Goal: Task Accomplishment & Management: Complete application form

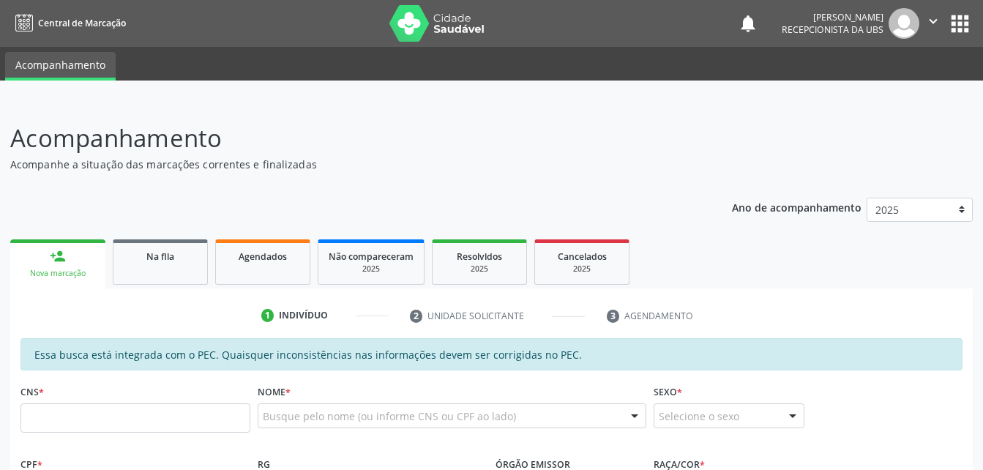
scroll to position [293, 0]
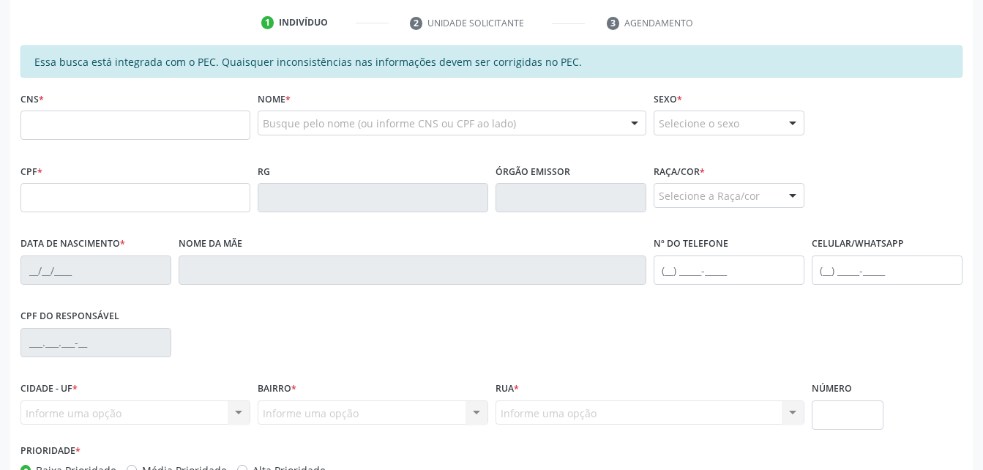
click at [101, 121] on input "text" at bounding box center [135, 125] width 230 height 29
drag, startPoint x: 101, startPoint y: 119, endPoint x: 119, endPoint y: 135, distance: 23.3
type input "706 7055 6750 8910"
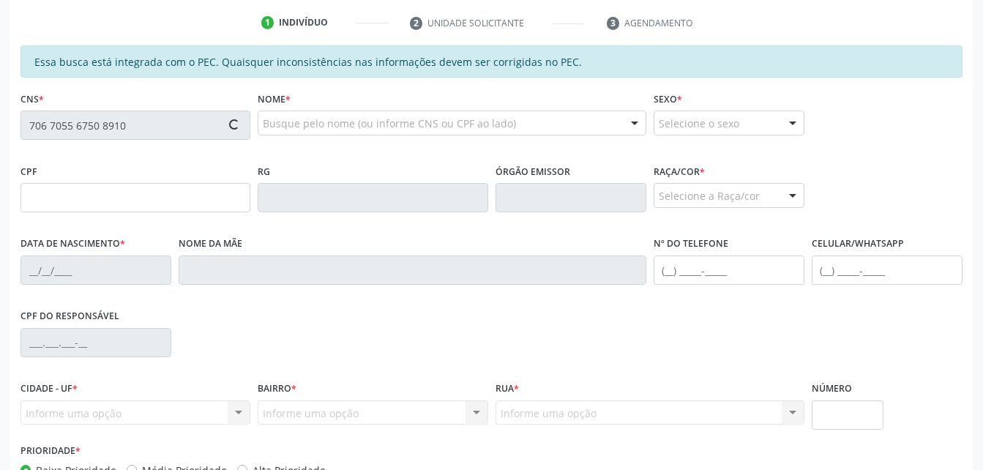
type input "889.339.114-72"
type input "11/[DATE]"
type input "[PERSON_NAME]"
type input "[PHONE_NUMBER]"
type input "S/N"
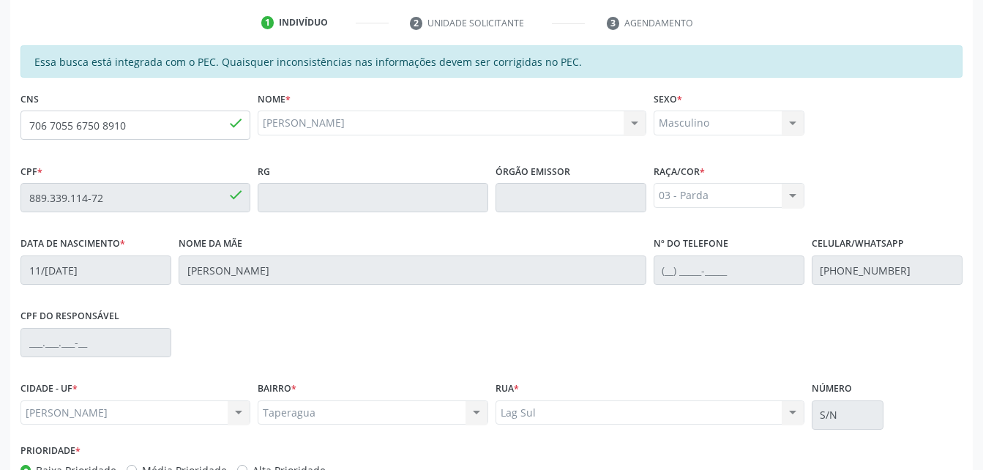
scroll to position [386, 0]
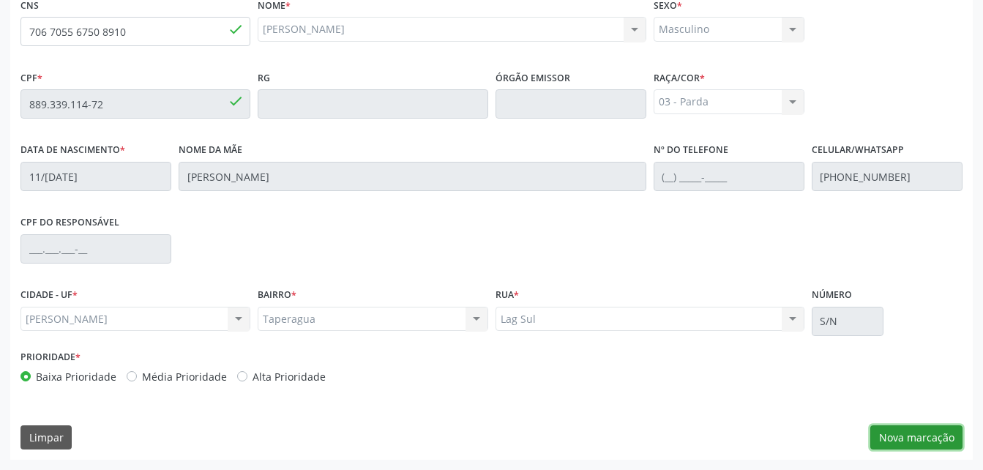
click at [909, 439] on button "Nova marcação" at bounding box center [916, 437] width 92 height 25
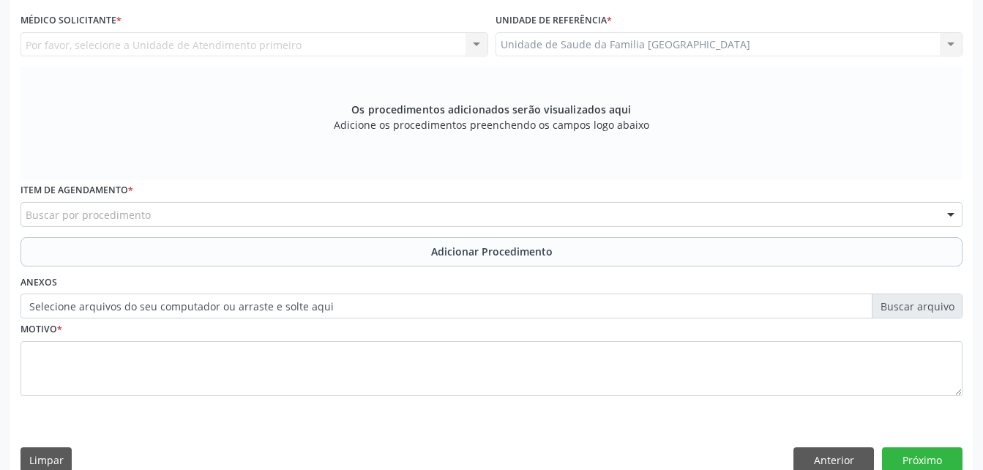
scroll to position [240, 0]
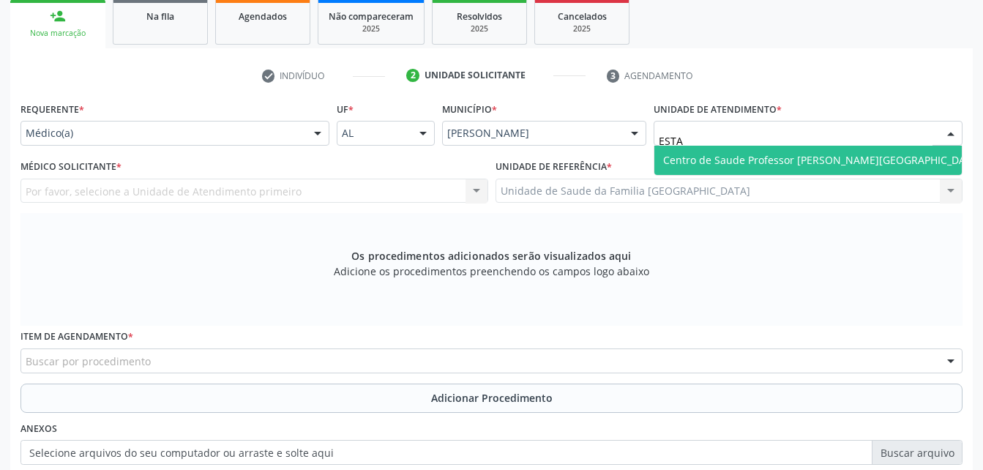
type input "ESTAC"
click at [683, 165] on span "Centro de Saude Professor [PERSON_NAME][GEOGRAPHIC_DATA]" at bounding box center [822, 160] width 318 height 14
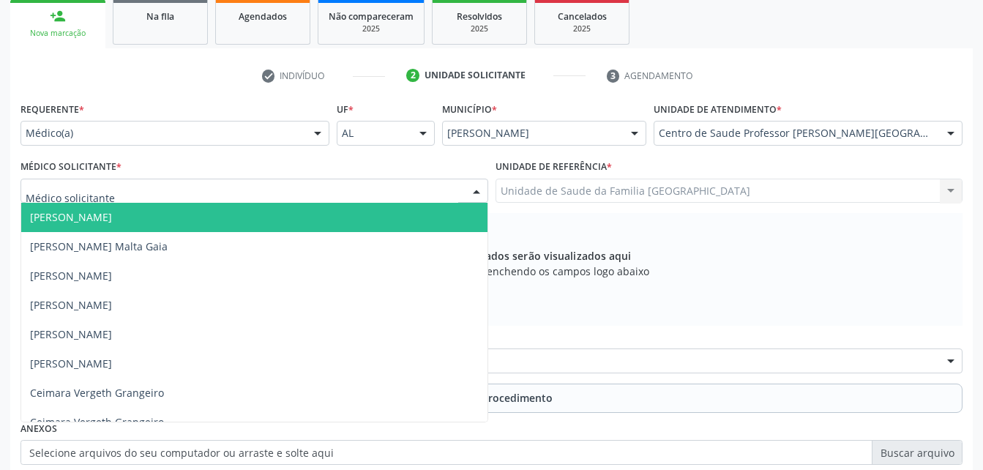
click at [250, 194] on div at bounding box center [254, 191] width 468 height 25
type input "ELI"
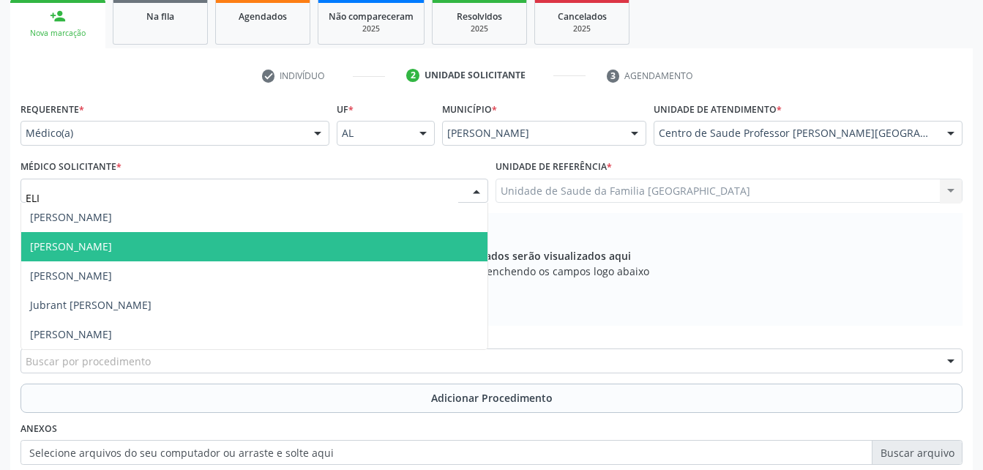
click at [233, 242] on span "[PERSON_NAME]" at bounding box center [254, 246] width 466 height 29
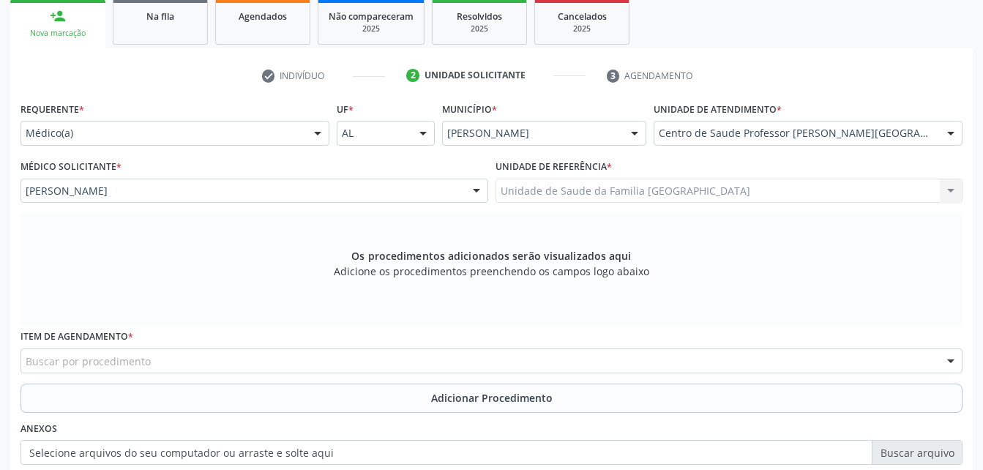
scroll to position [313, 0]
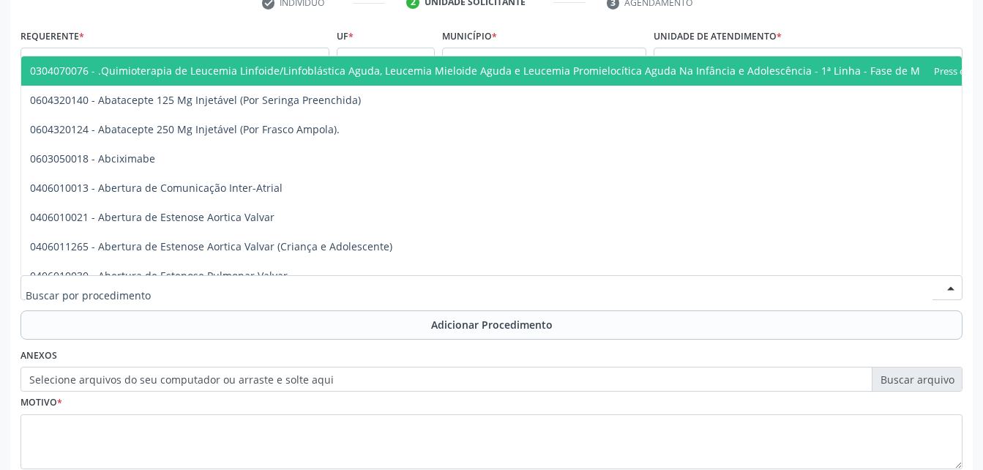
click at [258, 282] on div at bounding box center [491, 287] width 942 height 25
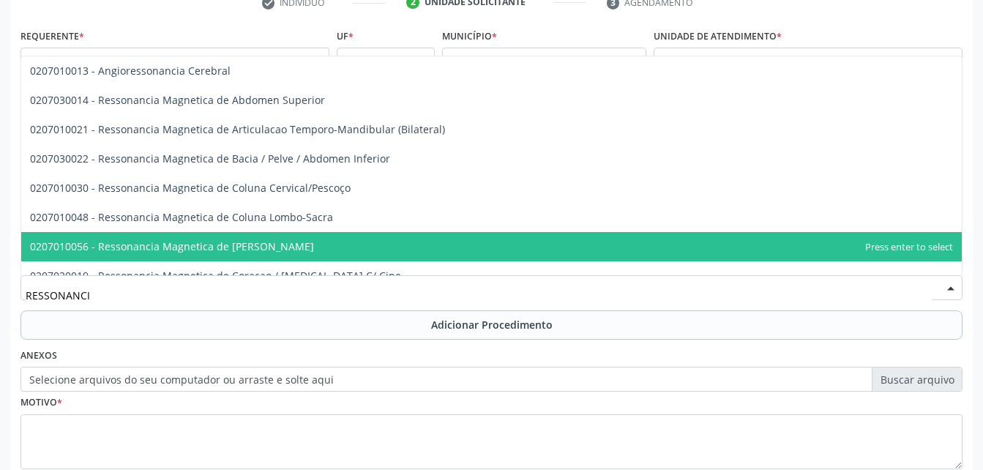
type input "RESSONANCIA"
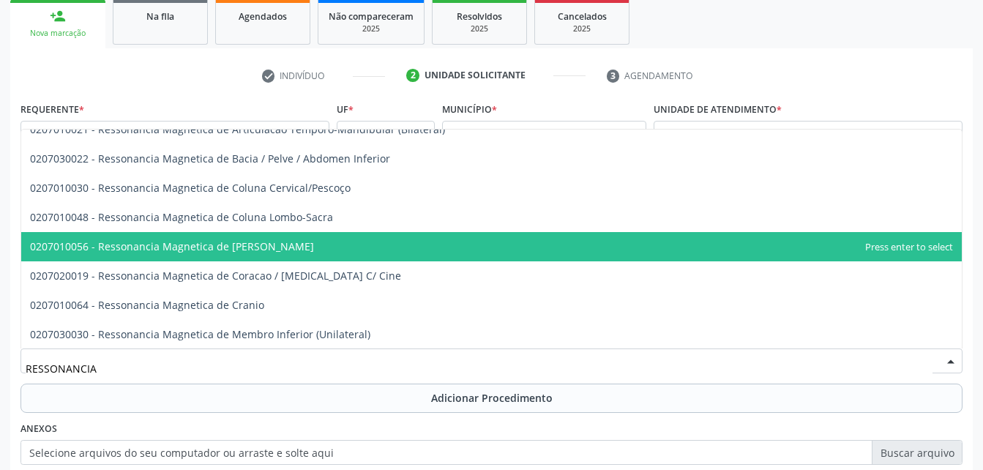
scroll to position [0, 0]
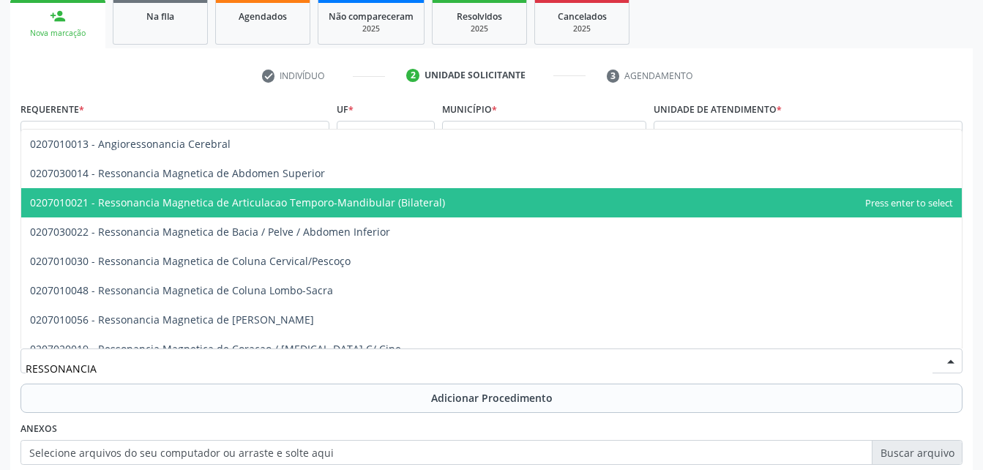
click at [248, 205] on span "0207010021 - Ressonancia Magnetica de Articulacao Temporo-Mandibular (Bilateral)" at bounding box center [237, 202] width 415 height 14
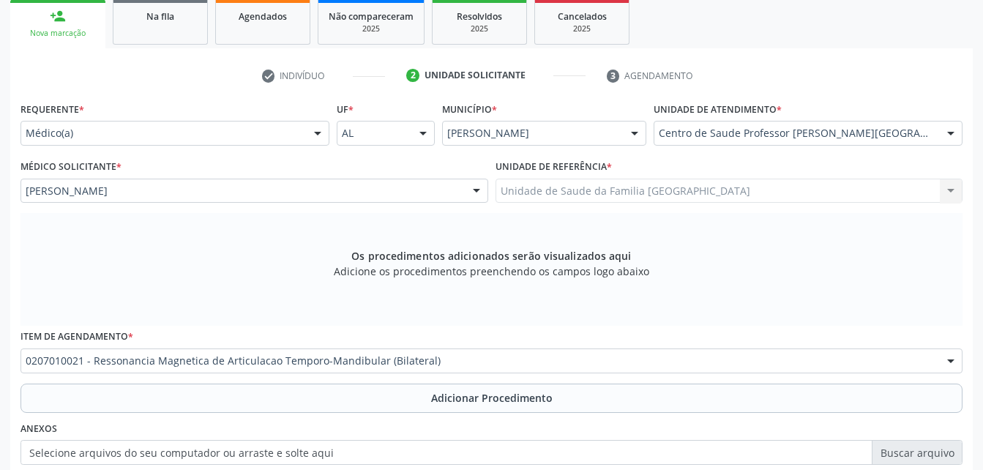
scroll to position [313, 0]
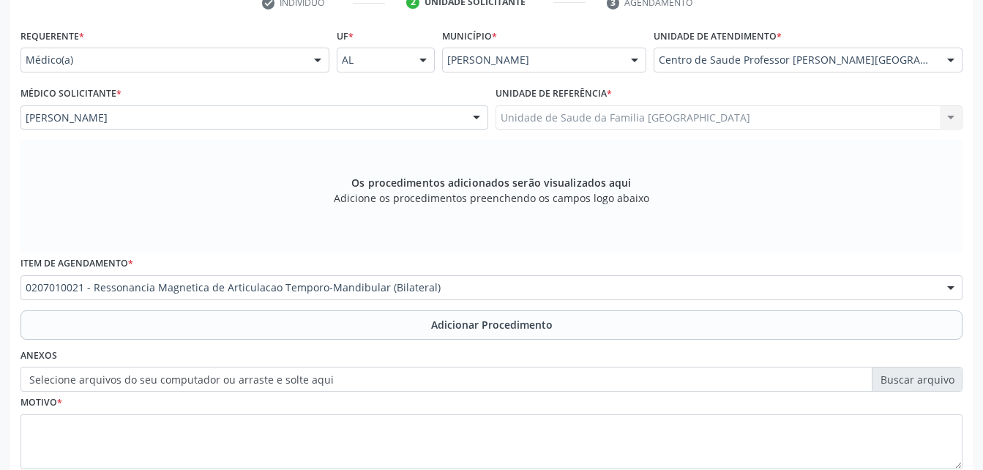
click at [408, 321] on button "Adicionar Procedimento" at bounding box center [491, 324] width 942 height 29
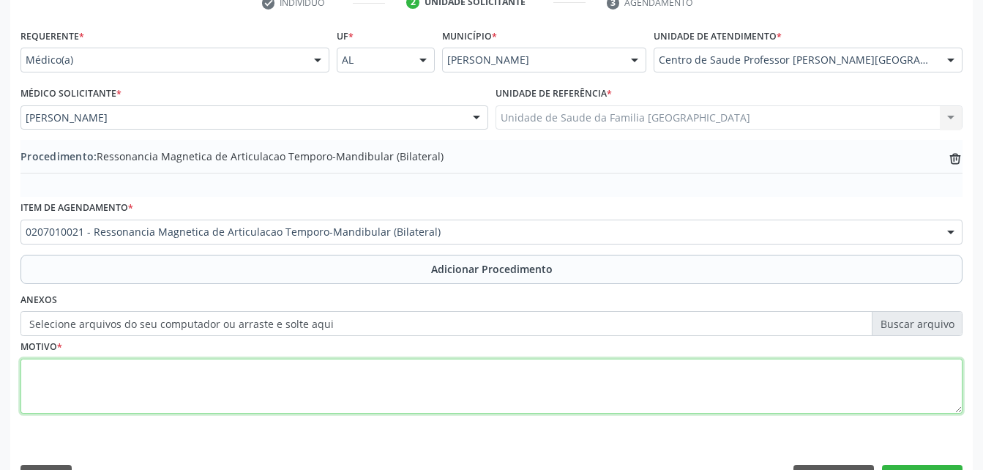
drag, startPoint x: 401, startPoint y: 396, endPoint x: 389, endPoint y: 397, distance: 12.5
click at [397, 396] on textarea at bounding box center [491, 387] width 942 height 56
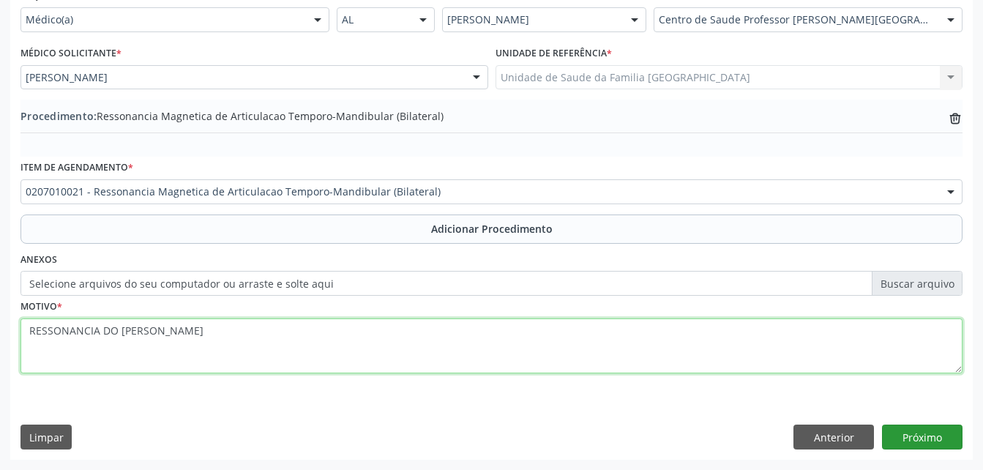
type textarea "RESSONANCIA DO [PERSON_NAME]"
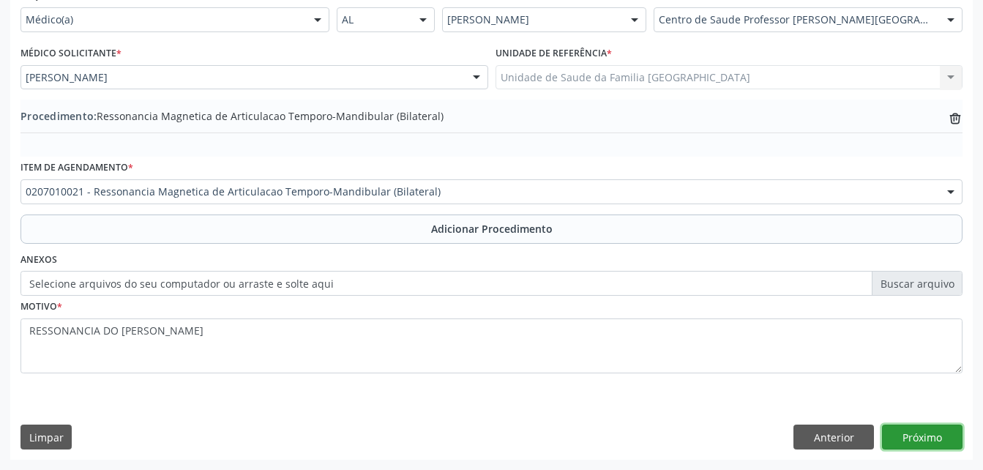
click at [931, 440] on button "Próximo" at bounding box center [922, 437] width 81 height 25
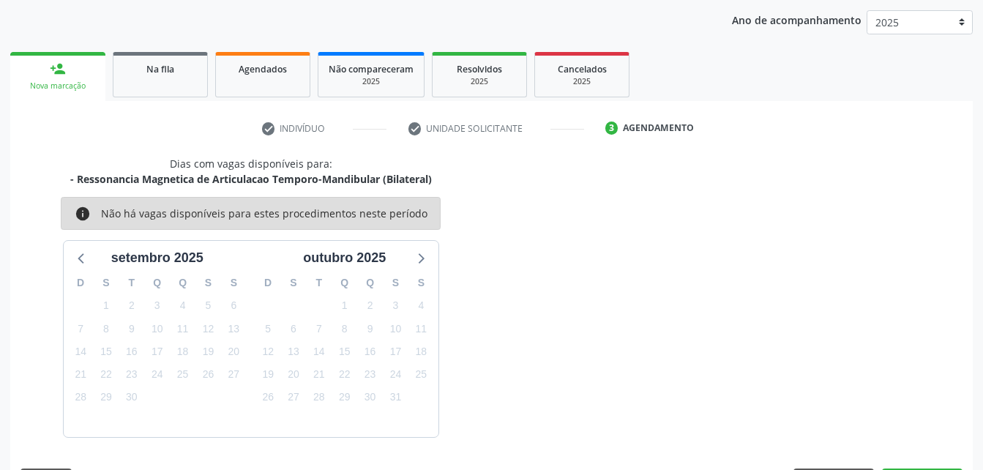
scroll to position [231, 0]
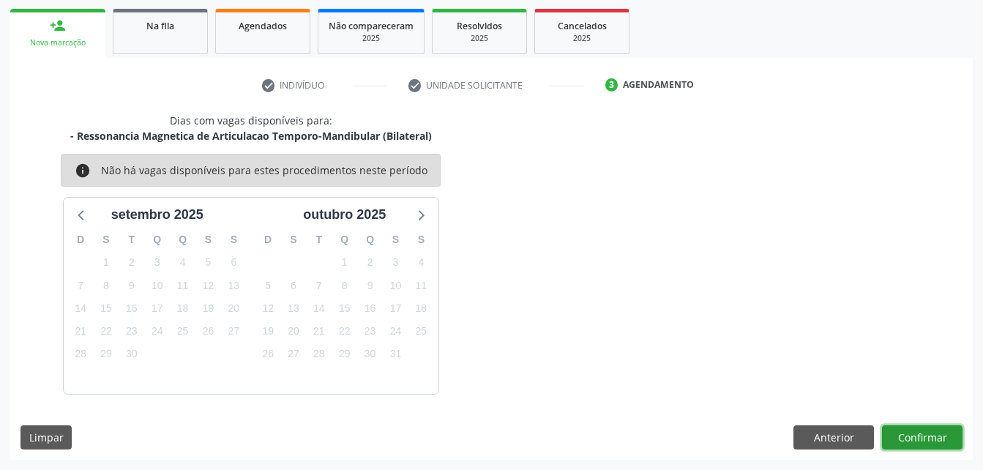
click at [932, 433] on button "Confirmar" at bounding box center [922, 437] width 81 height 25
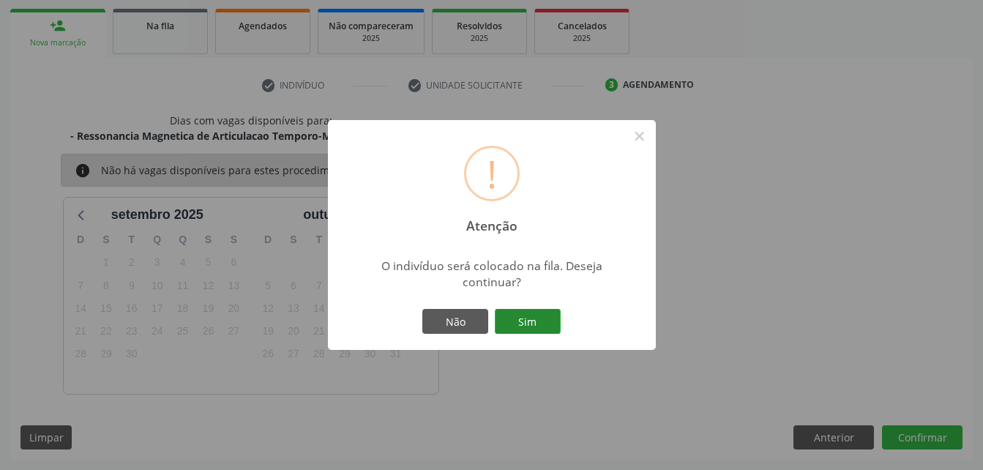
click at [558, 324] on button "Sim" at bounding box center [528, 321] width 66 height 25
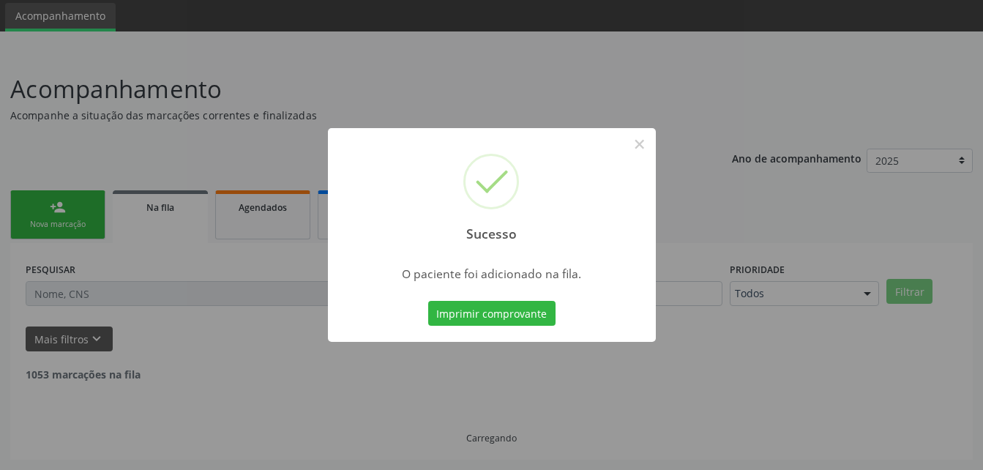
scroll to position [34, 0]
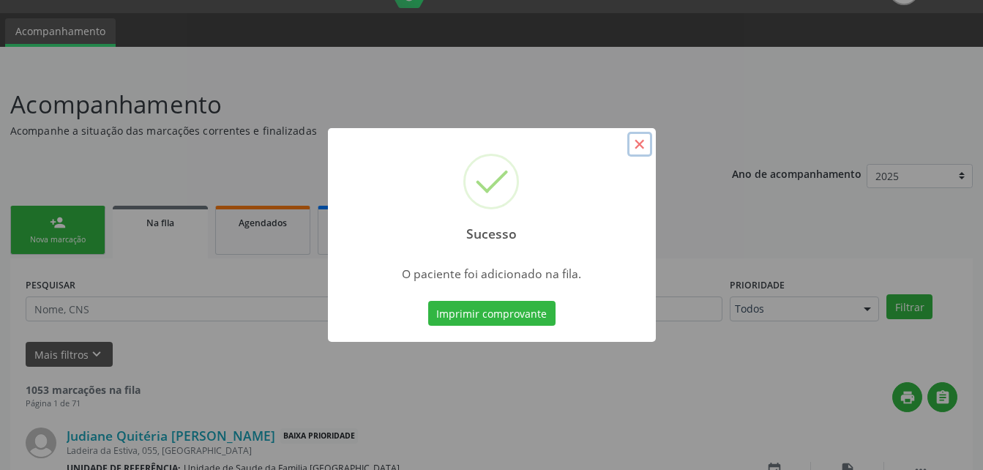
click at [627, 149] on button "×" at bounding box center [639, 144] width 25 height 25
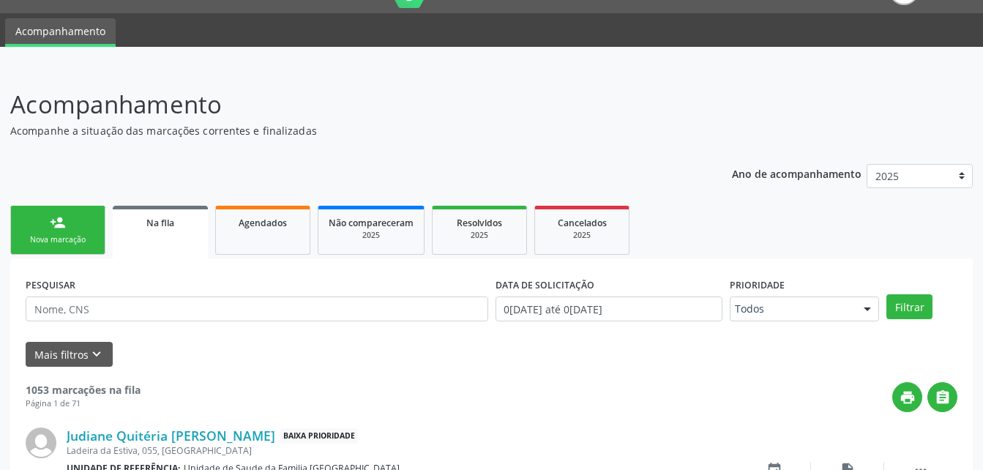
click at [53, 227] on div "person_add" at bounding box center [58, 222] width 16 height 16
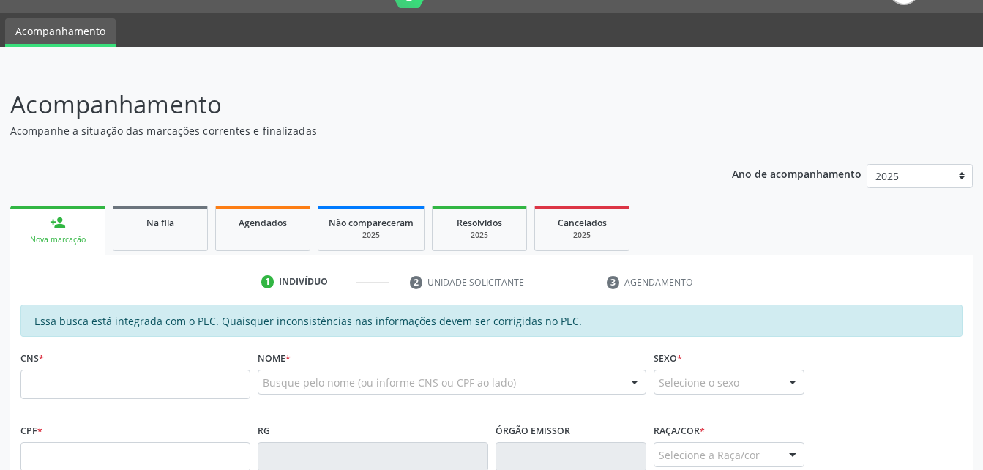
scroll to position [107, 0]
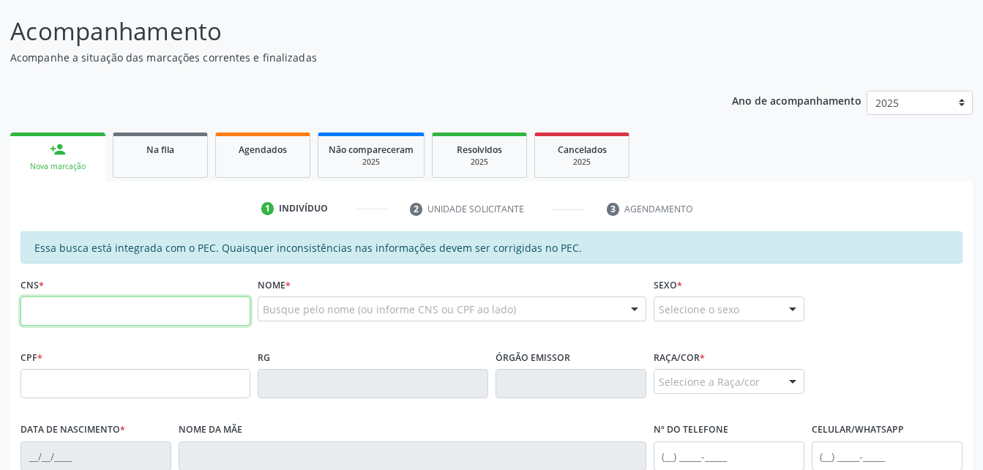
click at [92, 313] on input "text" at bounding box center [135, 310] width 230 height 29
type input "705 0078 5493 1157"
type input "301.798.824-49"
type input "17/[DATE]"
type input "[PERSON_NAME]"
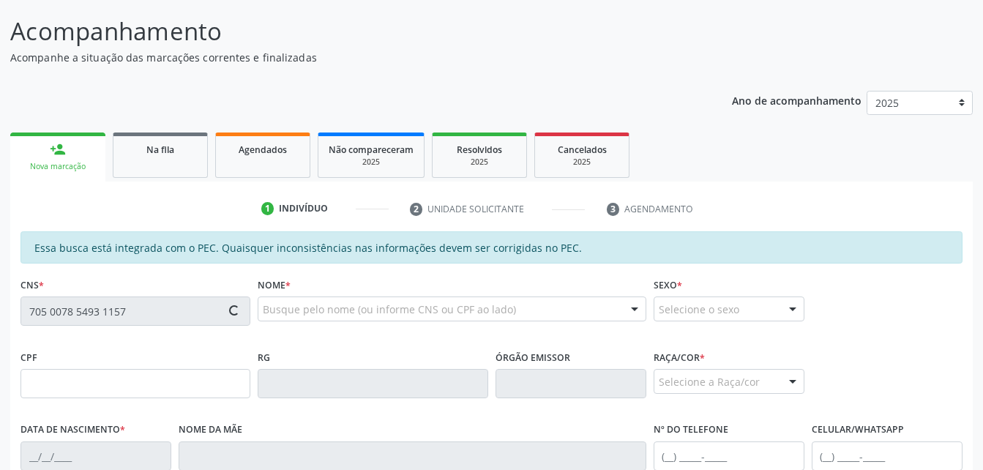
type input "[PHONE_NUMBER]"
type input "39"
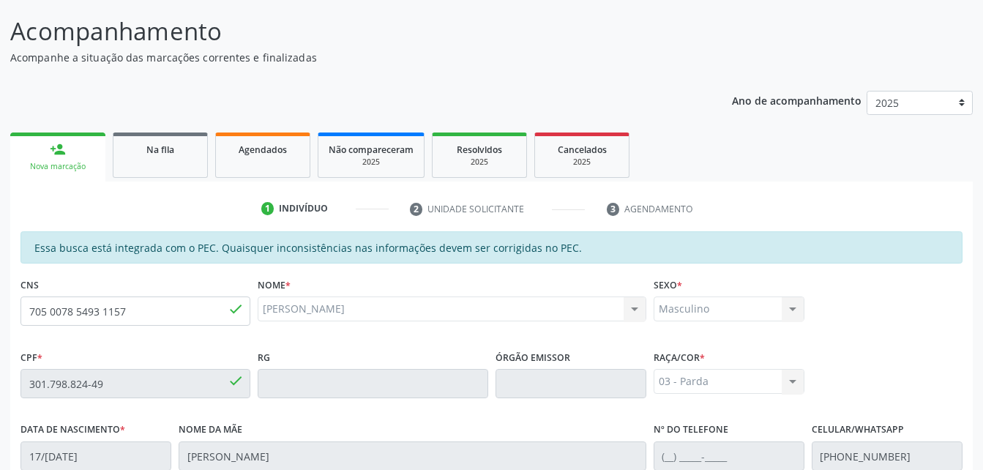
scroll to position [386, 0]
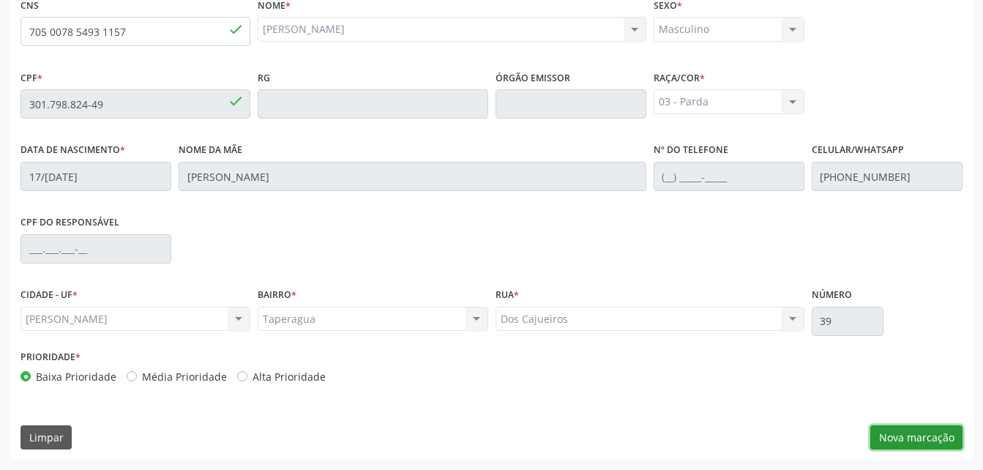
click at [942, 436] on button "Nova marcação" at bounding box center [916, 437] width 92 height 25
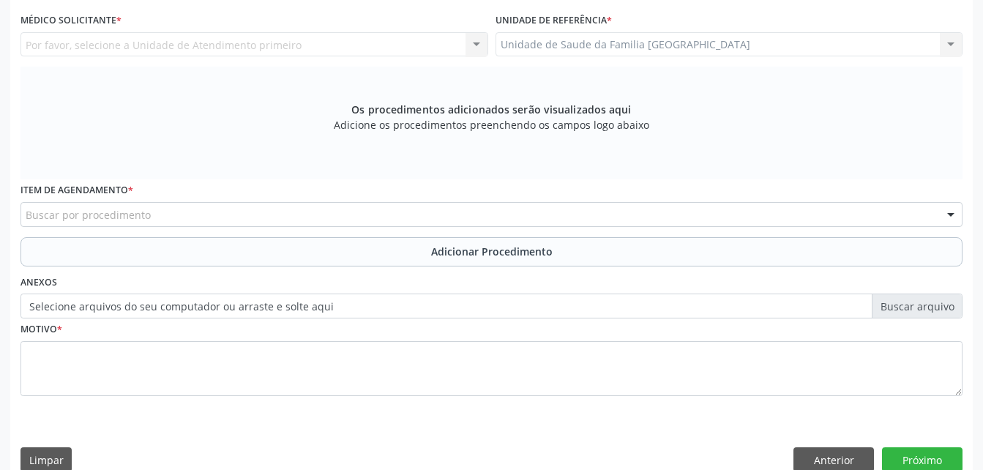
scroll to position [240, 0]
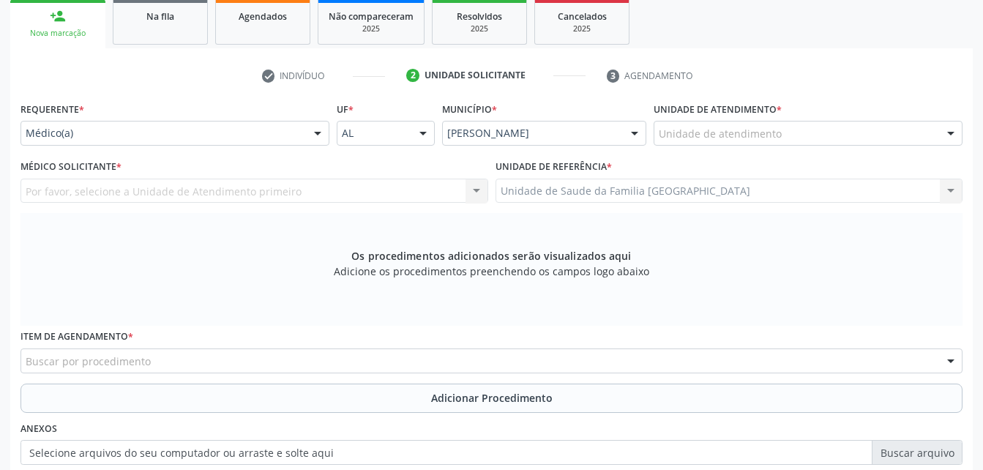
click at [798, 128] on div "Unidade de atendimento" at bounding box center [808, 133] width 309 height 25
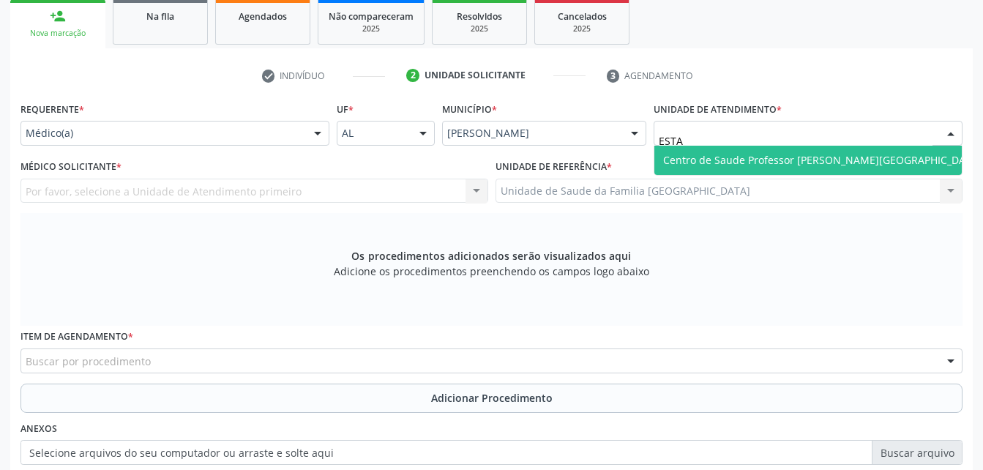
type input "ESTAC"
click at [820, 160] on span "Centro de Saude Professor [PERSON_NAME][GEOGRAPHIC_DATA]" at bounding box center [822, 160] width 318 height 14
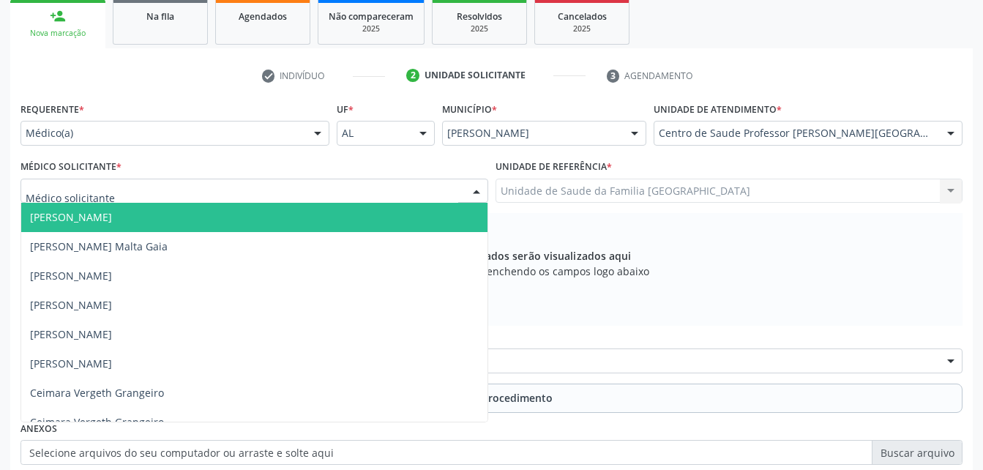
click at [346, 197] on div at bounding box center [254, 191] width 468 height 25
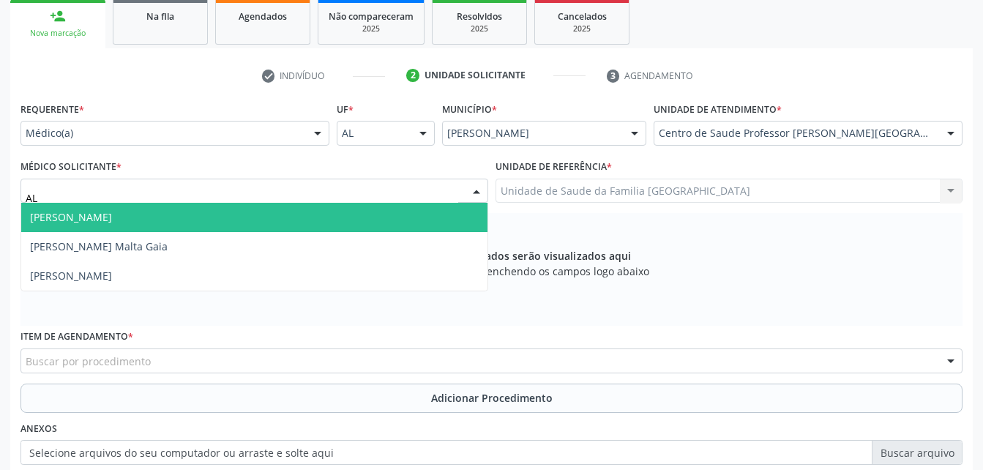
type input "ALE"
click at [355, 224] on span "[PERSON_NAME]" at bounding box center [254, 217] width 466 height 29
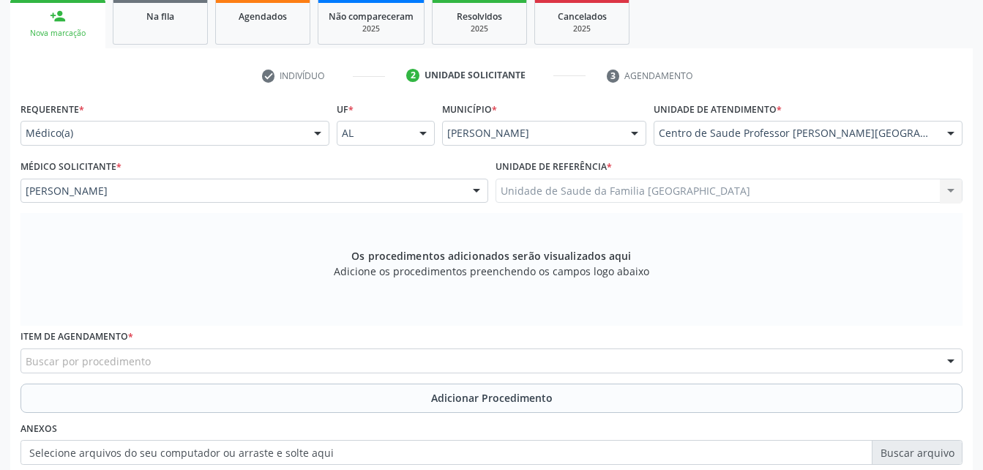
click at [424, 359] on div "Buscar por procedimento" at bounding box center [491, 360] width 942 height 25
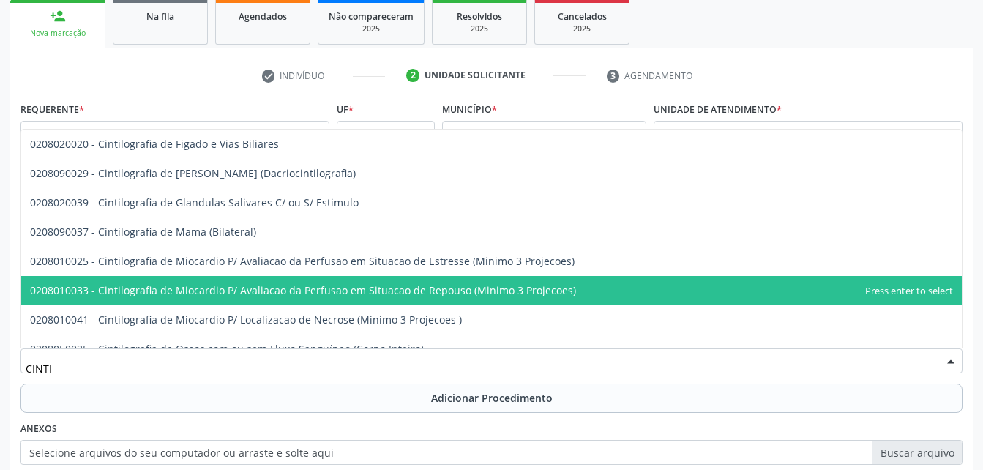
scroll to position [659, 0]
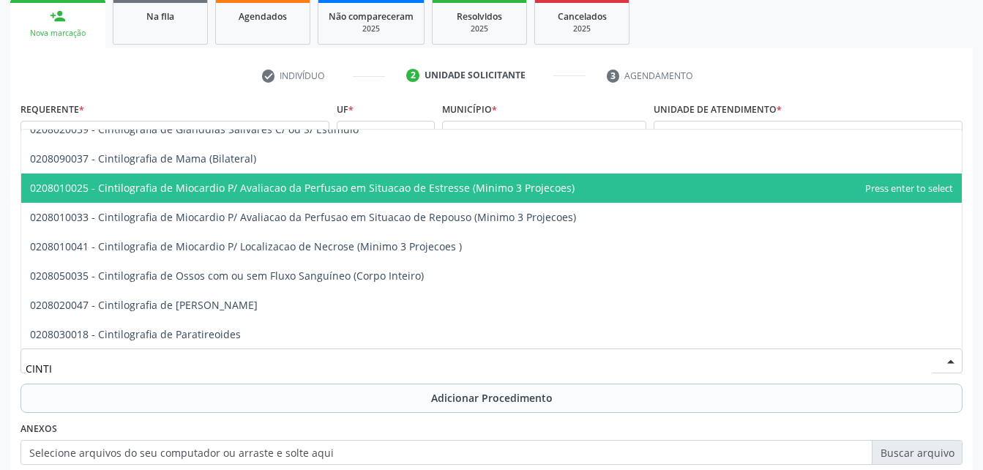
click at [402, 187] on span "0208010025 - Cintilografia de Miocardio P/ Avaliacao da Perfusao em Situacao de…" at bounding box center [302, 188] width 545 height 14
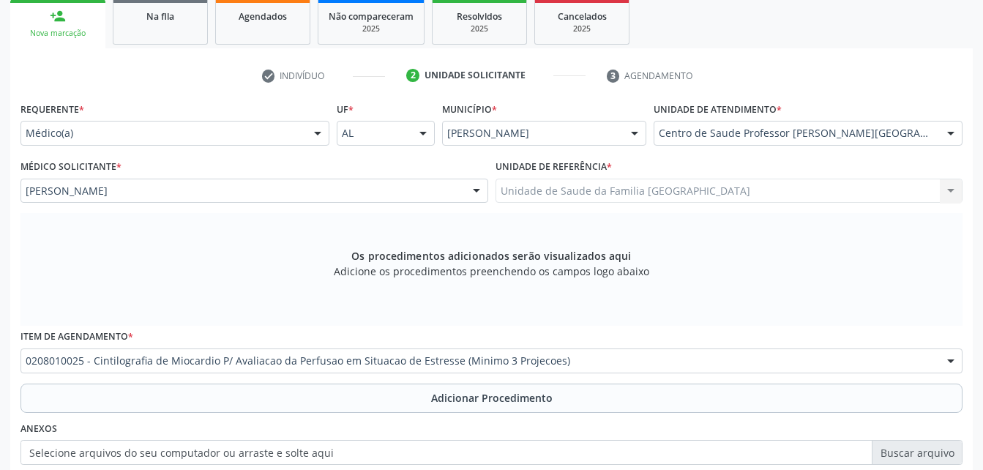
click at [575, 353] on div "0208010025 - Cintilografia de Miocardio P/ Avaliacao da Perfusao em Situacao de…" at bounding box center [491, 360] width 942 height 25
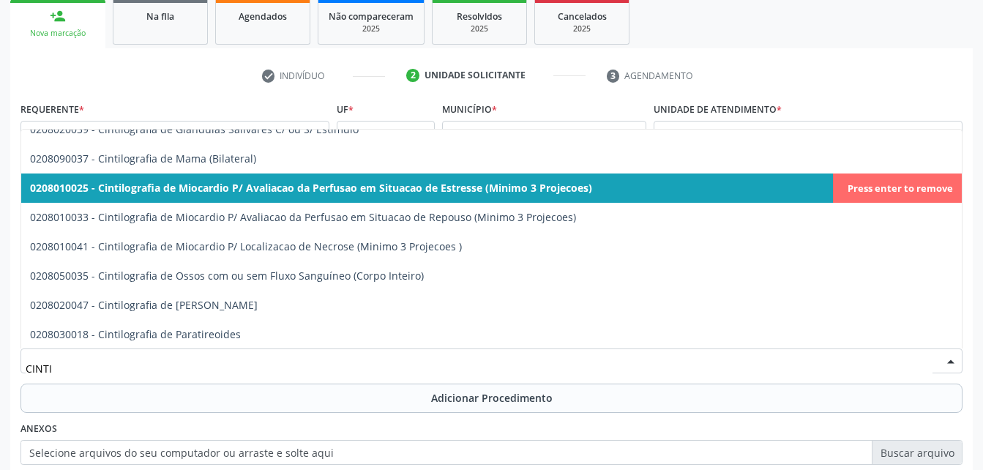
click at [556, 184] on span "0208010025 - Cintilografia de Miocardio P/ Avaliacao da Perfusao em Situacao de…" at bounding box center [311, 188] width 562 height 14
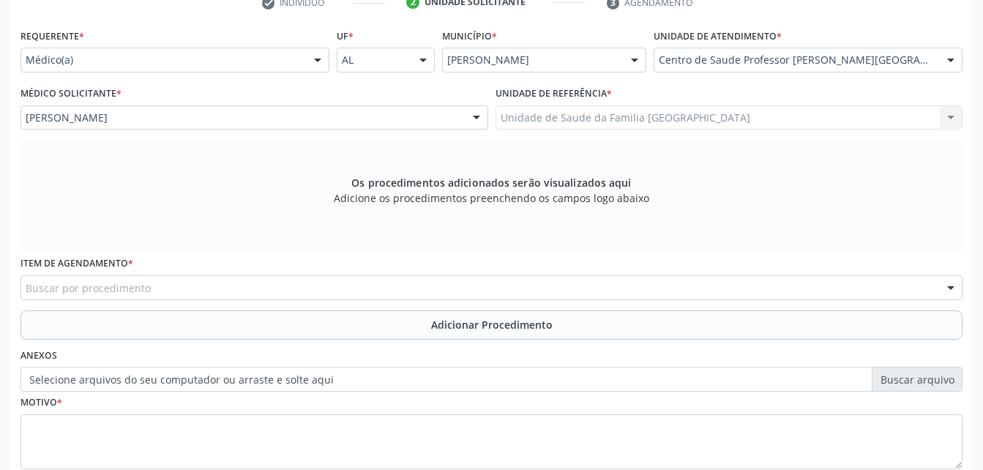
scroll to position [386, 0]
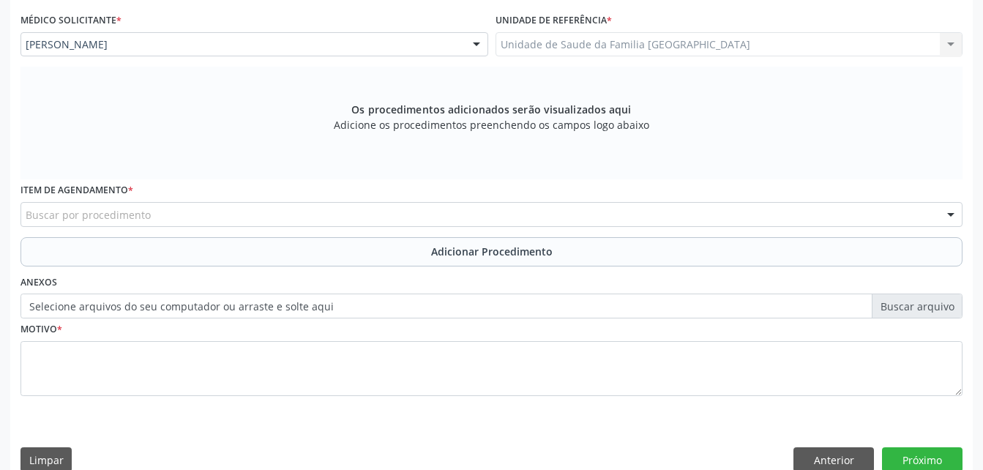
click at [332, 216] on div "Buscar por procedimento" at bounding box center [491, 214] width 942 height 25
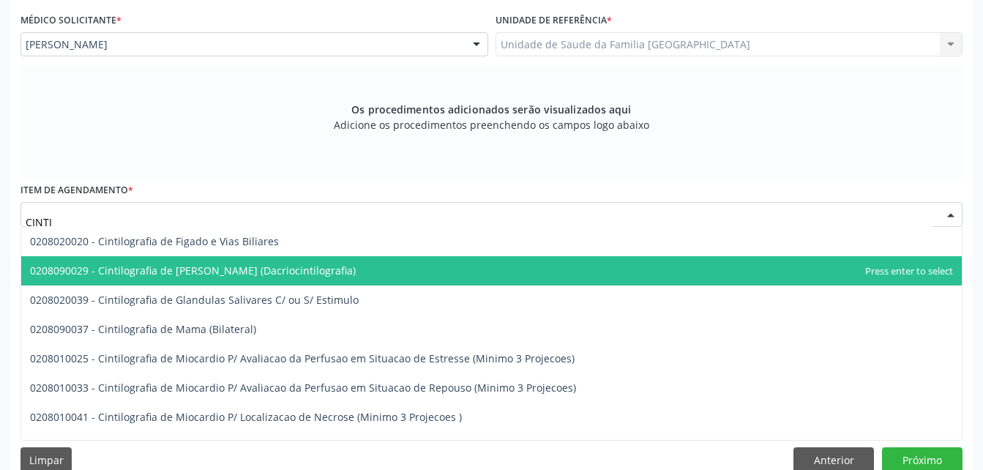
scroll to position [659, 0]
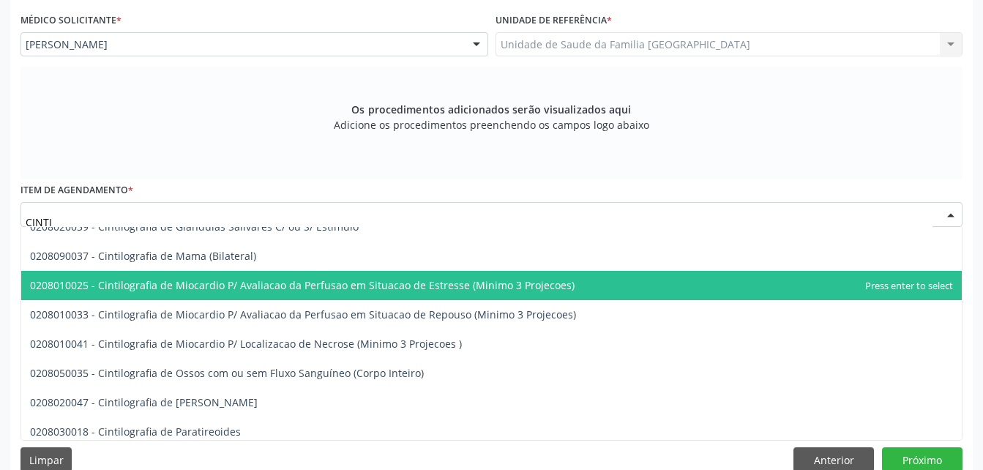
click at [348, 287] on span "0208010025 - Cintilografia de Miocardio P/ Avaliacao da Perfusao em Situacao de…" at bounding box center [302, 285] width 545 height 14
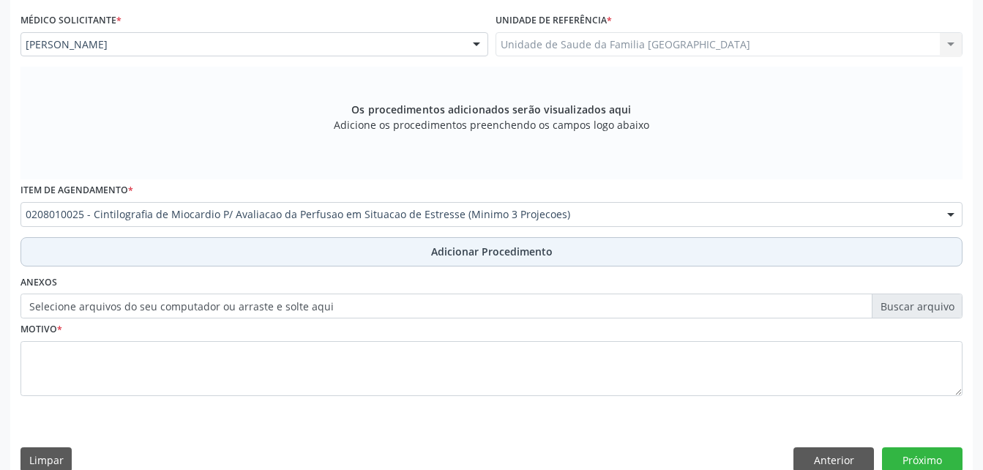
click at [450, 255] on span "Adicionar Procedimento" at bounding box center [491, 251] width 121 height 15
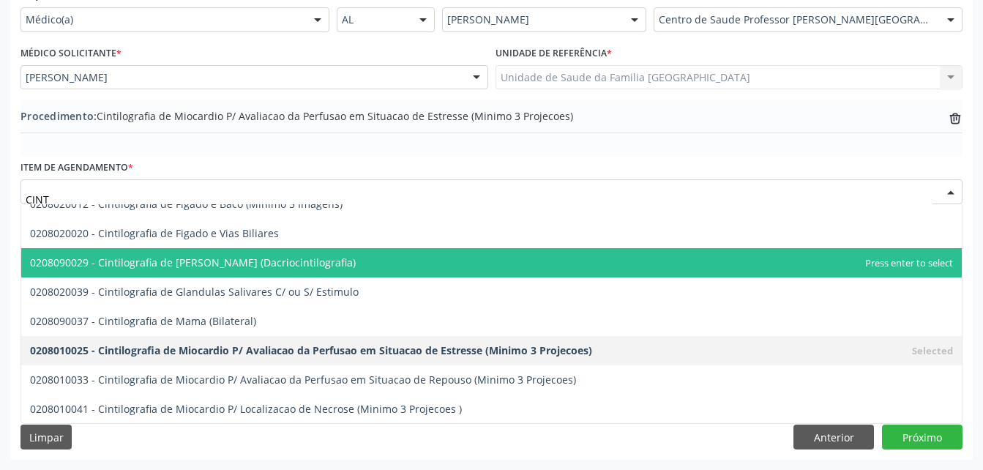
type input "CINTI"
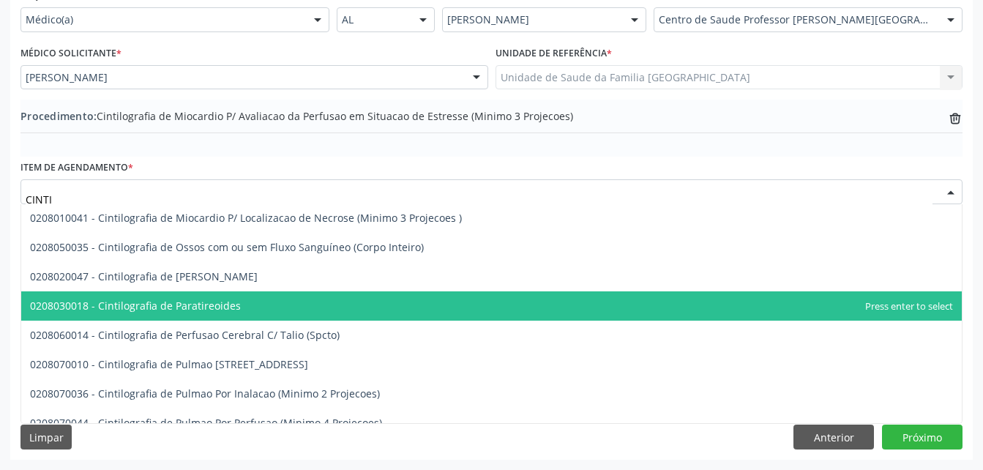
scroll to position [689, 0]
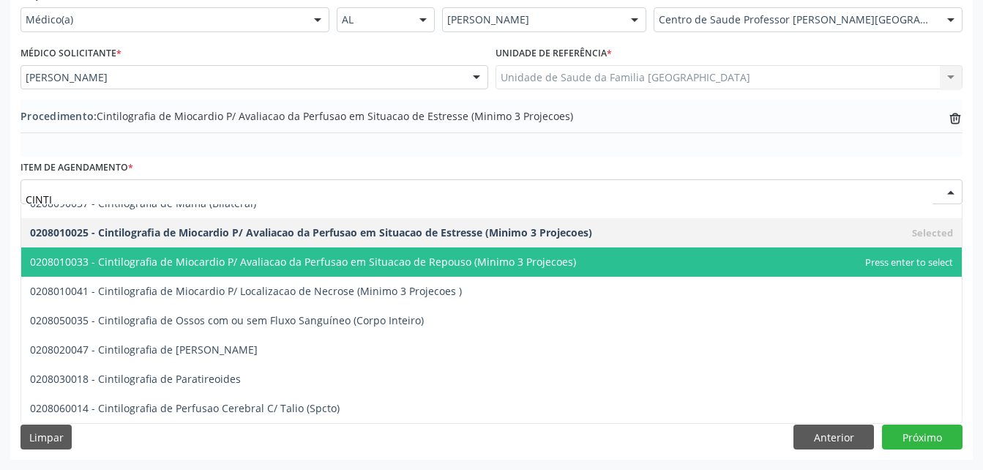
click at [382, 257] on span "0208010033 - Cintilografia de Miocardio P/ Avaliacao da Perfusao em Situacao de…" at bounding box center [303, 262] width 546 height 14
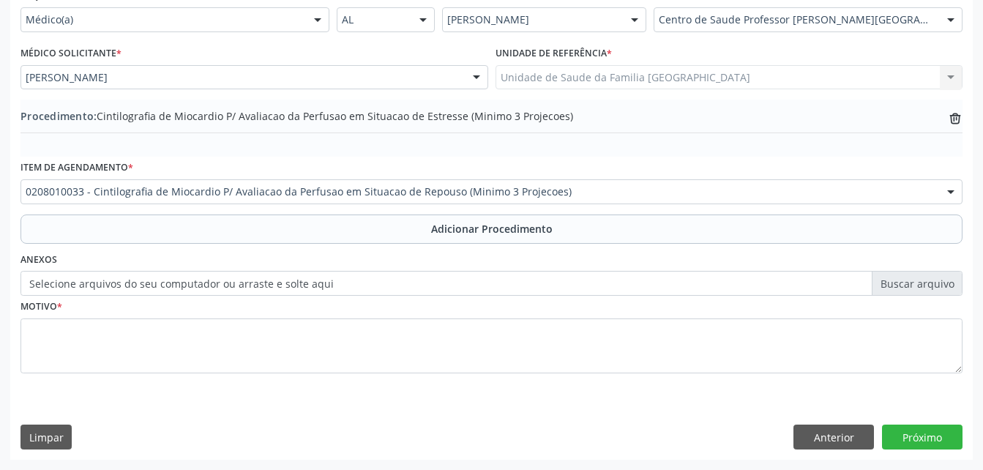
click at [452, 229] on span "Adicionar Procedimento" at bounding box center [491, 228] width 121 height 15
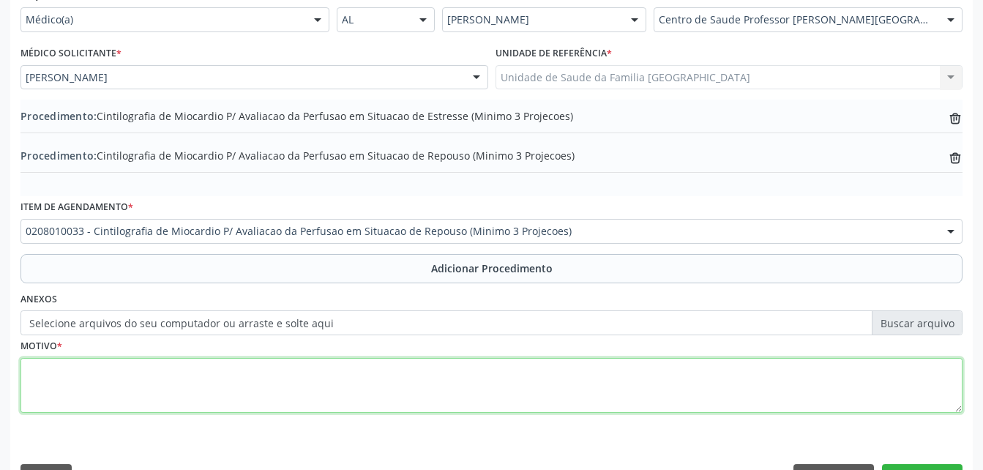
click at [471, 374] on textarea at bounding box center [491, 386] width 942 height 56
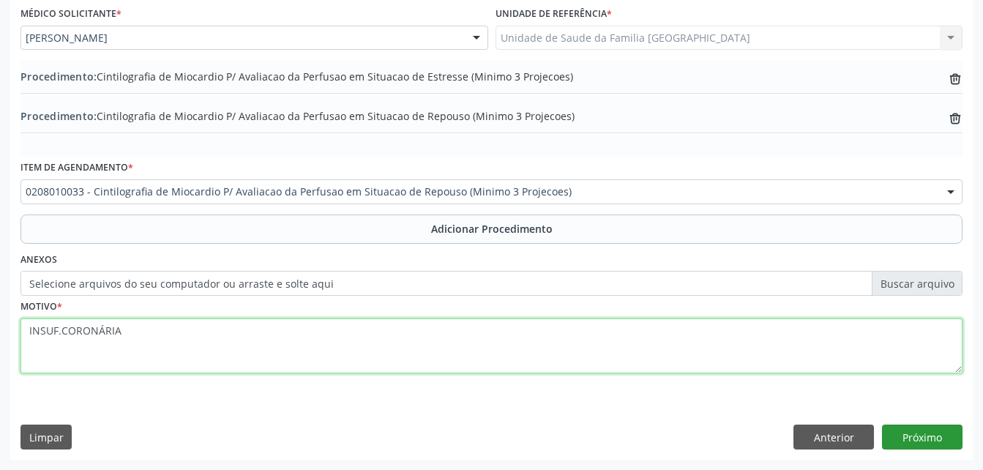
type textarea "INSUF.CORONÁRIA"
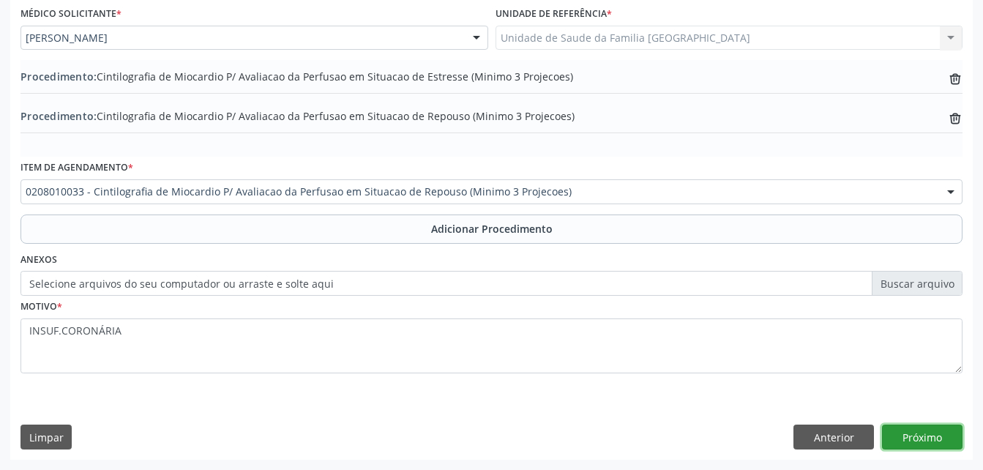
click at [916, 431] on button "Próximo" at bounding box center [922, 437] width 81 height 25
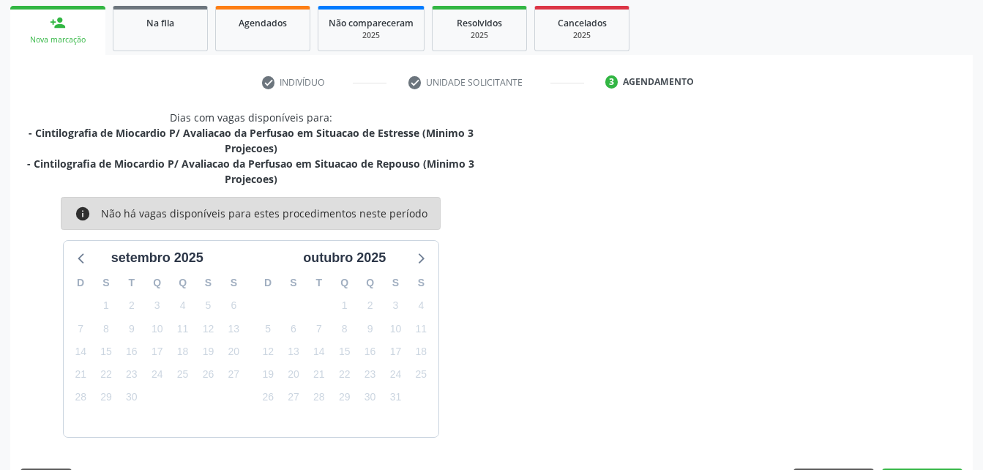
scroll to position [277, 0]
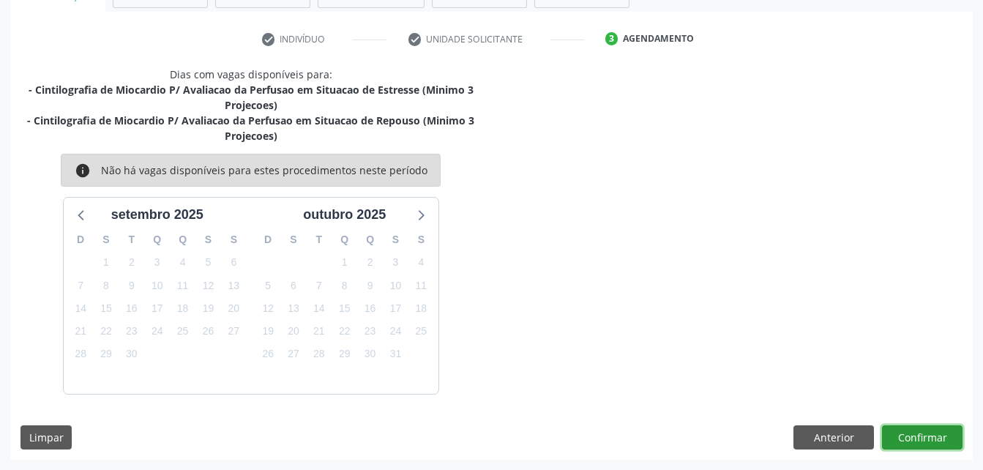
click at [941, 434] on button "Confirmar" at bounding box center [922, 437] width 81 height 25
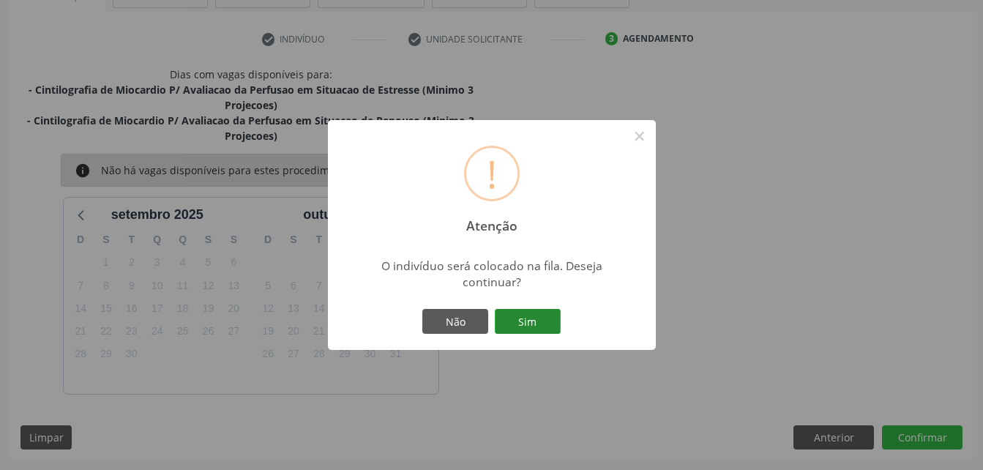
click at [531, 326] on button "Sim" at bounding box center [528, 321] width 66 height 25
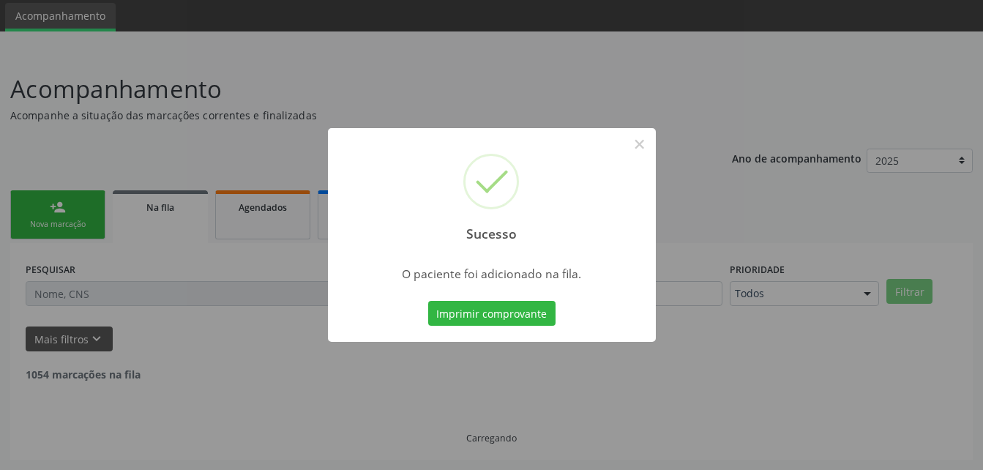
scroll to position [34, 0]
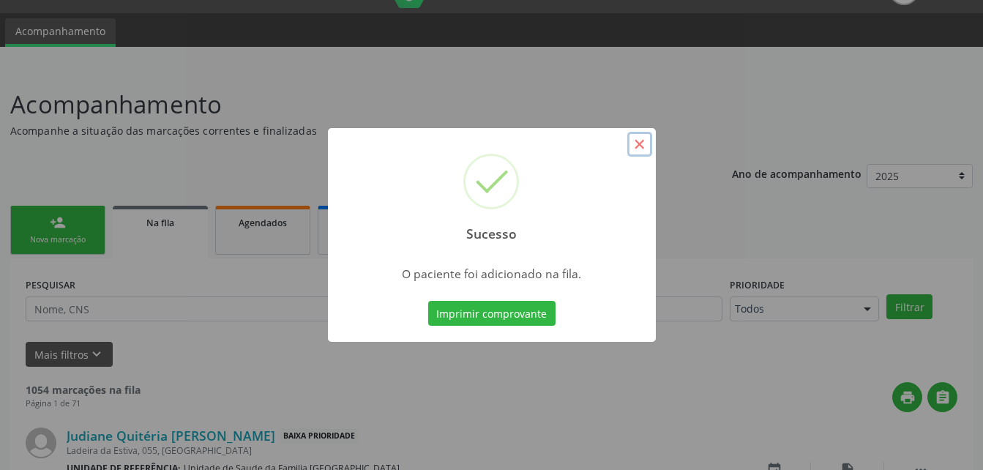
click at [639, 141] on button "×" at bounding box center [639, 144] width 25 height 25
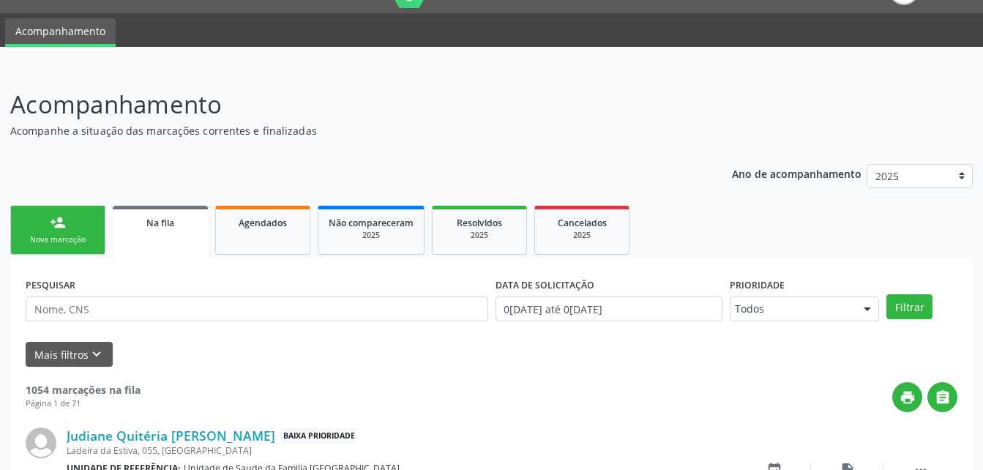
click at [80, 221] on link "person_add Nova marcação" at bounding box center [57, 230] width 95 height 49
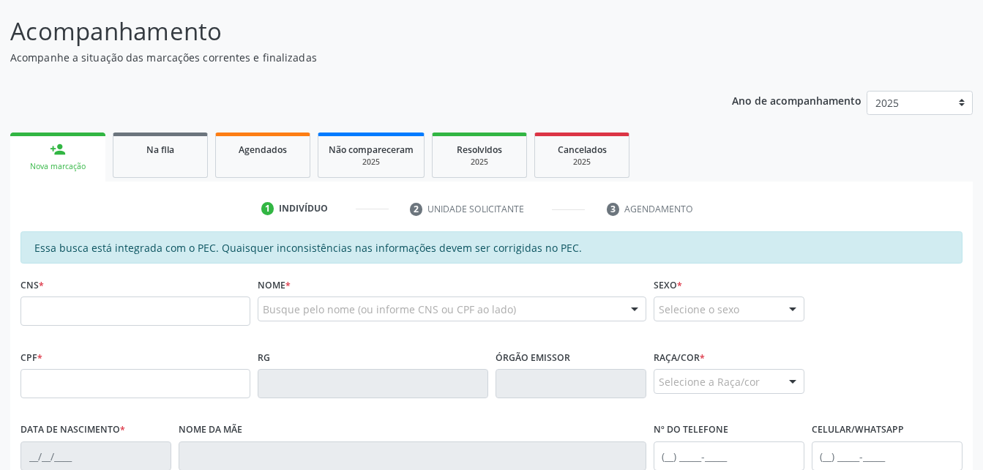
scroll to position [180, 0]
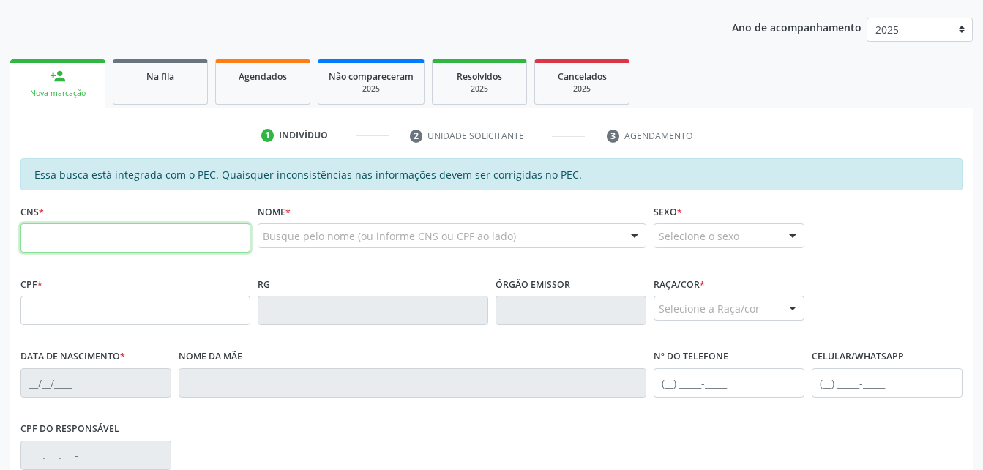
click at [113, 244] on input "text" at bounding box center [135, 237] width 230 height 29
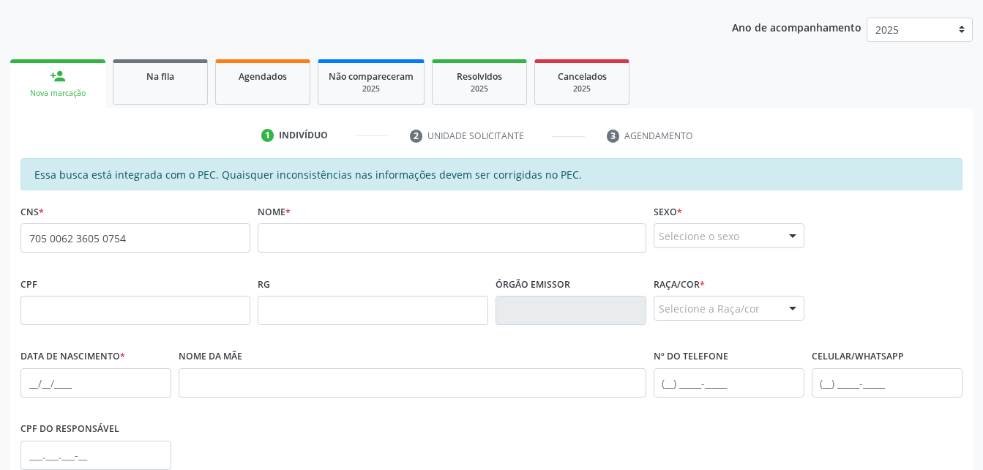
click at [184, 234] on span "none" at bounding box center [211, 236] width 64 height 16
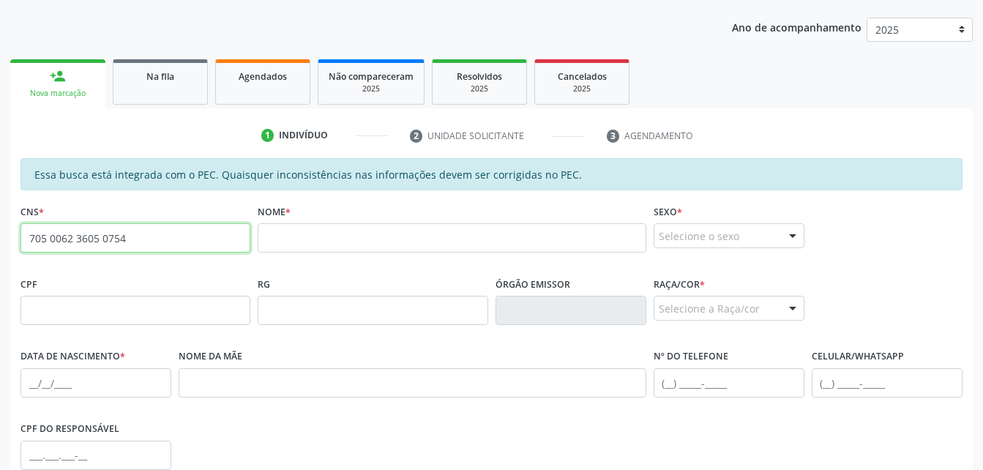
drag, startPoint x: 184, startPoint y: 234, endPoint x: 165, endPoint y: 227, distance: 21.1
click at [165, 227] on input "705 0062 3605 0754" at bounding box center [135, 237] width 230 height 29
click at [141, 229] on input "705 0062 3605 0754" at bounding box center [135, 237] width 230 height 29
type input "7"
type input "705 0062 3605 0754"
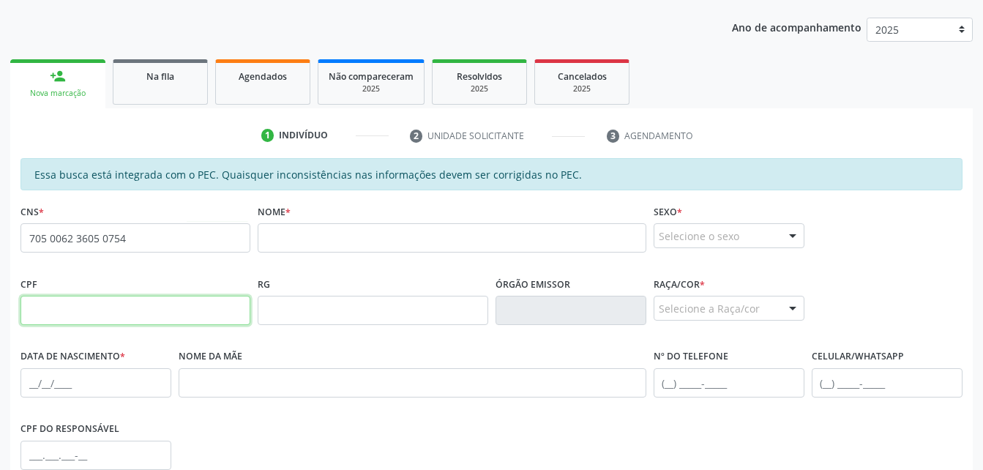
click at [193, 316] on input "text" at bounding box center [135, 310] width 230 height 29
click at [370, 274] on div "RG" at bounding box center [373, 299] width 230 height 52
click at [168, 324] on input "text" at bounding box center [135, 310] width 230 height 29
type input "068.271.854-86"
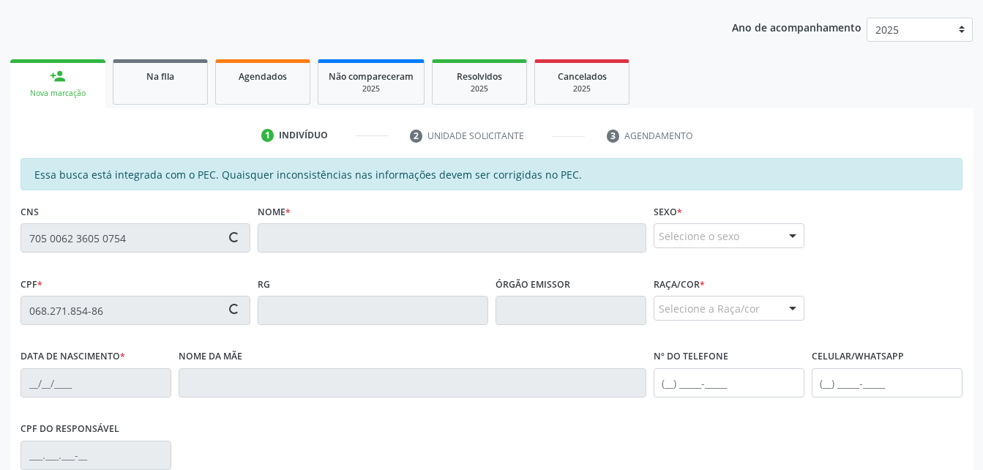
type input "10/[DATE]"
type input "[PERSON_NAME]"
type input "[PHONE_NUMBER]"
type input "S/N"
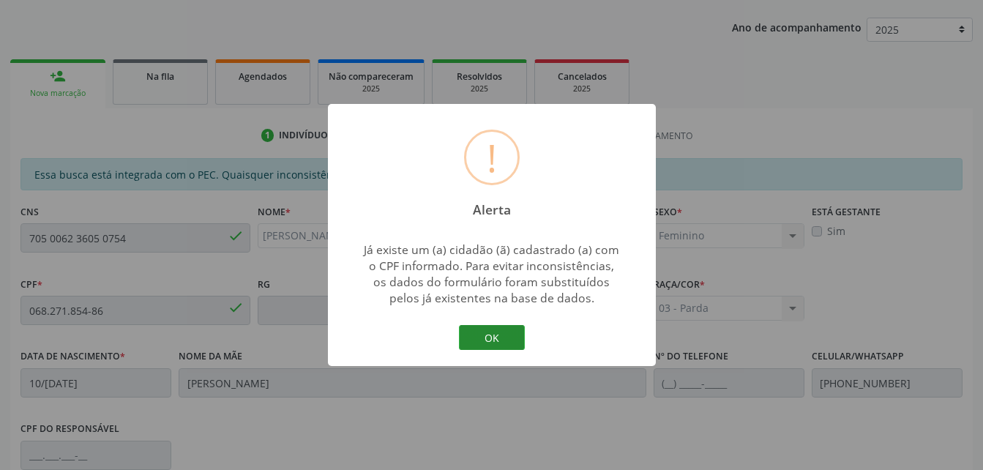
click at [514, 333] on button "OK" at bounding box center [492, 337] width 66 height 25
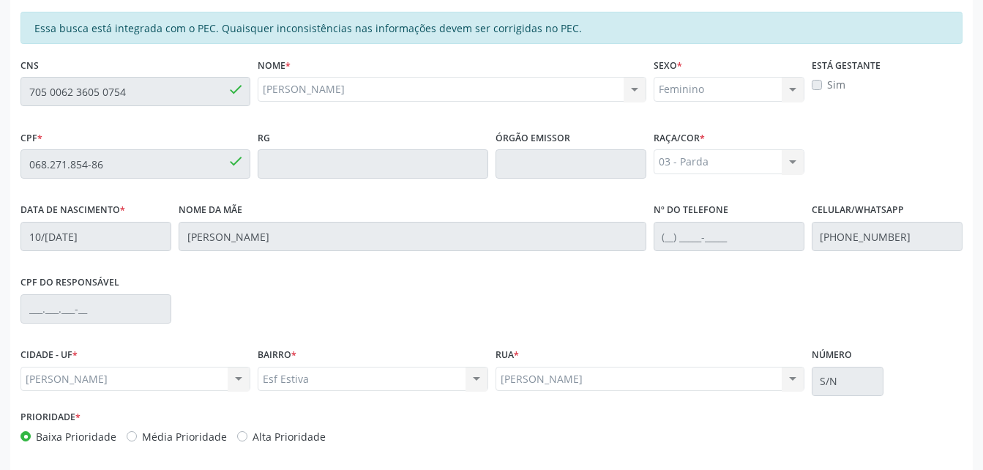
scroll to position [386, 0]
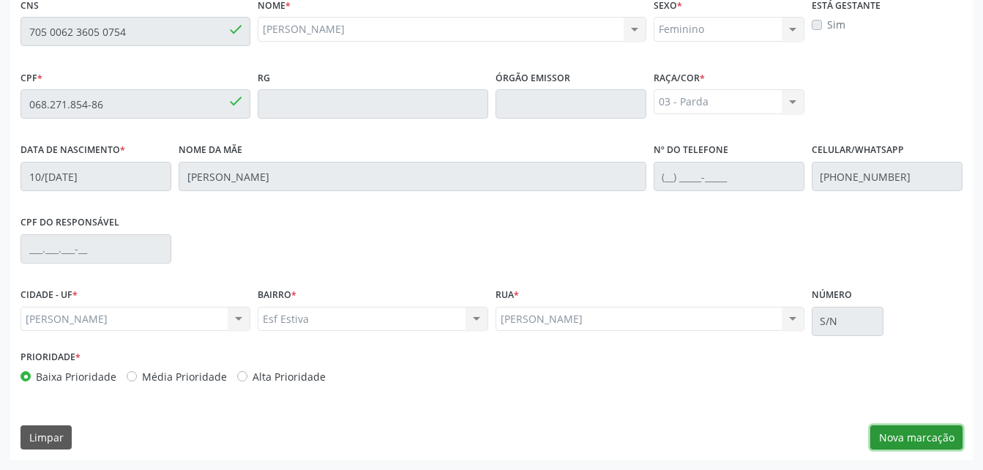
click at [892, 441] on button "Nova marcação" at bounding box center [916, 437] width 92 height 25
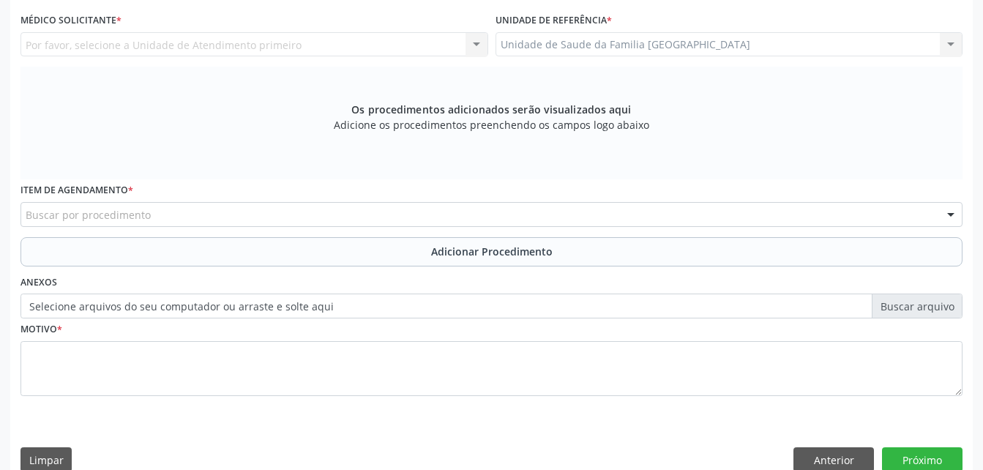
scroll to position [313, 0]
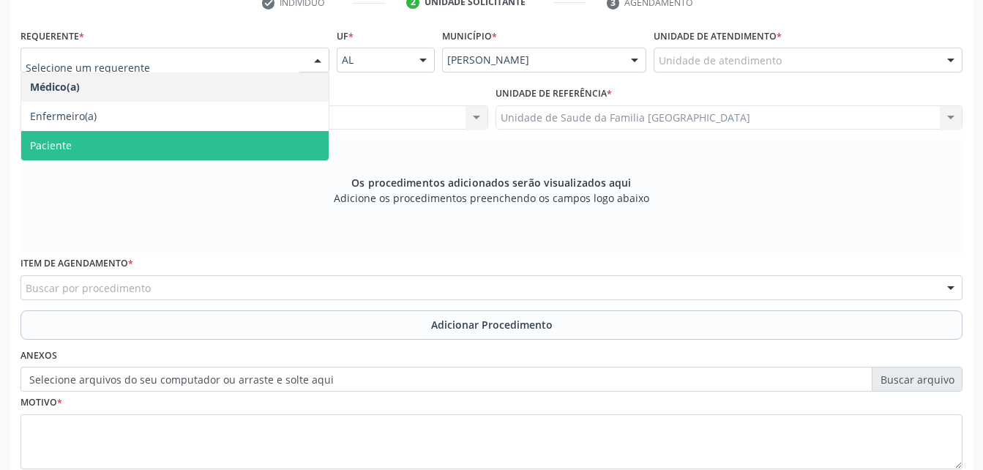
click at [257, 134] on span "Paciente" at bounding box center [174, 145] width 307 height 29
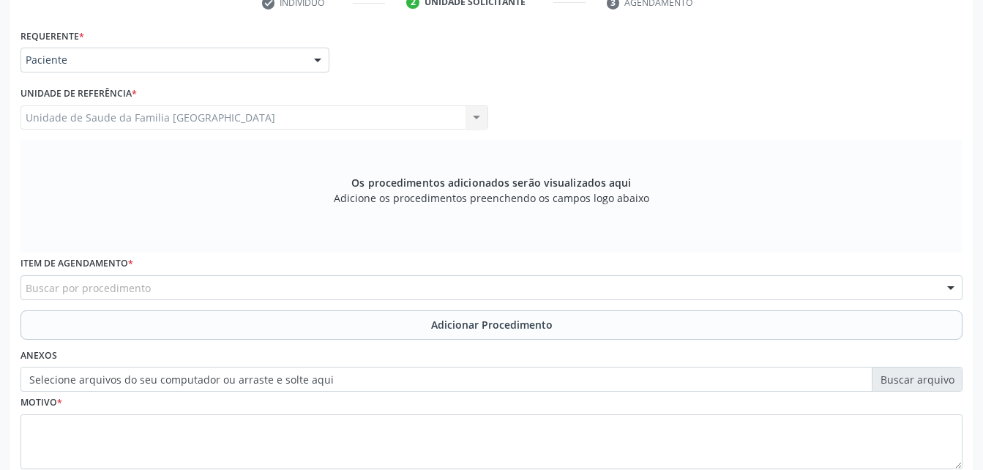
click at [386, 280] on div "Buscar por procedimento" at bounding box center [491, 287] width 942 height 25
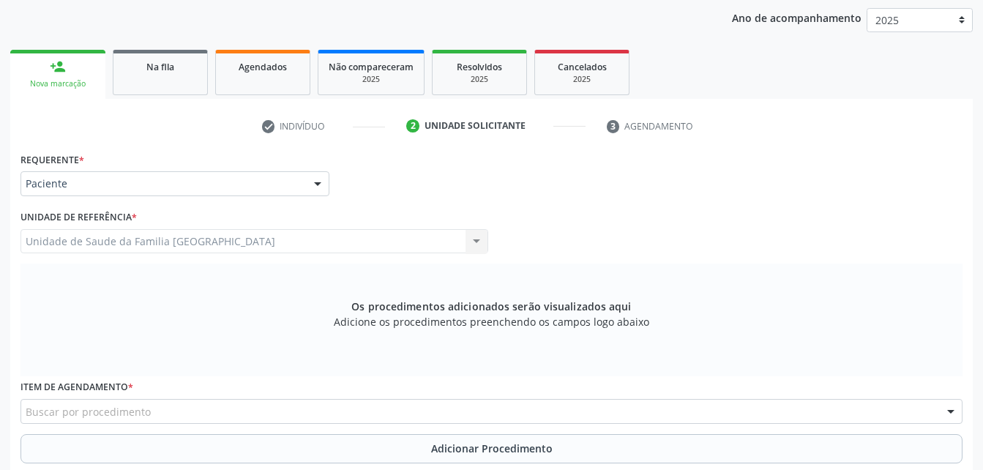
scroll to position [263, 0]
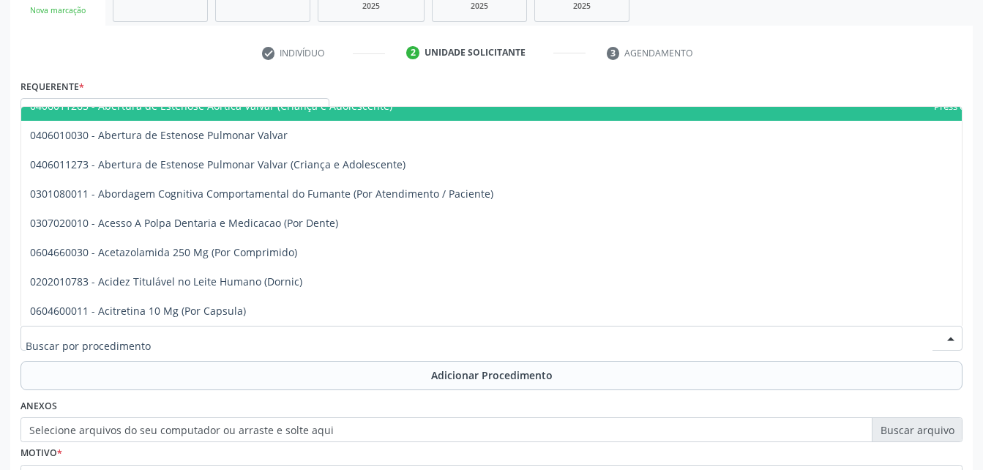
click at [331, 333] on div at bounding box center [491, 338] width 942 height 25
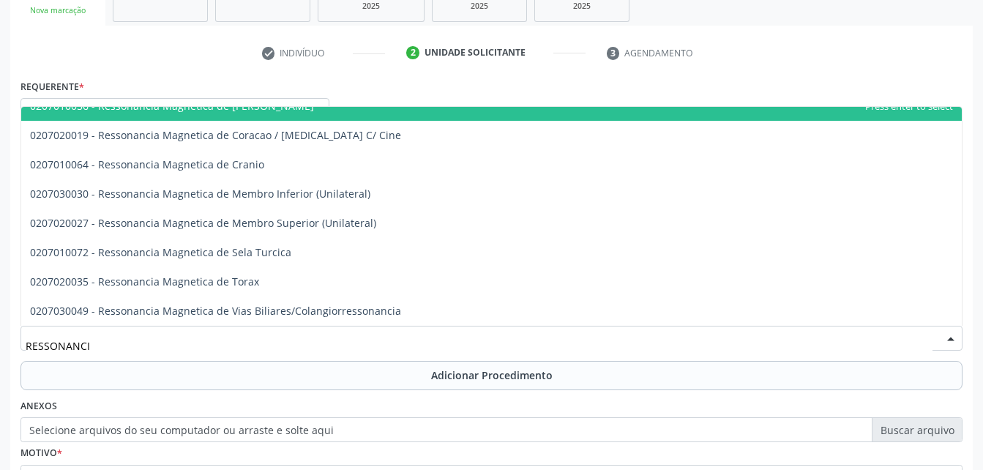
type input "RESSONANCIA"
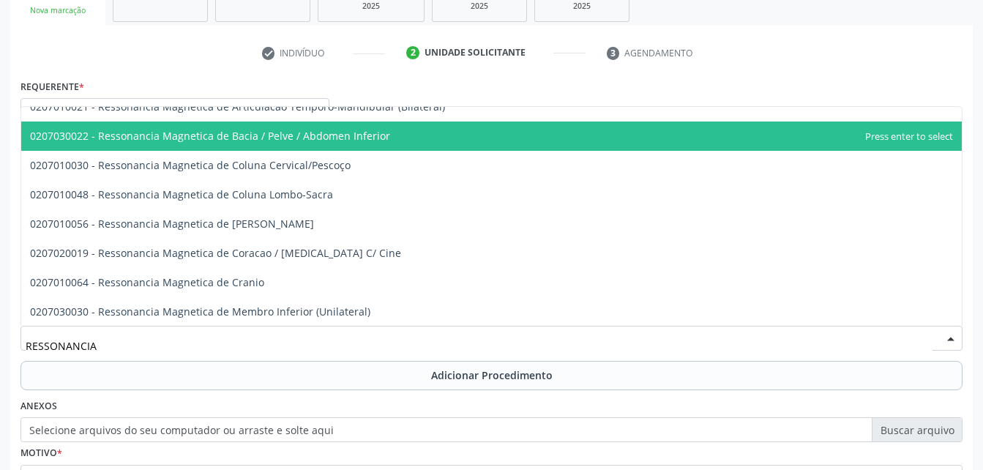
scroll to position [191, 0]
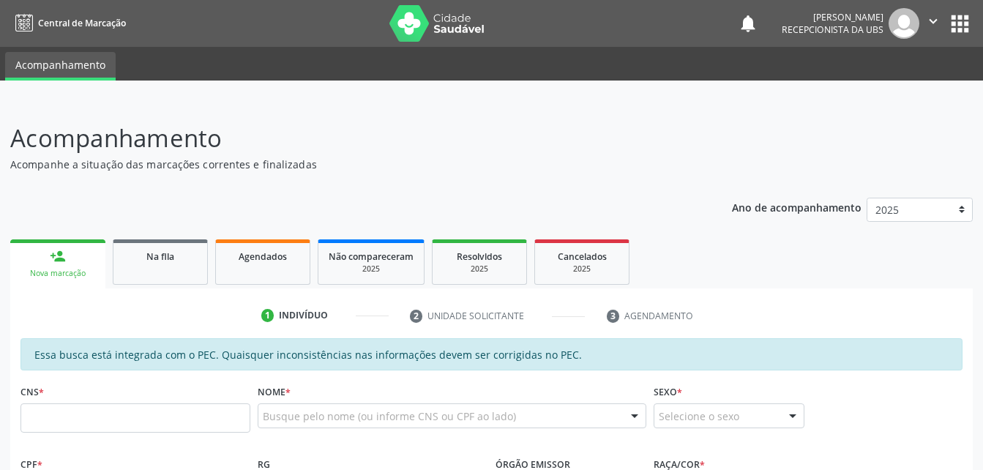
scroll to position [311, 0]
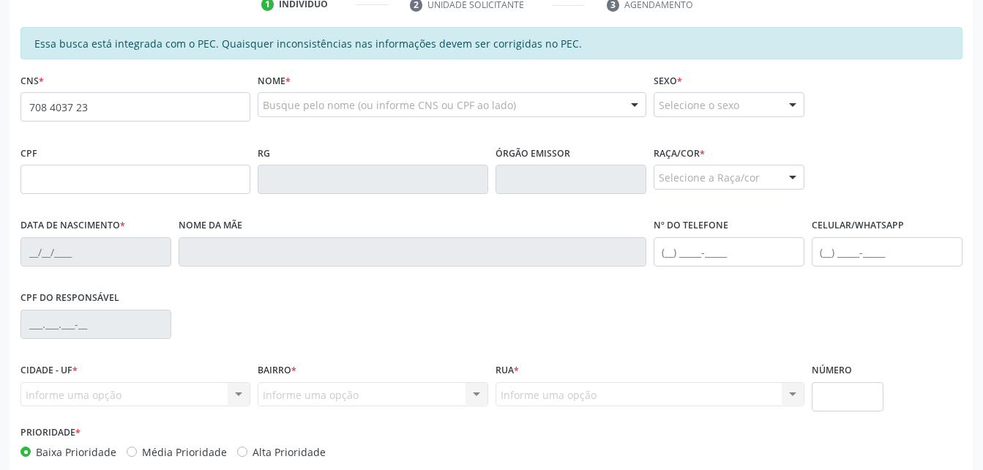
type input "708 4037 2362 7060"
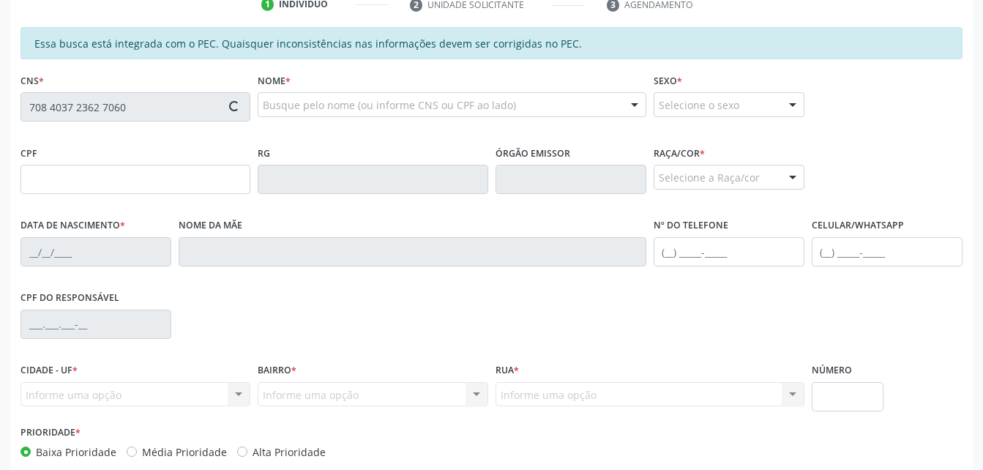
type input "080.148.934-25"
type input "26/12/1976"
type input "Rosa Josefa de Souza Santos"
type input "(82) 99124-7553"
type input "37"
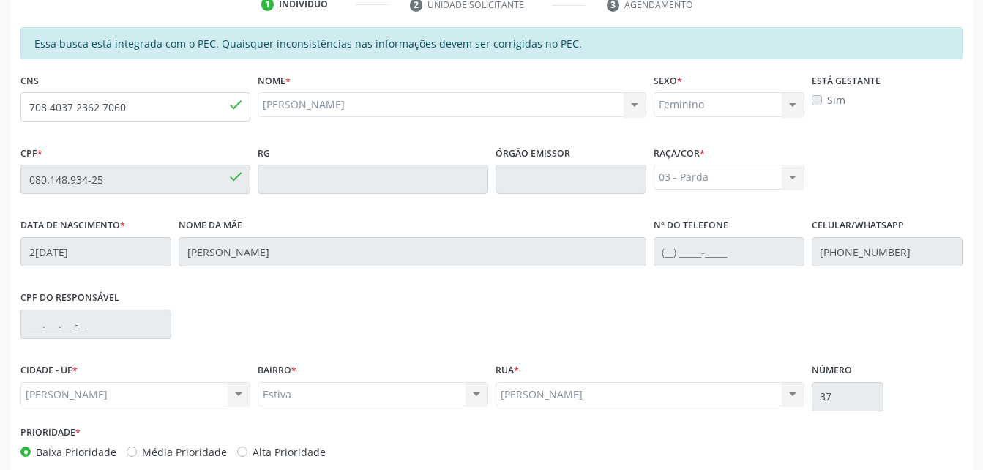
scroll to position [386, 0]
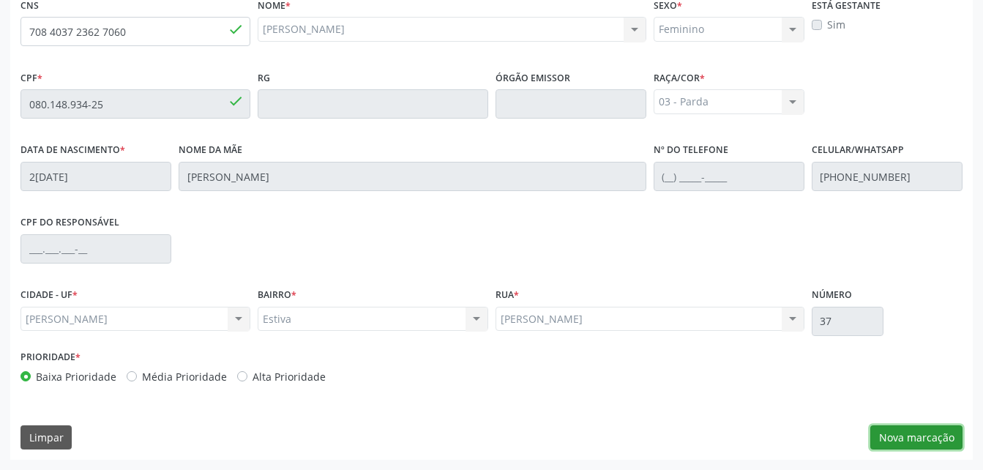
click at [935, 426] on button "Nova marcação" at bounding box center [916, 437] width 92 height 25
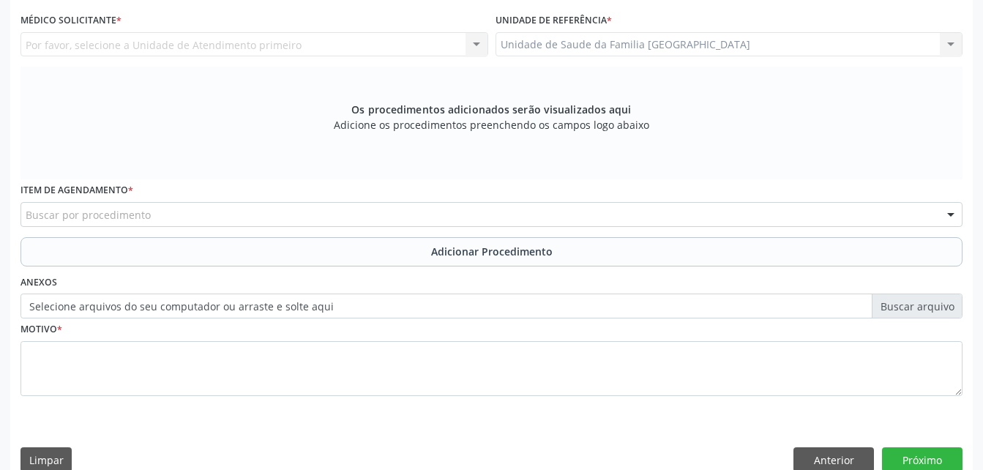
scroll to position [313, 0]
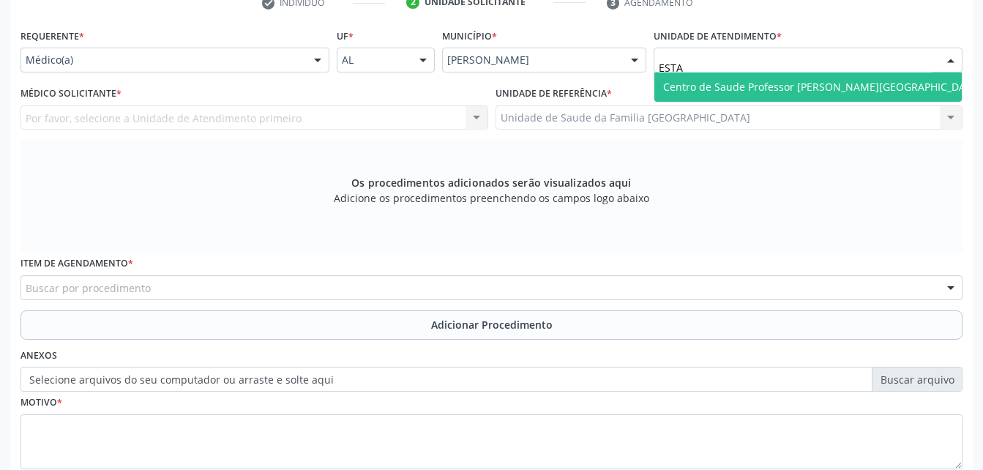
type input "ESTAC"
click at [687, 89] on span "Centro de Saude Professor [PERSON_NAME][GEOGRAPHIC_DATA]" at bounding box center [822, 87] width 318 height 14
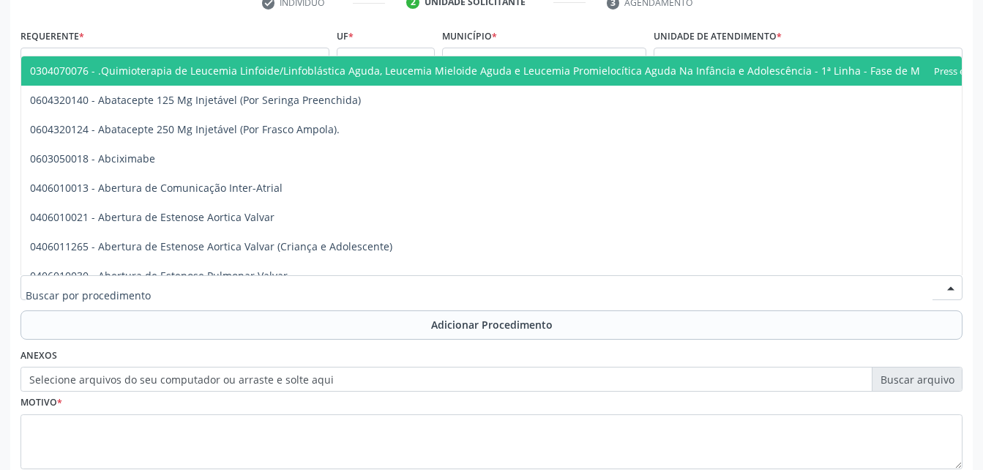
click at [412, 284] on div at bounding box center [491, 287] width 942 height 25
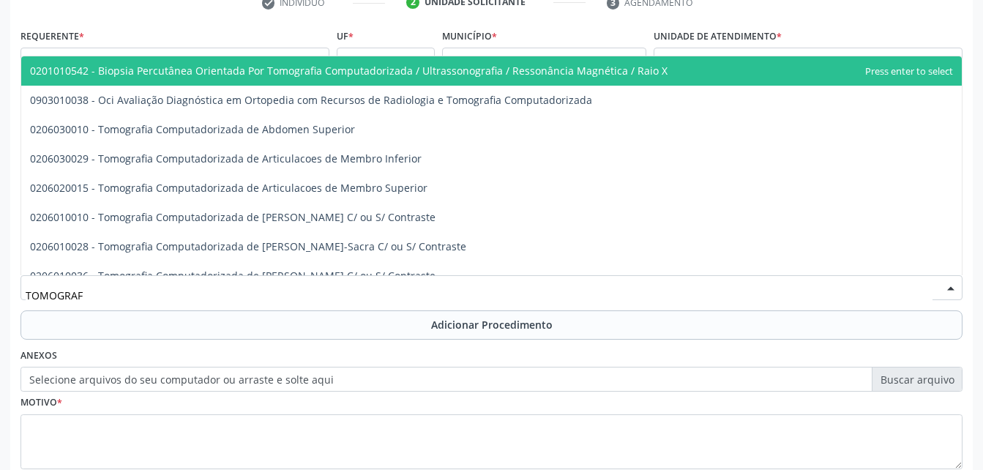
type input "TOMOGRAFI"
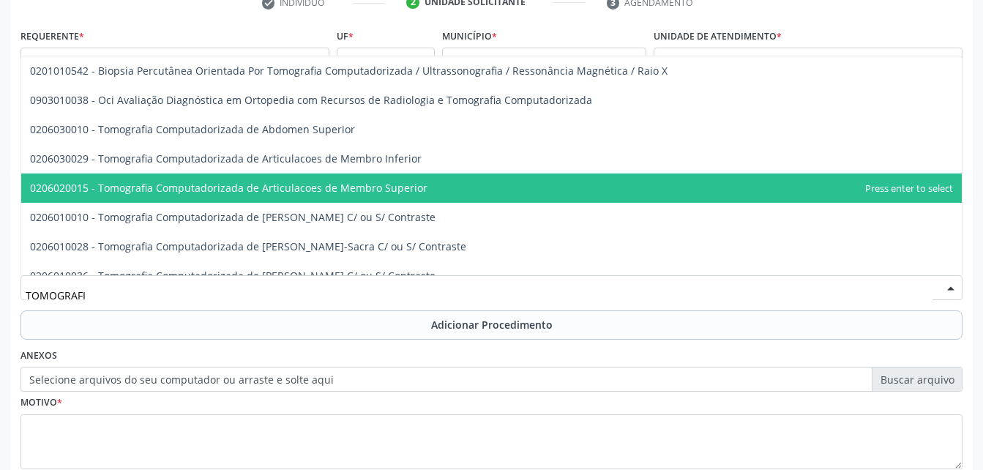
scroll to position [73, 0]
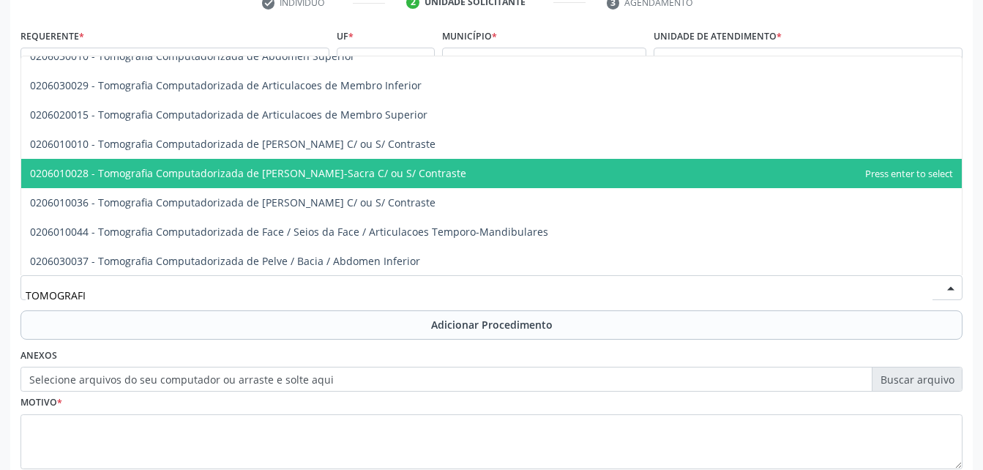
click at [304, 175] on span "0206010028 - Tomografia Computadorizada de Coluna Lombo-Sacra C/ ou S/ Contraste" at bounding box center [248, 173] width 436 height 14
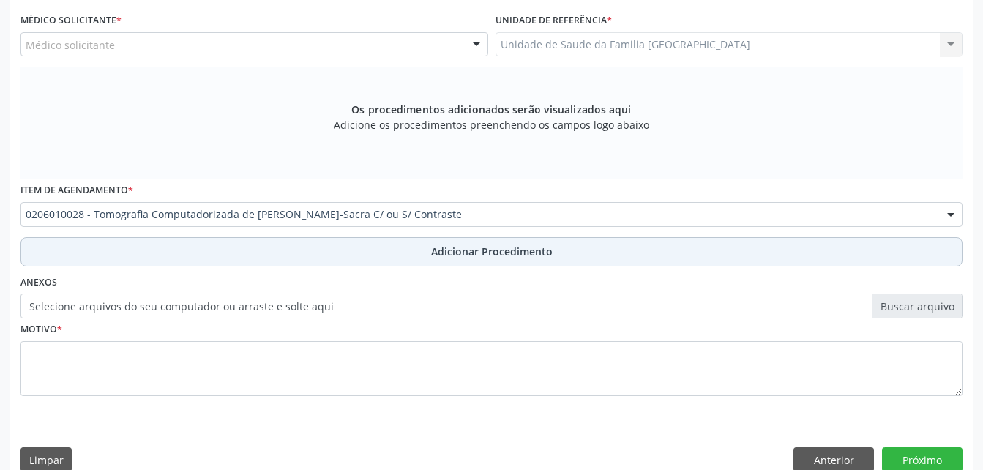
click at [364, 248] on button "Adicionar Procedimento" at bounding box center [491, 251] width 942 height 29
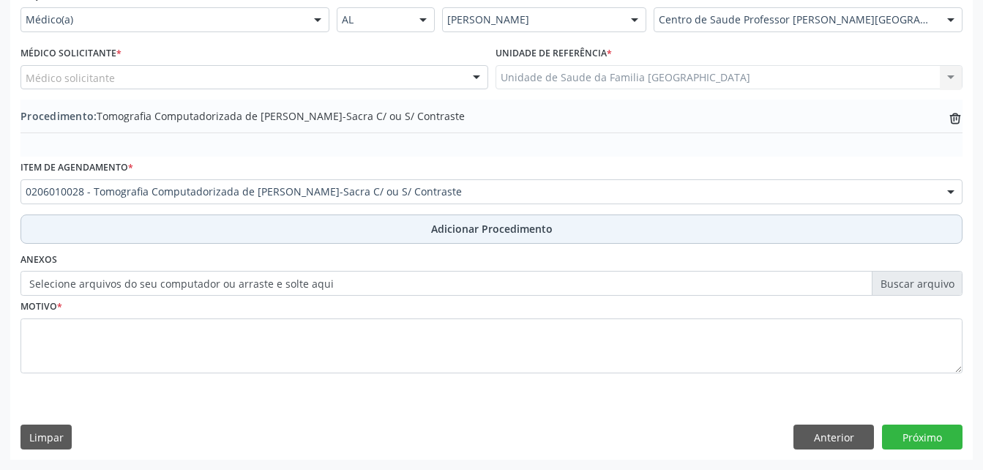
scroll to position [354, 0]
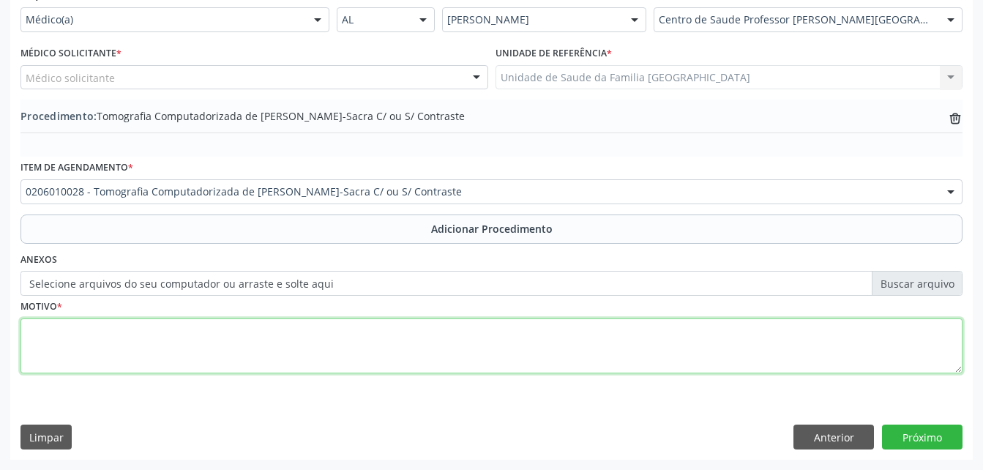
click at [395, 339] on textarea at bounding box center [491, 346] width 942 height 56
type textarea "SEM ENTENDER A JUSTF"
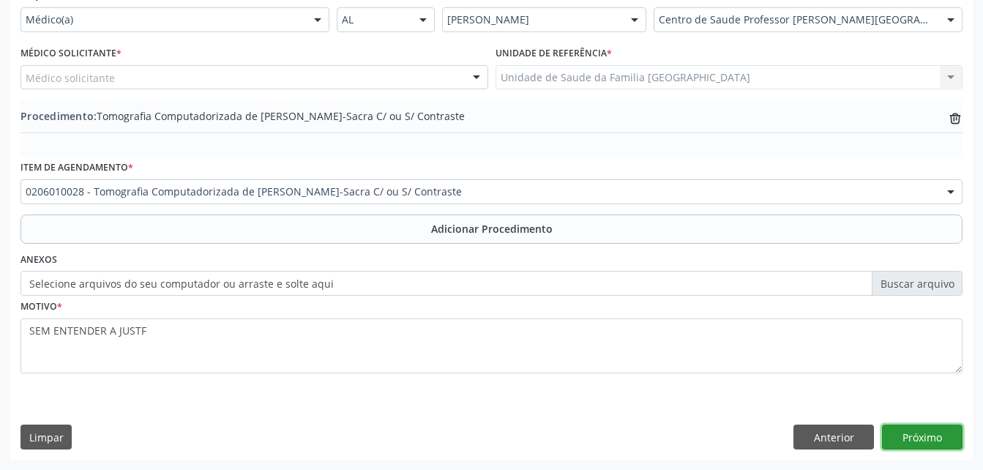
click at [905, 439] on button "Próximo" at bounding box center [922, 437] width 81 height 25
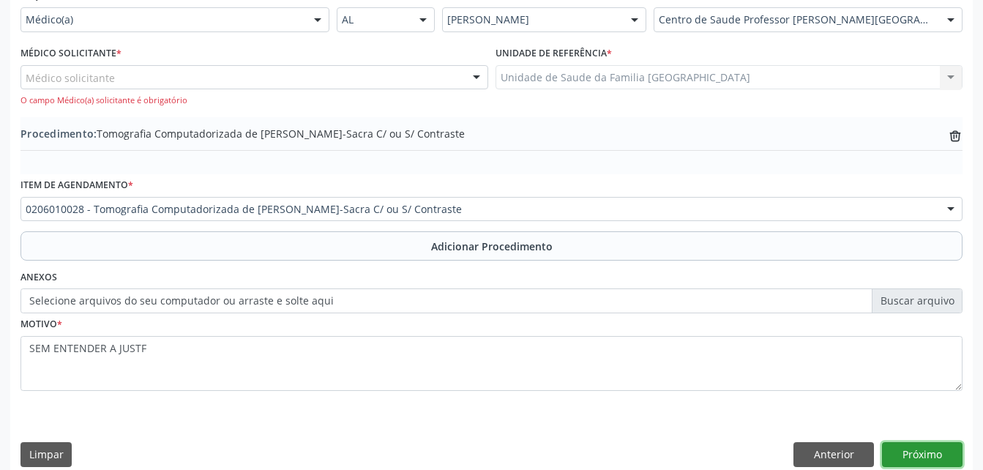
click at [889, 453] on button "Próximo" at bounding box center [922, 454] width 81 height 25
click at [902, 455] on button "Próximo" at bounding box center [922, 454] width 81 height 25
click at [427, 75] on div "Médico solicitante" at bounding box center [254, 77] width 468 height 25
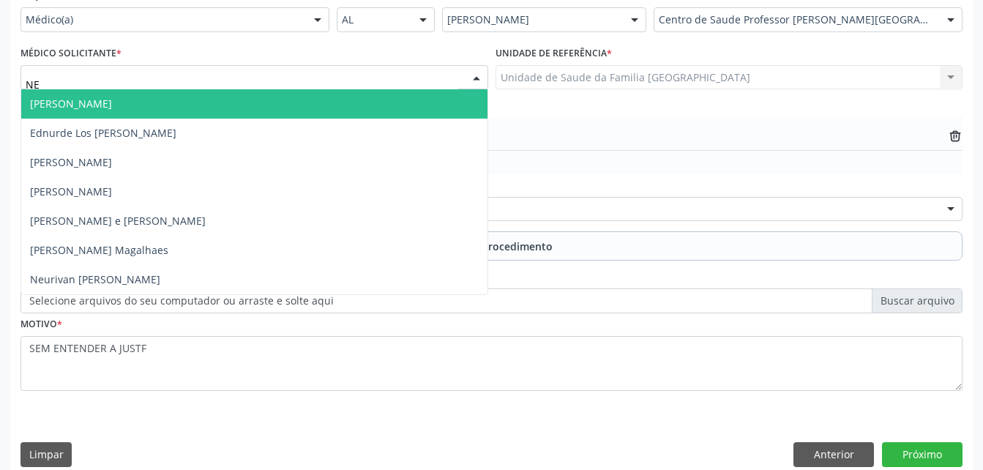
type input "NEU"
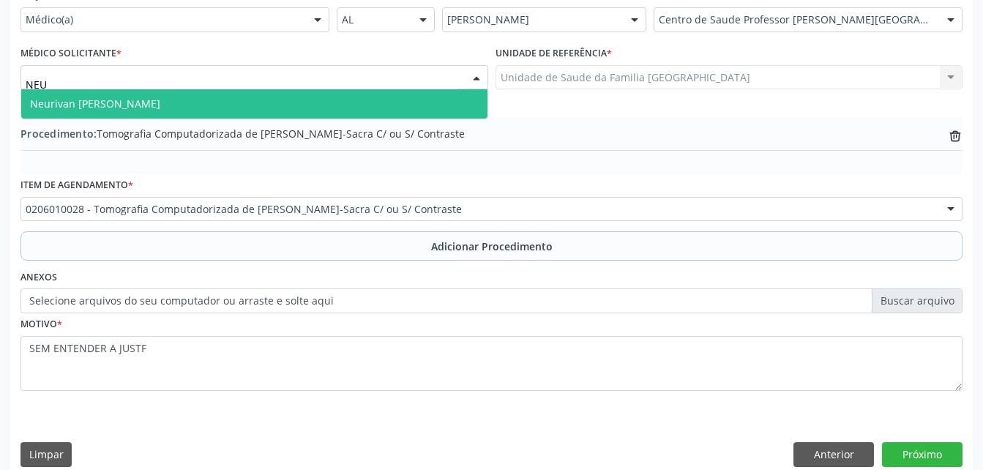
click at [433, 107] on span "Neurivan [PERSON_NAME]" at bounding box center [254, 103] width 466 height 29
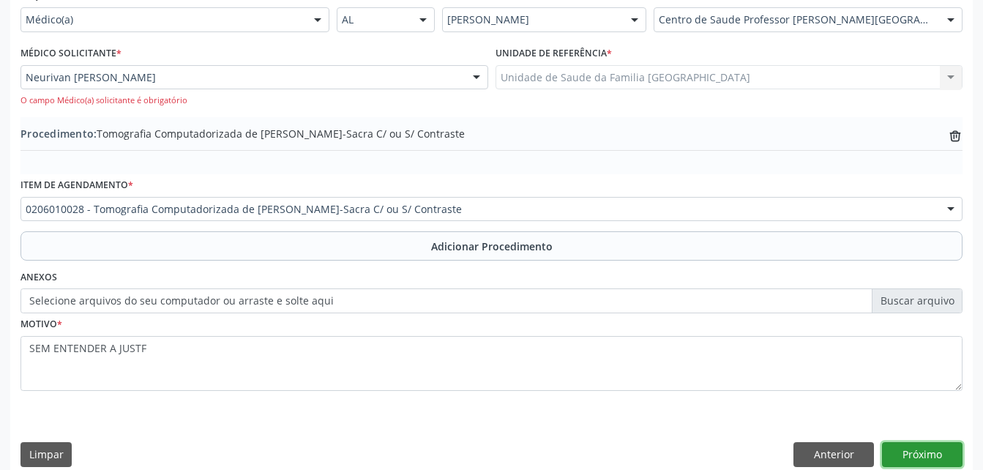
click at [930, 446] on button "Próximo" at bounding box center [922, 454] width 81 height 25
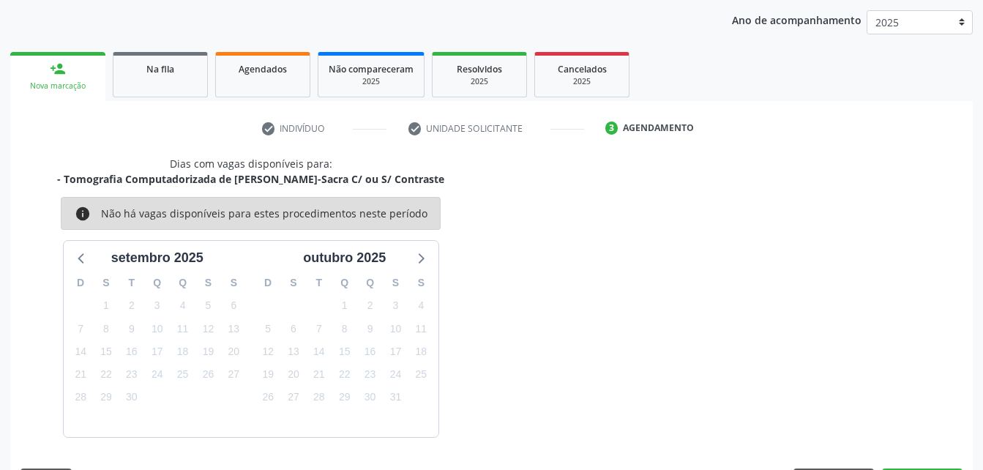
scroll to position [231, 0]
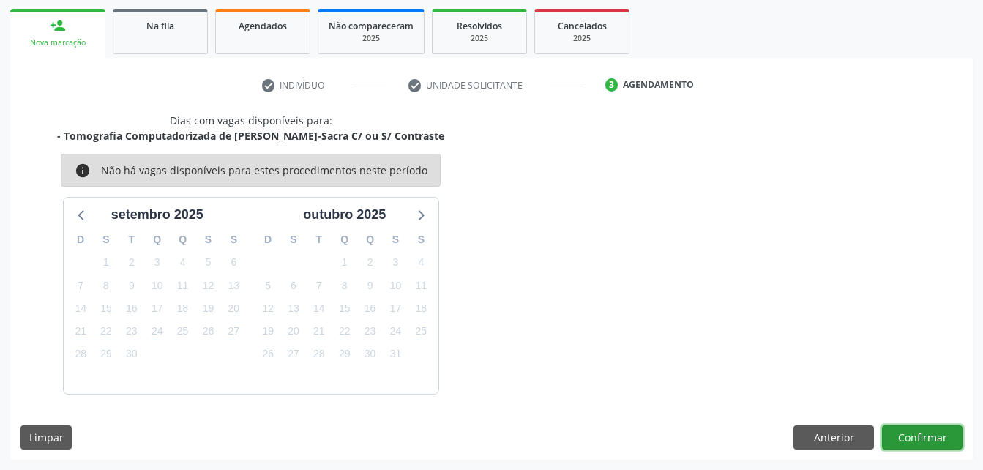
click at [906, 434] on button "Confirmar" at bounding box center [922, 437] width 81 height 25
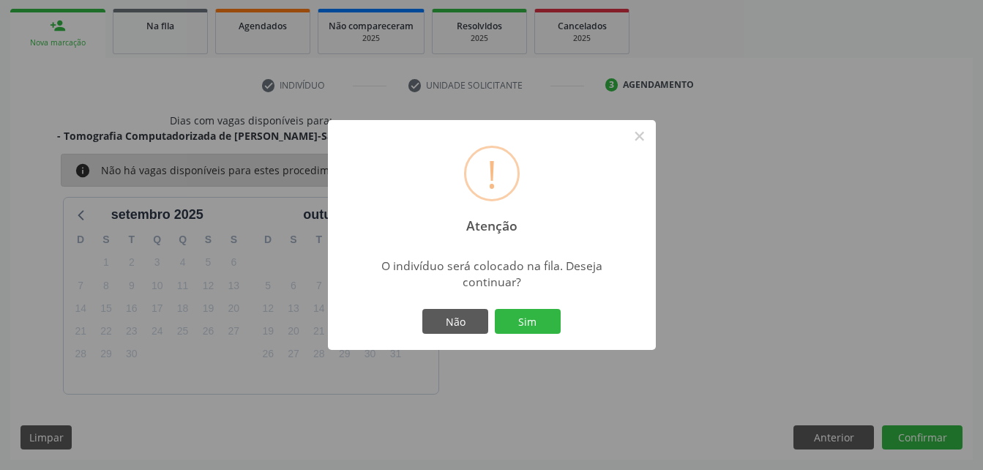
click at [534, 335] on div "Não Sim" at bounding box center [491, 321] width 145 height 31
click at [524, 321] on button "Sim" at bounding box center [528, 321] width 66 height 25
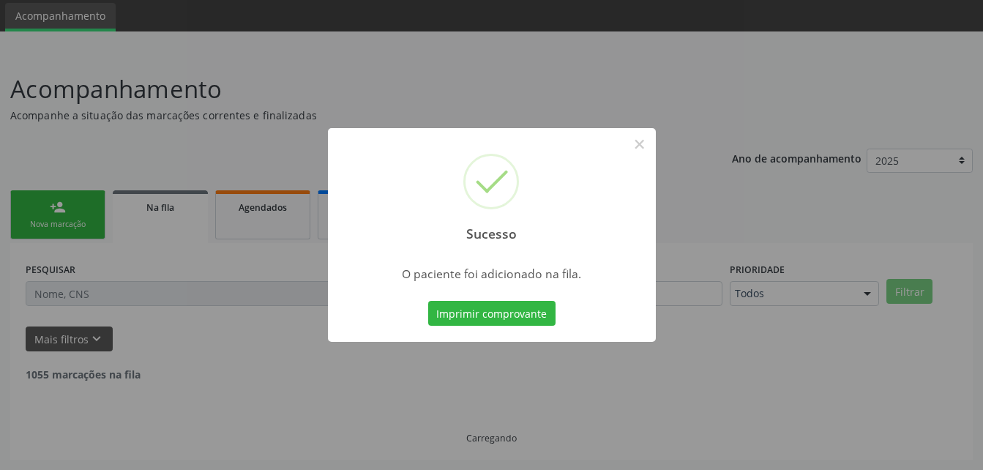
scroll to position [34, 0]
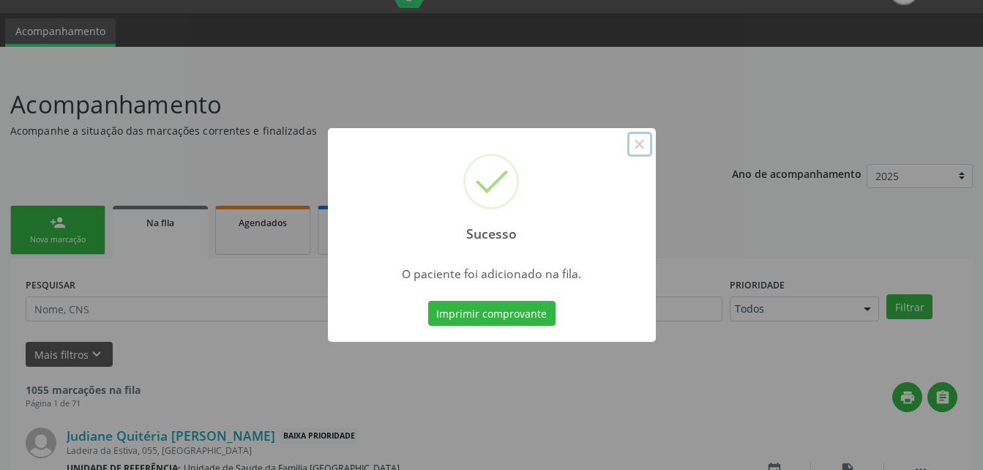
click at [635, 145] on button "×" at bounding box center [639, 144] width 25 height 25
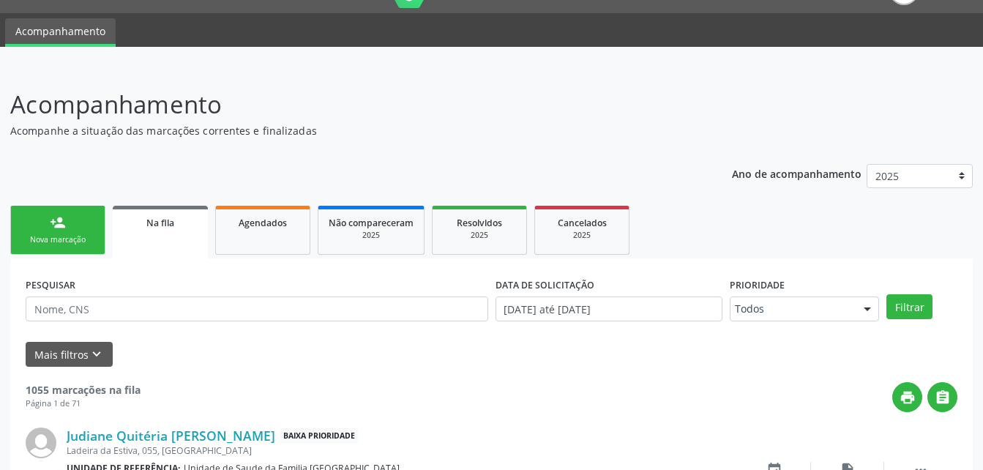
scroll to position [180, 0]
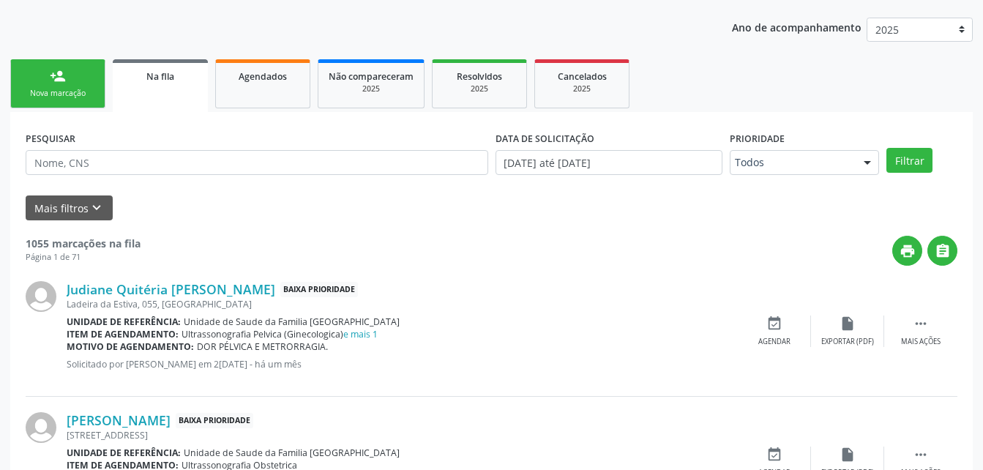
drag, startPoint x: 96, startPoint y: 80, endPoint x: 56, endPoint y: 0, distance: 89.0
click at [96, 80] on link "person_add Nova marcação" at bounding box center [57, 83] width 95 height 49
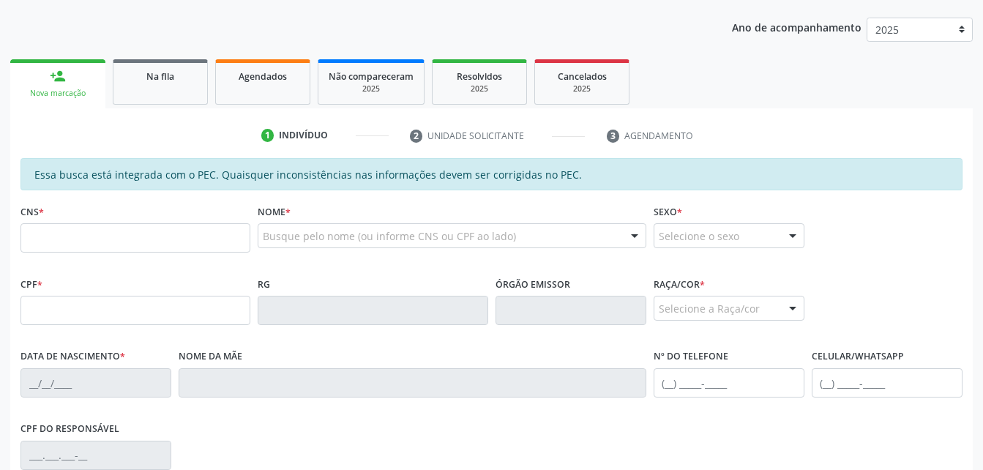
scroll to position [326, 0]
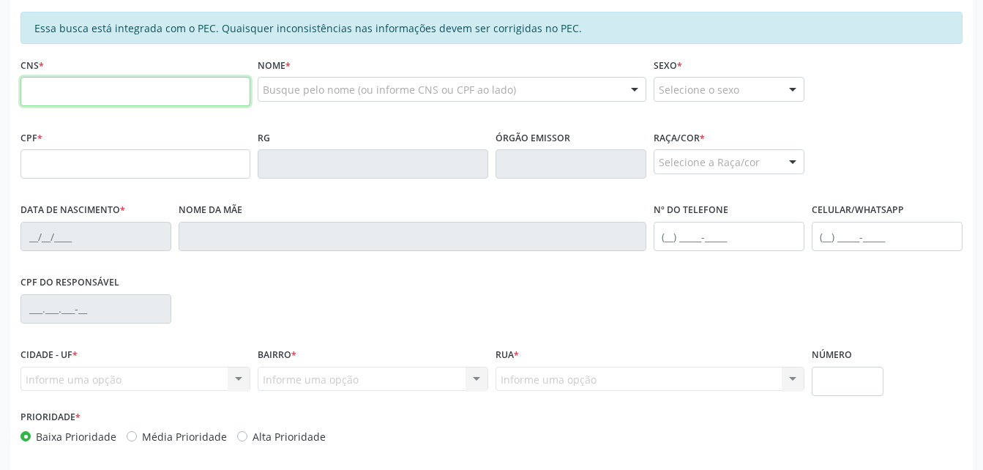
click at [210, 90] on input "text" at bounding box center [135, 91] width 230 height 29
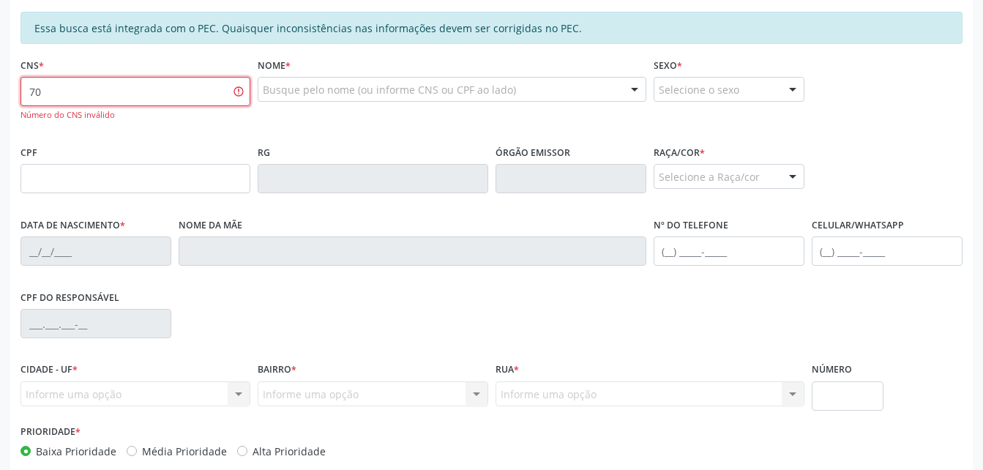
type input "7"
click at [225, 184] on input "text" at bounding box center [135, 178] width 230 height 29
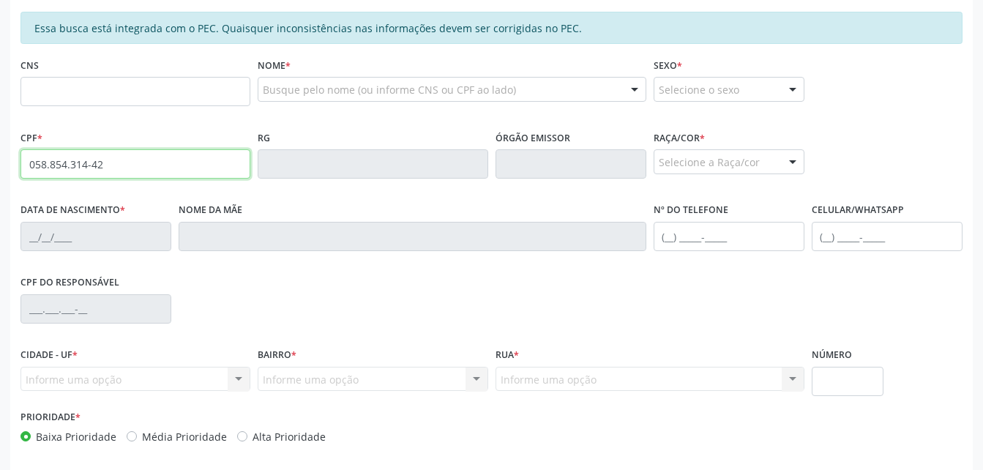
type input "058.854.314-42"
type input "702 6097 9382 1847"
type input "18/08/1979"
type input "Antônia Josefa da Conceicao Santos"
type input "(82) 99436-9933"
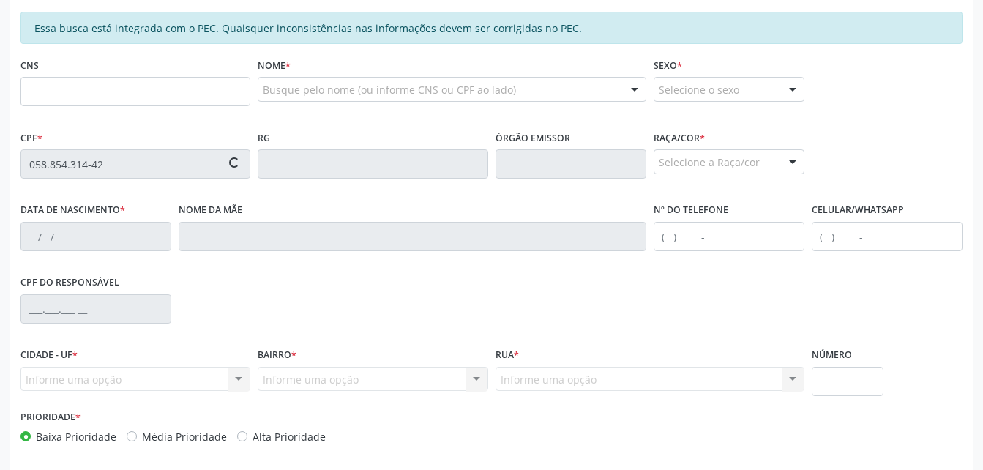
type input "152"
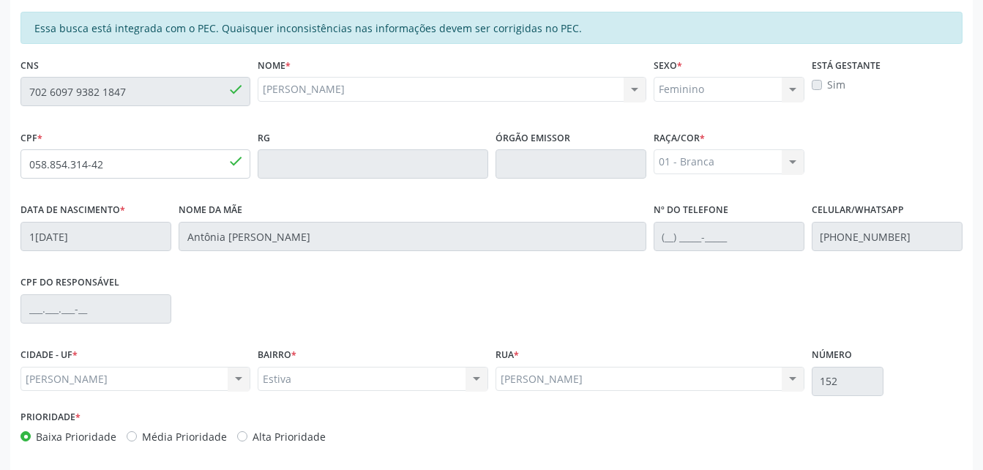
scroll to position [386, 0]
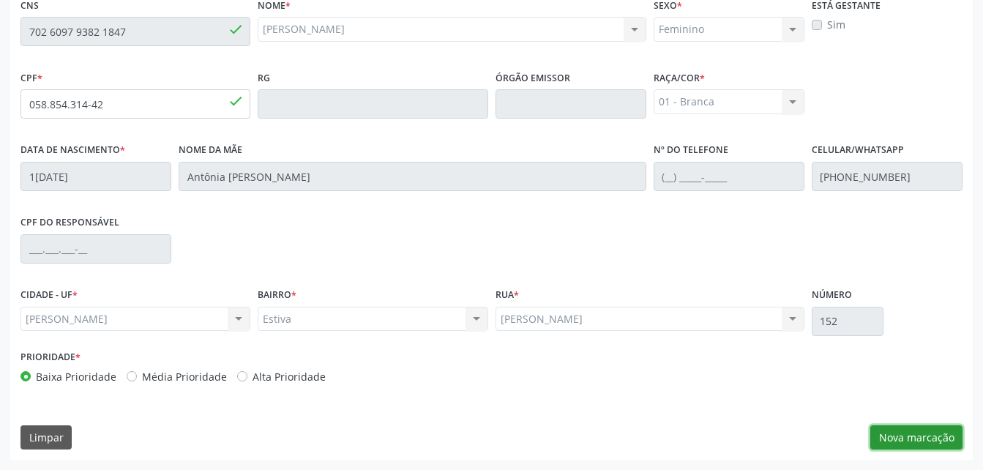
click at [943, 442] on button "Nova marcação" at bounding box center [916, 437] width 92 height 25
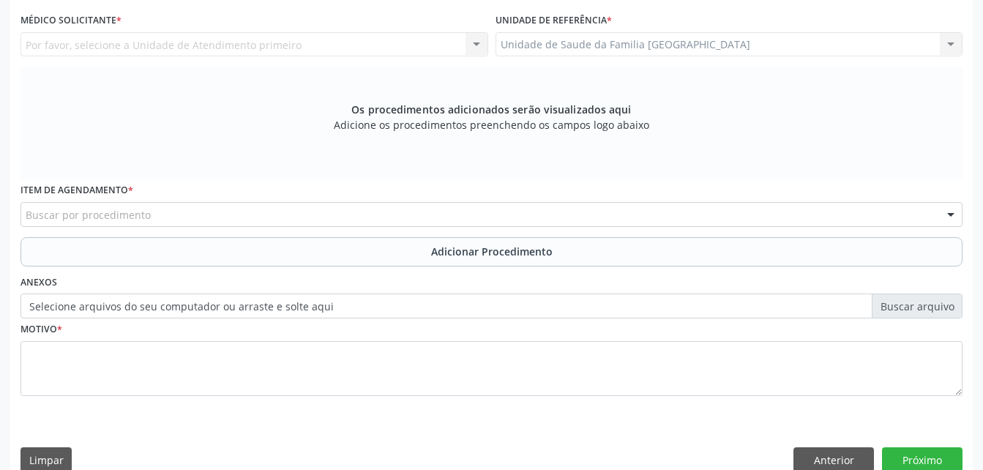
scroll to position [313, 0]
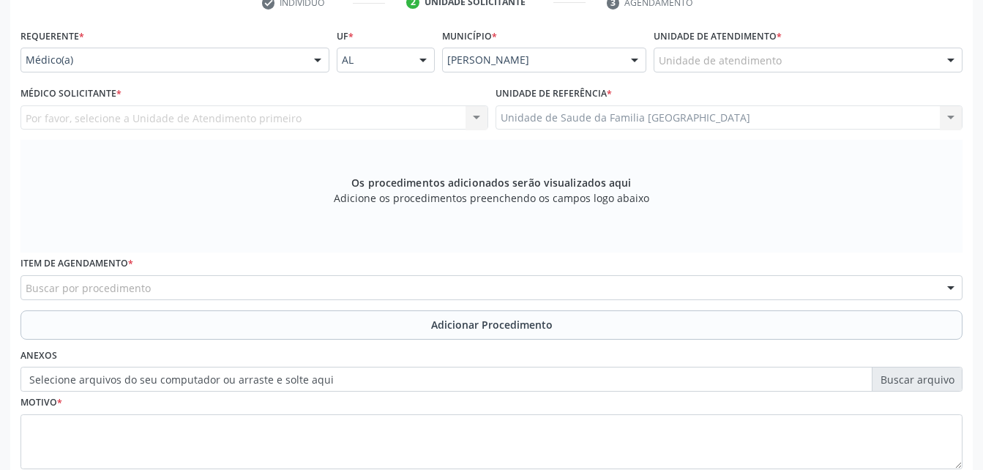
click at [793, 58] on div "Unidade de atendimento" at bounding box center [808, 60] width 309 height 25
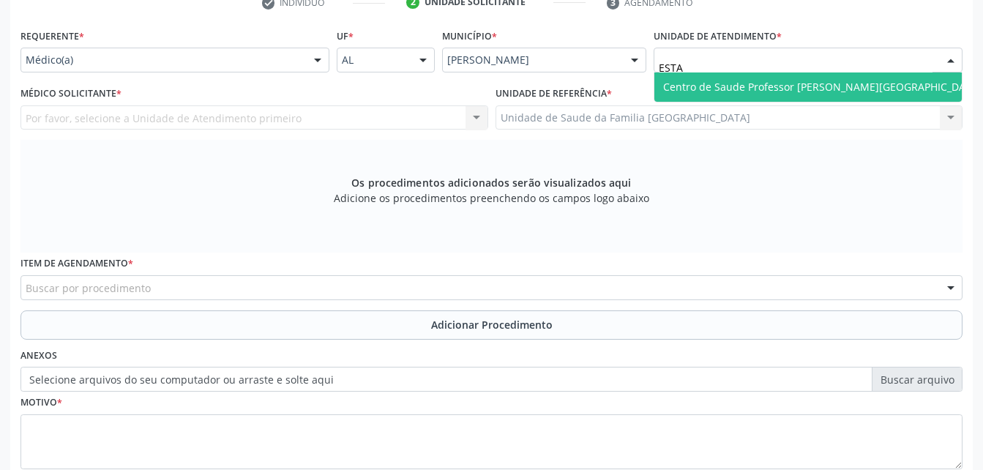
type input "ESTAC"
click at [804, 81] on span "Centro de Saude Professor [PERSON_NAME][GEOGRAPHIC_DATA]" at bounding box center [822, 87] width 318 height 14
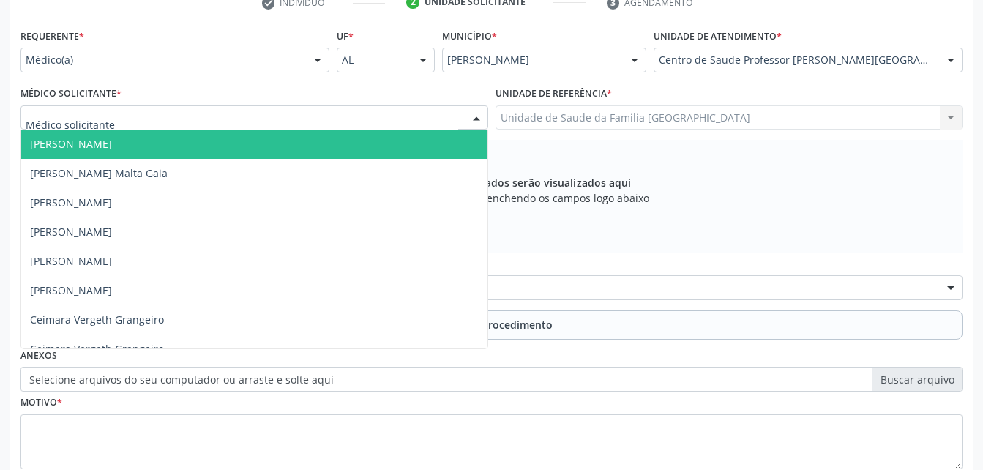
click at [330, 116] on div at bounding box center [254, 117] width 468 height 25
type input "ELI"
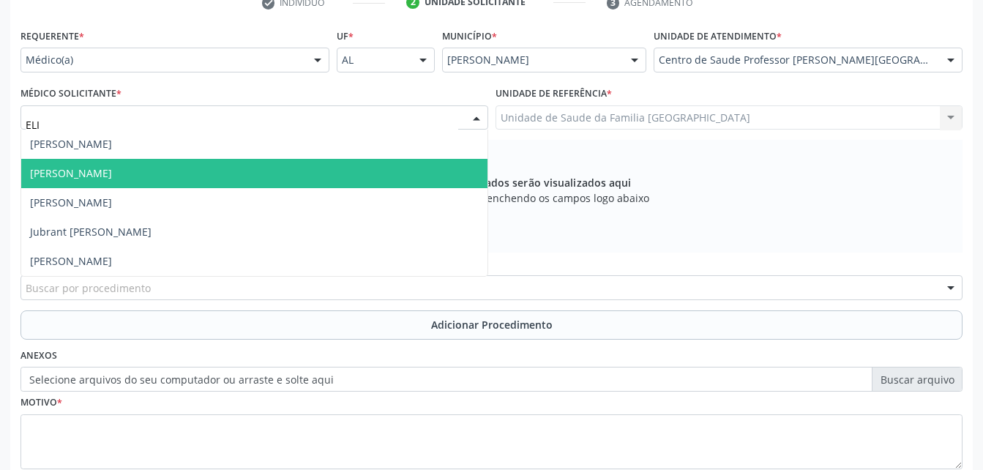
click at [267, 182] on span "[PERSON_NAME]" at bounding box center [254, 173] width 466 height 29
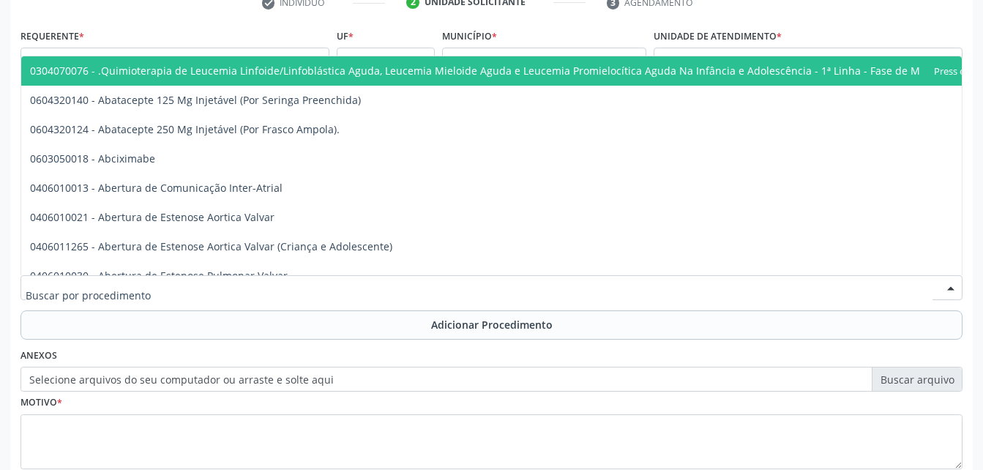
click at [309, 290] on div at bounding box center [491, 287] width 942 height 25
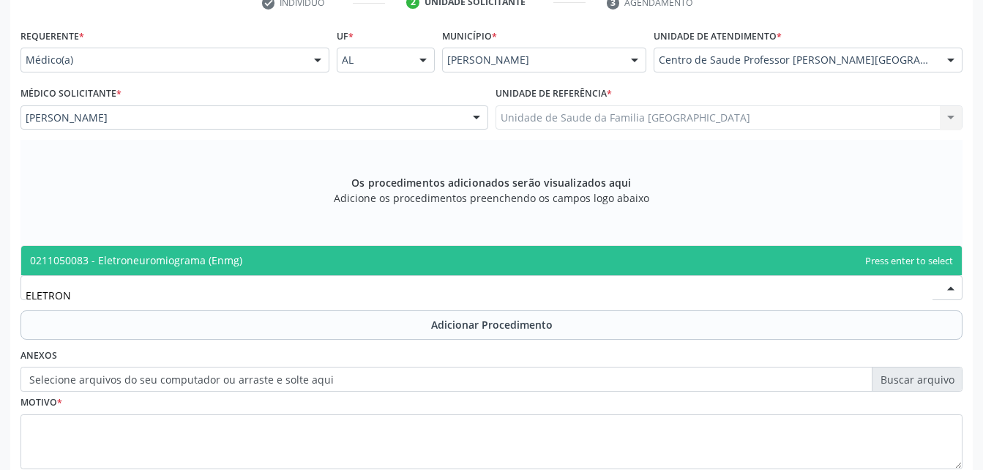
type input "ELETRONE"
click at [285, 263] on span "0211050083 - Eletroneuromiograma (Enmg)" at bounding box center [491, 260] width 941 height 29
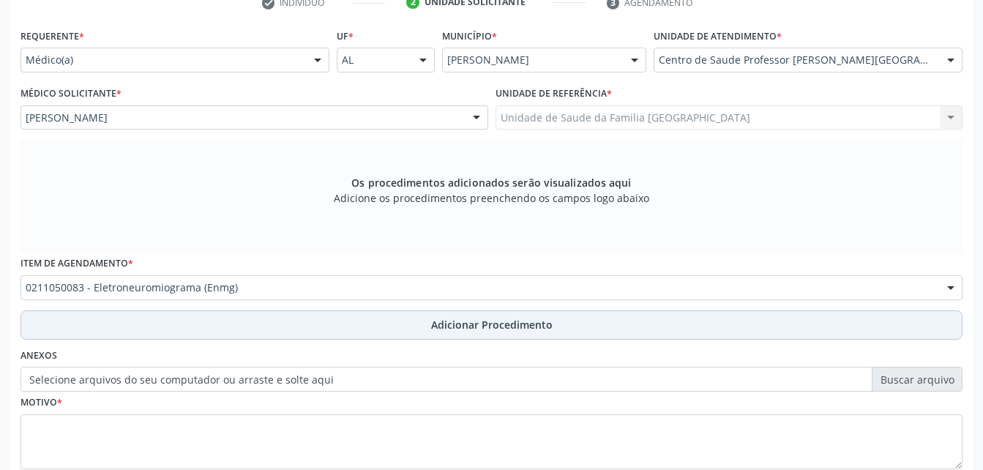
click at [338, 321] on button "Adicionar Procedimento" at bounding box center [491, 324] width 942 height 29
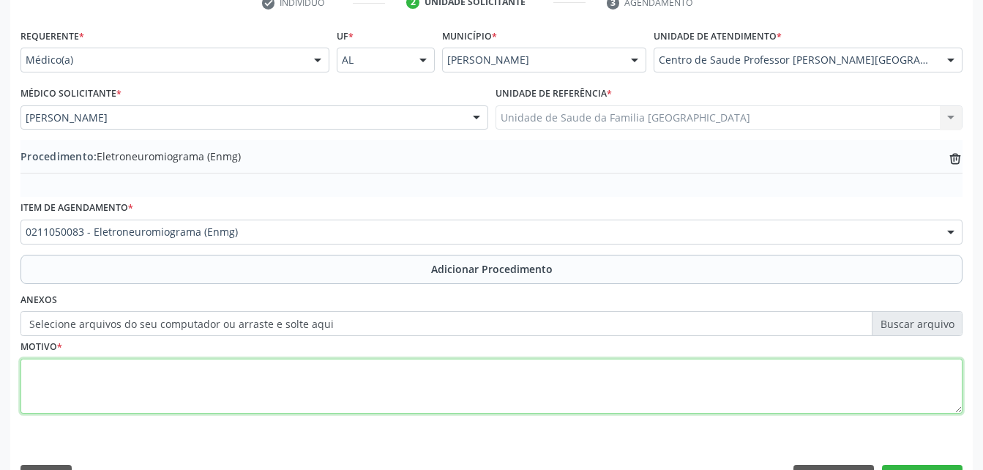
click at [353, 373] on textarea at bounding box center [491, 387] width 942 height 56
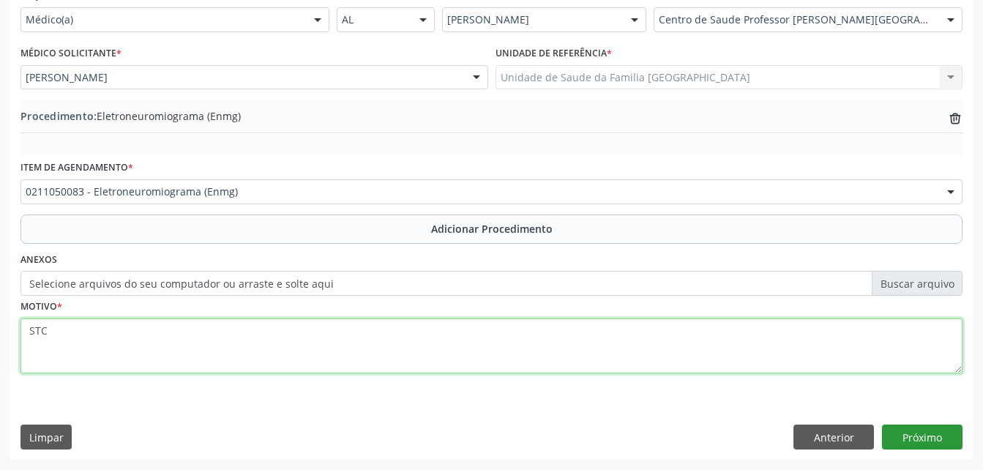
type textarea "STC"
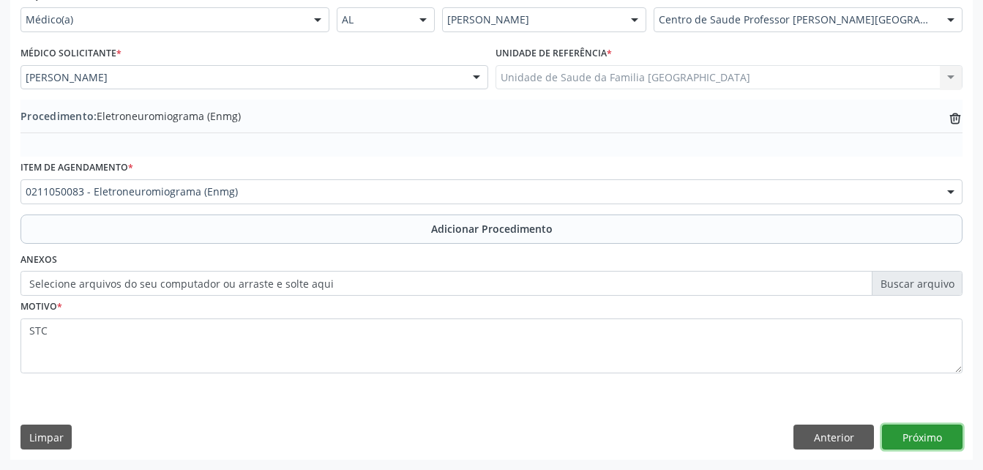
click at [897, 433] on button "Próximo" at bounding box center [922, 437] width 81 height 25
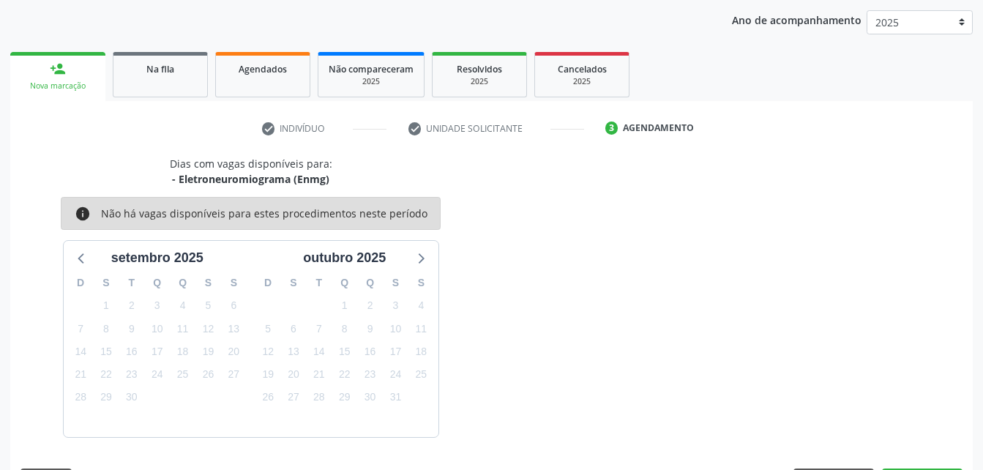
scroll to position [231, 0]
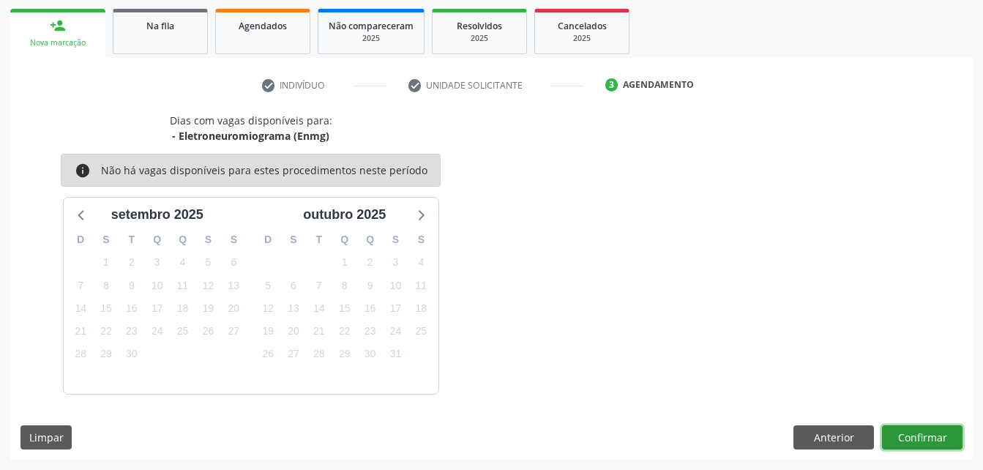
click at [929, 434] on button "Confirmar" at bounding box center [922, 437] width 81 height 25
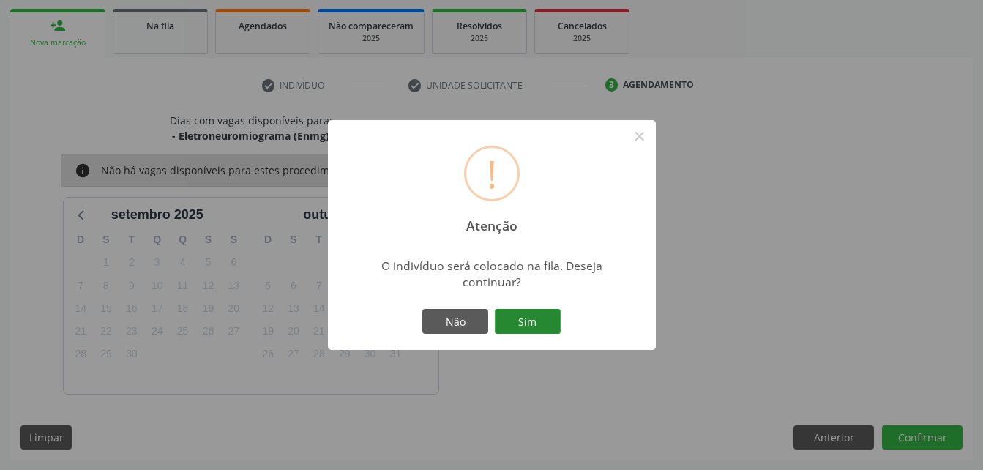
click at [536, 319] on button "Sim" at bounding box center [528, 321] width 66 height 25
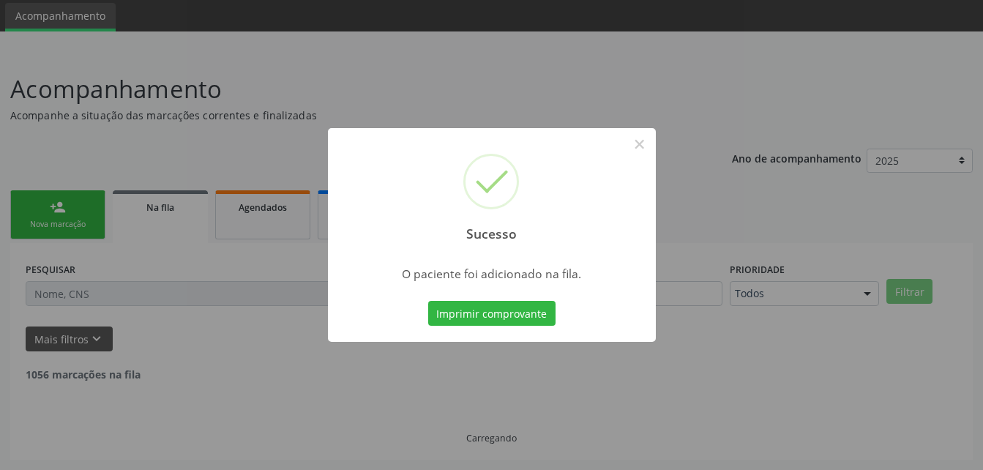
scroll to position [34, 0]
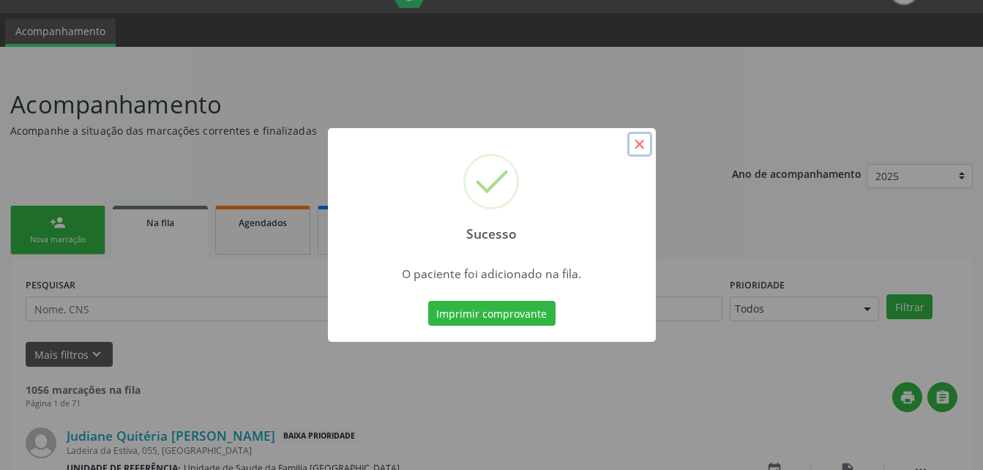
click at [643, 146] on button "×" at bounding box center [639, 144] width 25 height 25
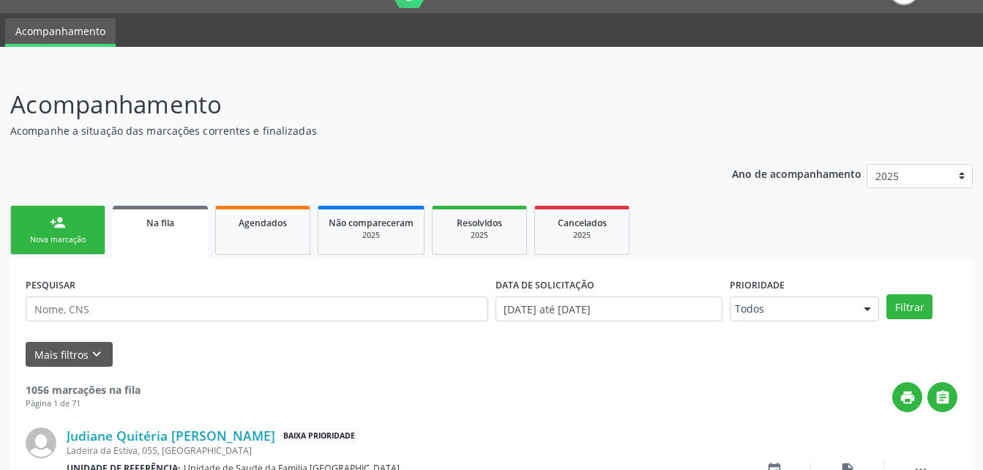
click at [37, 239] on div "Nova marcação" at bounding box center [57, 239] width 73 height 11
click at [212, 232] on ul "person_add Nova marcação Na fila Agendados Não compareceram 2025 Resolvidos 202…" at bounding box center [491, 230] width 962 height 56
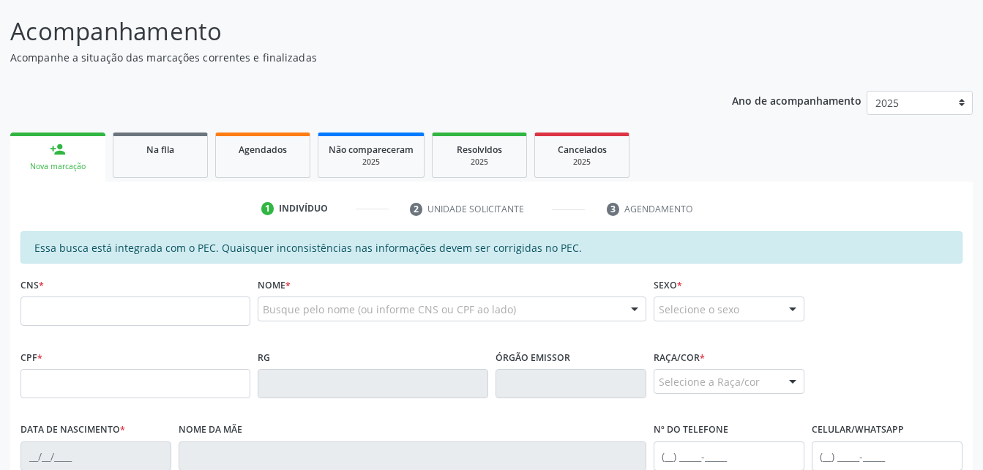
scroll to position [180, 0]
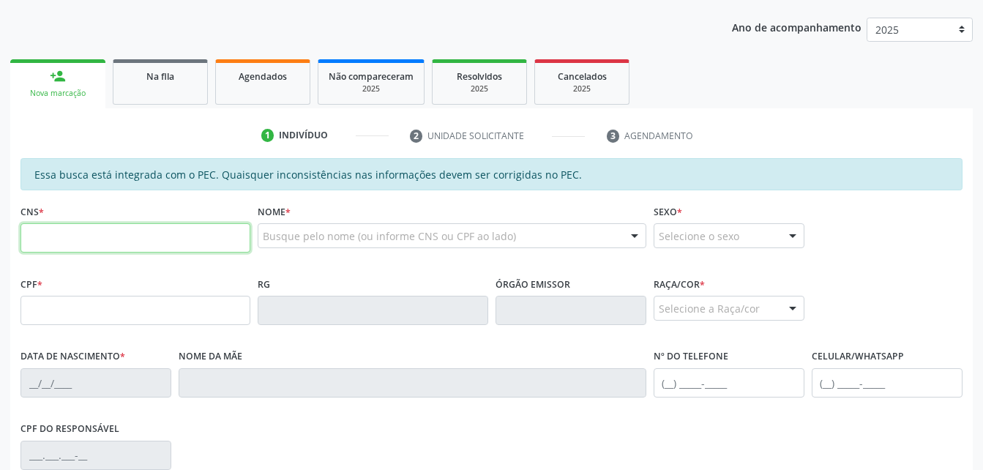
click at [122, 241] on input "text" at bounding box center [135, 237] width 230 height 29
type input "700 0040 6000 1109"
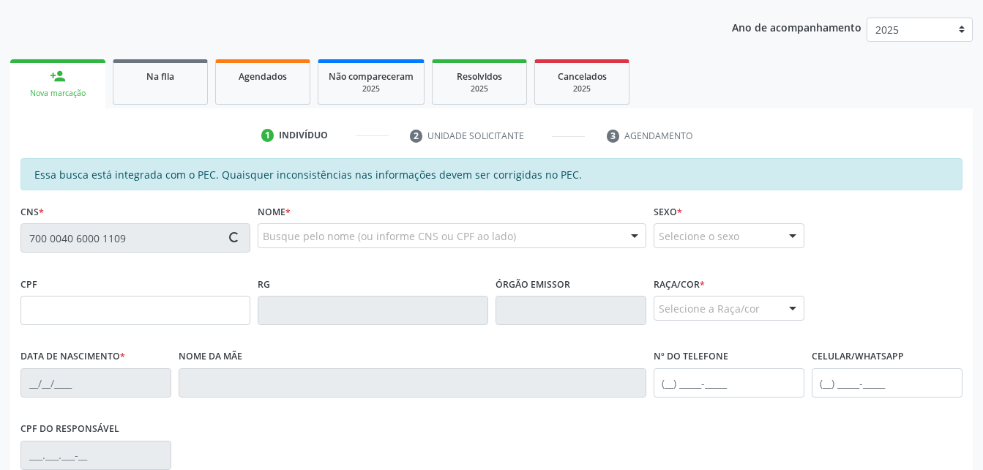
type input "346.837.124-15"
type input "10/03/1960"
type input "Aderita Ribeiro"
type input "(82) 98852-0551"
type input "S/N"
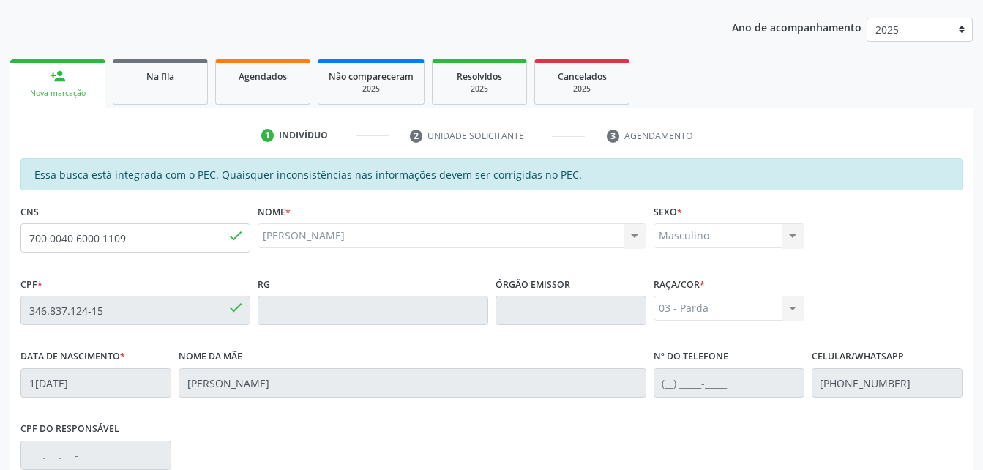
scroll to position [386, 0]
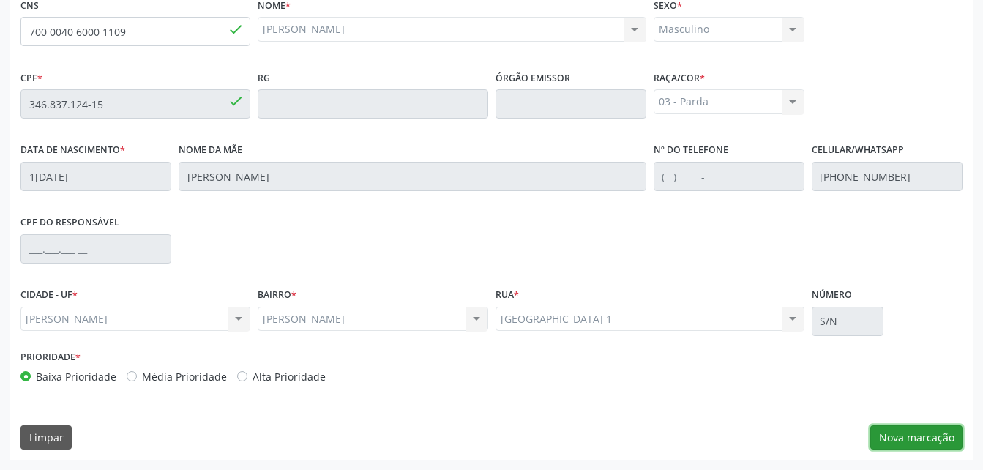
click at [930, 439] on button "Nova marcação" at bounding box center [916, 437] width 92 height 25
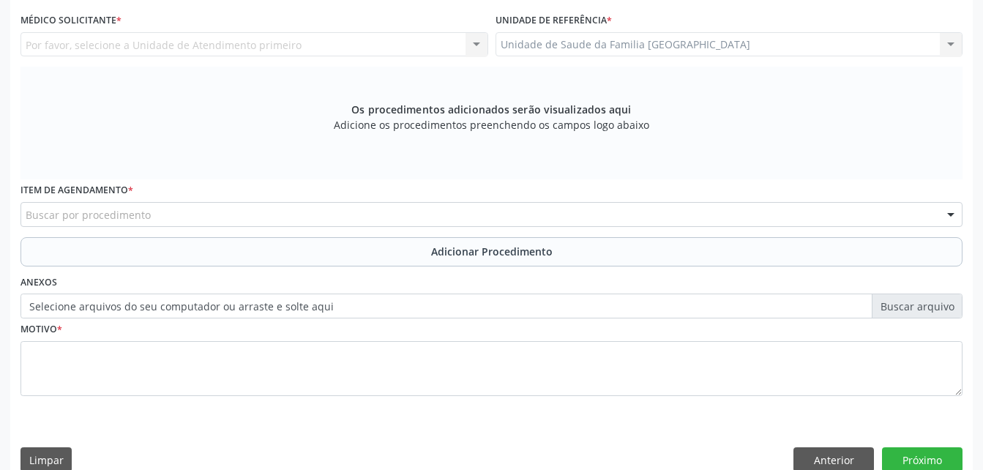
scroll to position [313, 0]
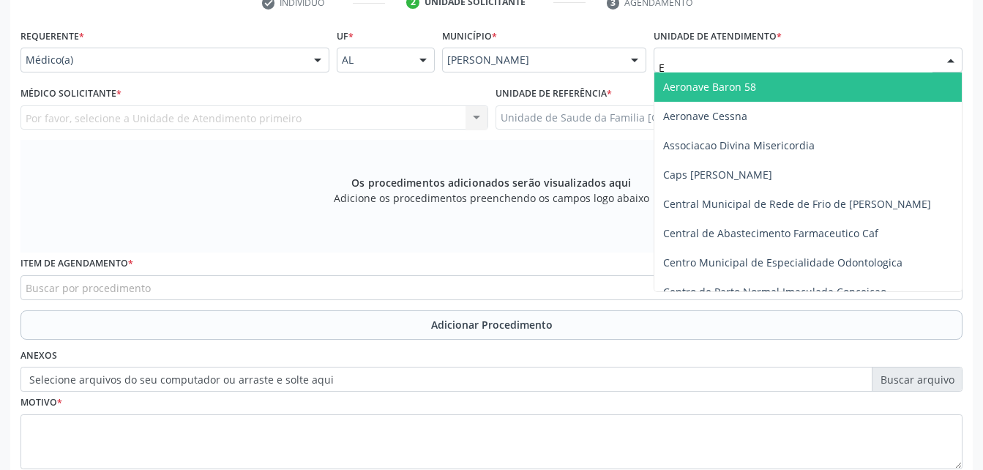
type input "ES"
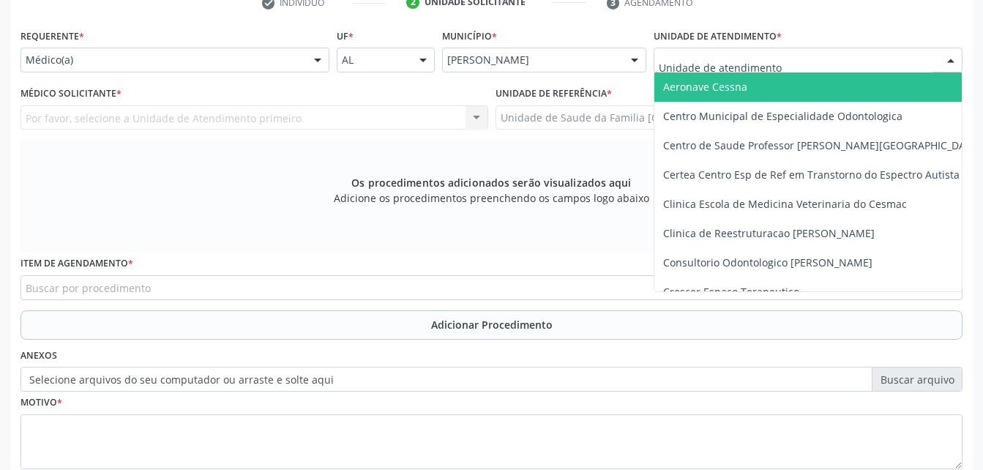
click at [313, 56] on div at bounding box center [318, 60] width 22 height 25
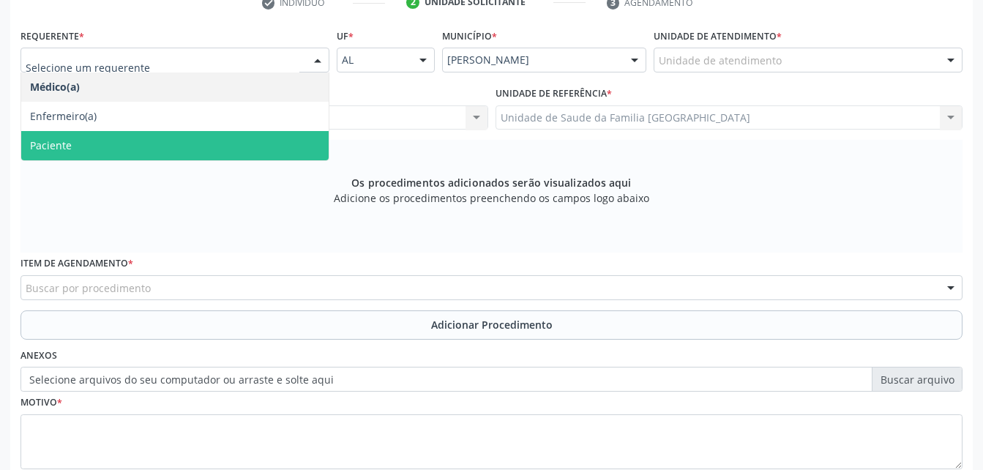
click at [299, 135] on span "Paciente" at bounding box center [174, 145] width 307 height 29
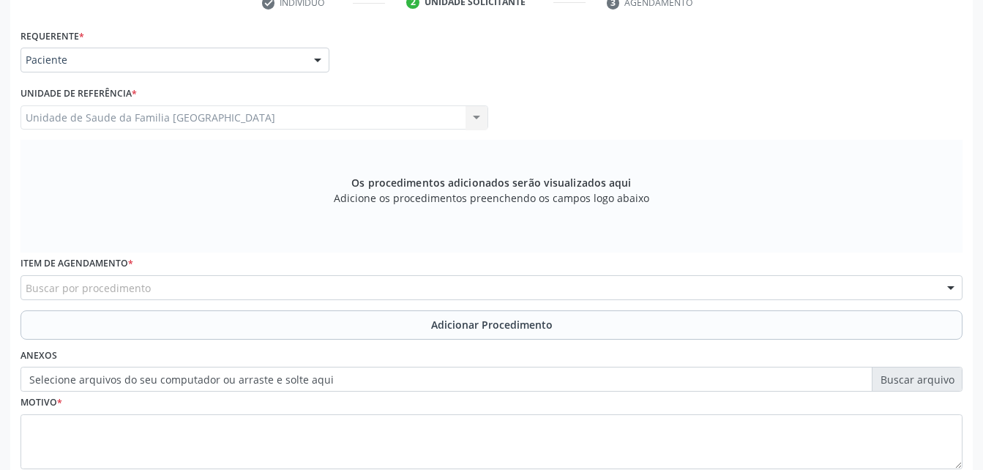
click at [382, 285] on div "Buscar por procedimento" at bounding box center [491, 287] width 942 height 25
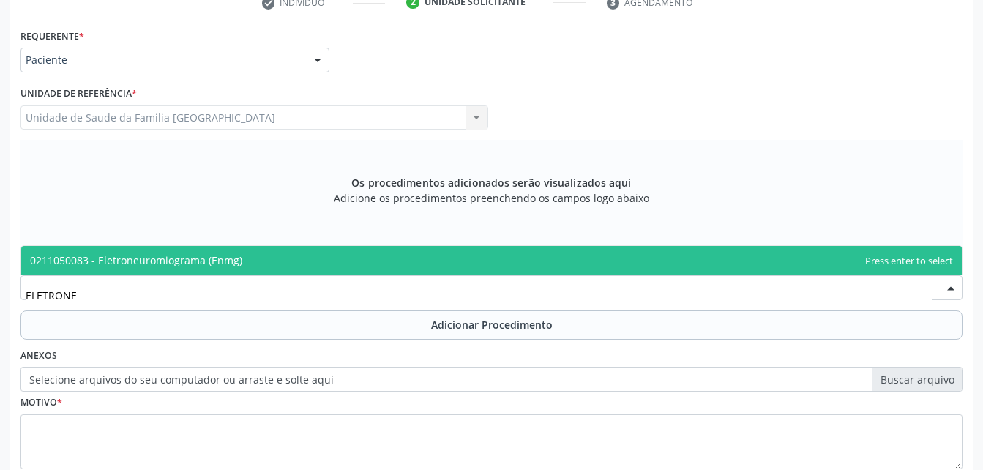
type input "ELETRONEU"
click at [394, 272] on span "0211050083 - Eletroneuromiograma (Enmg)" at bounding box center [491, 260] width 941 height 29
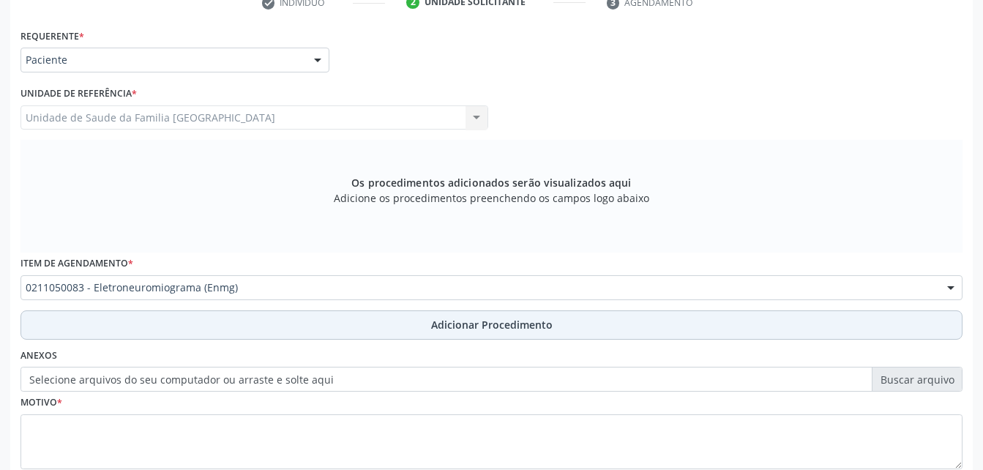
click at [415, 321] on button "Adicionar Procedimento" at bounding box center [491, 324] width 942 height 29
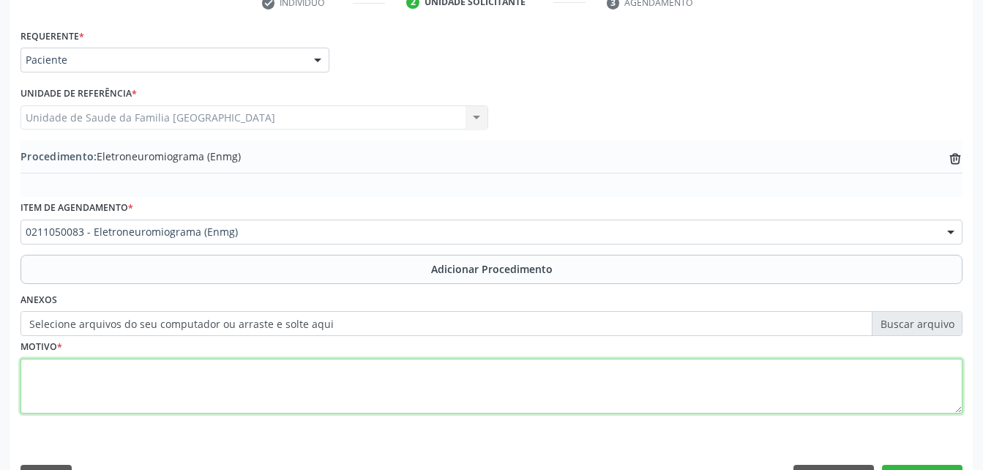
click at [411, 379] on textarea at bounding box center [491, 387] width 942 height 56
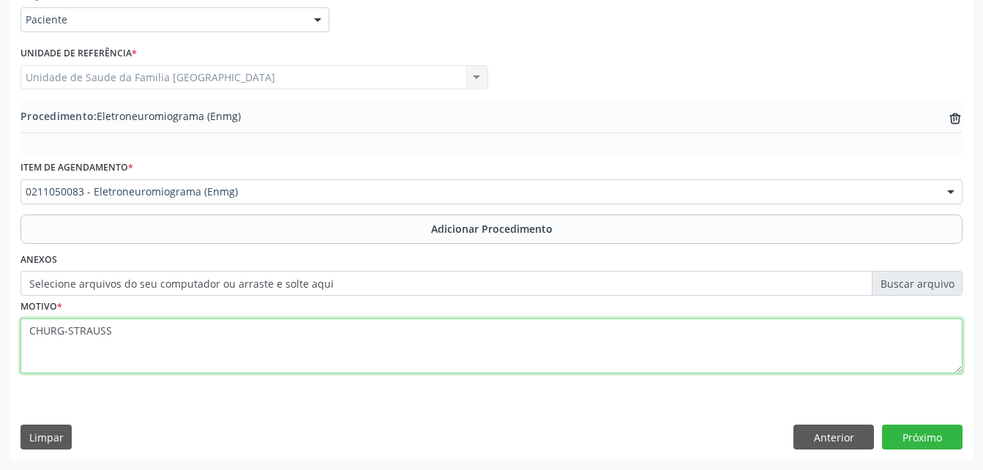
click at [26, 335] on textarea "CHURG-STRAUSS" at bounding box center [491, 346] width 942 height 56
click at [145, 334] on textarea "GEPA(CHURG-STRAUSS" at bounding box center [491, 346] width 942 height 56
type textarea "GEPA(CHURG-STRAUSS)"
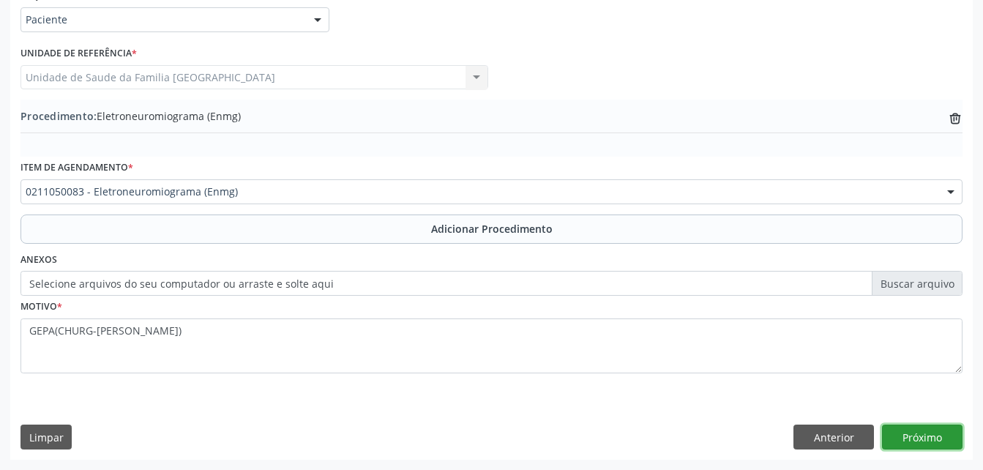
click at [908, 441] on button "Próximo" at bounding box center [922, 437] width 81 height 25
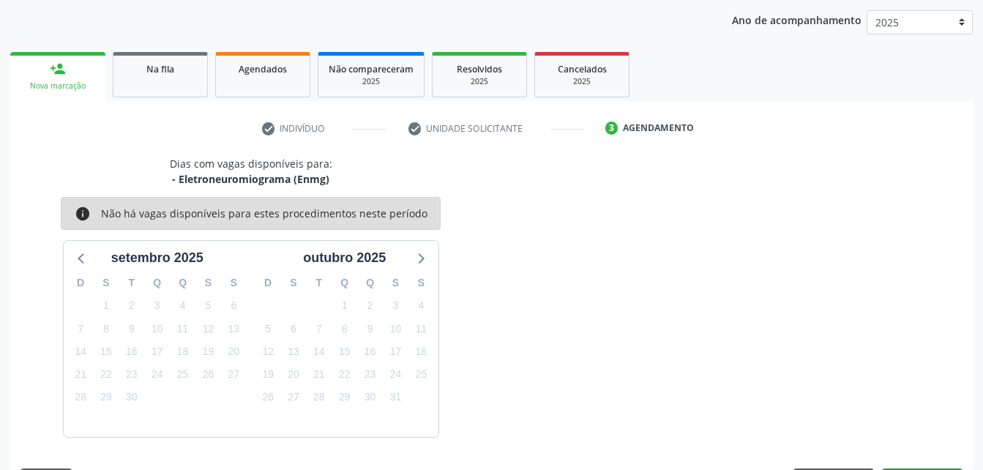
scroll to position [231, 0]
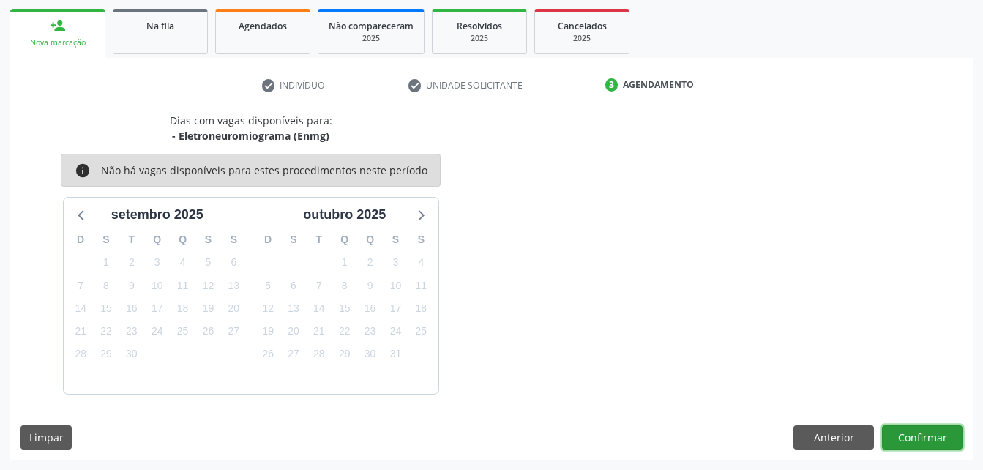
click at [926, 441] on button "Confirmar" at bounding box center [922, 437] width 81 height 25
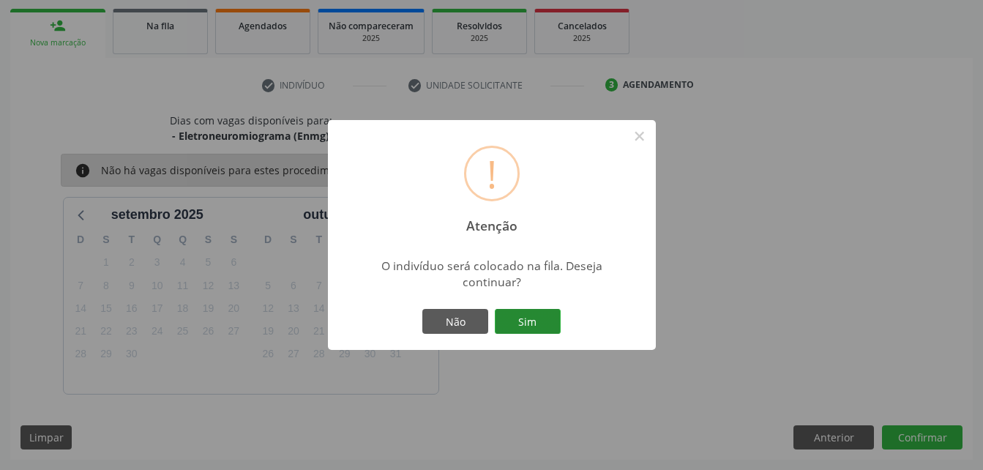
click at [520, 318] on button "Sim" at bounding box center [528, 321] width 66 height 25
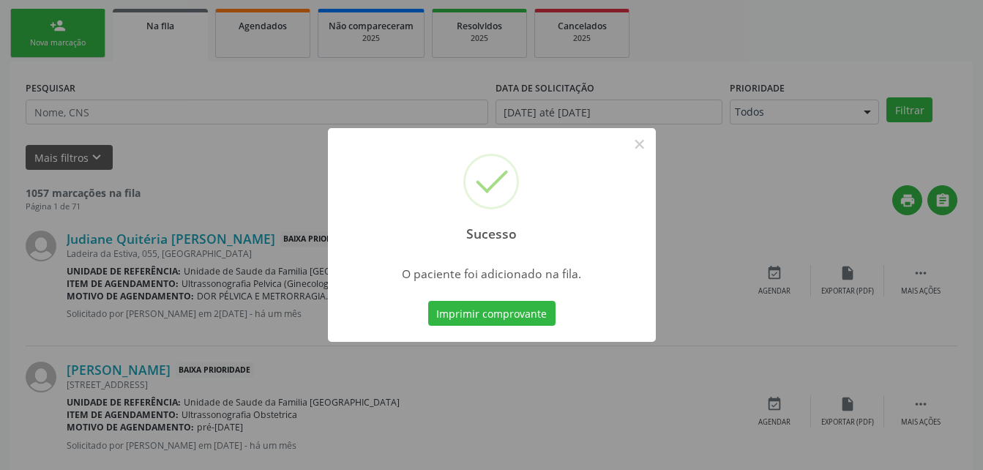
scroll to position [34, 0]
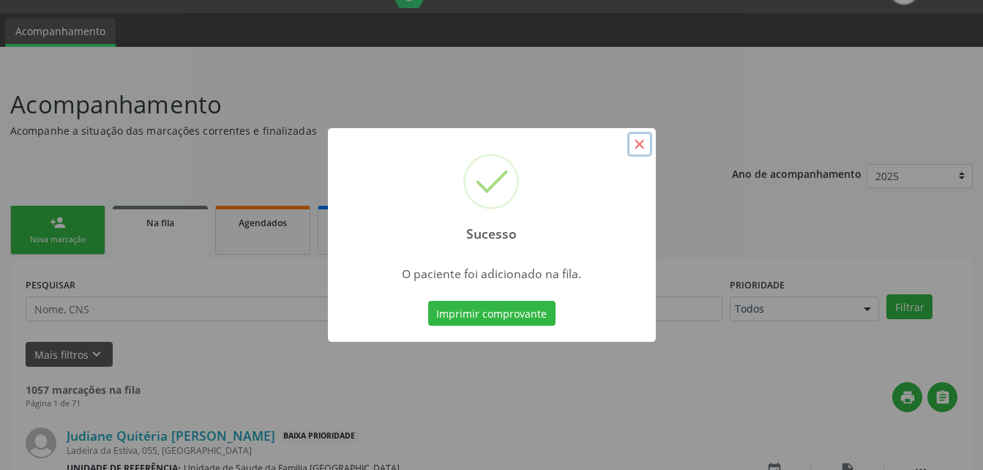
click at [640, 141] on button "×" at bounding box center [639, 144] width 25 height 25
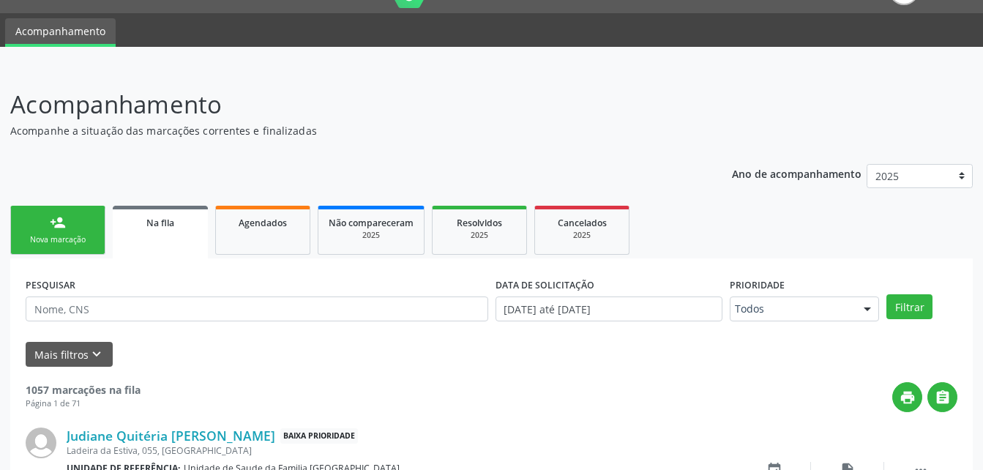
scroll to position [0, 0]
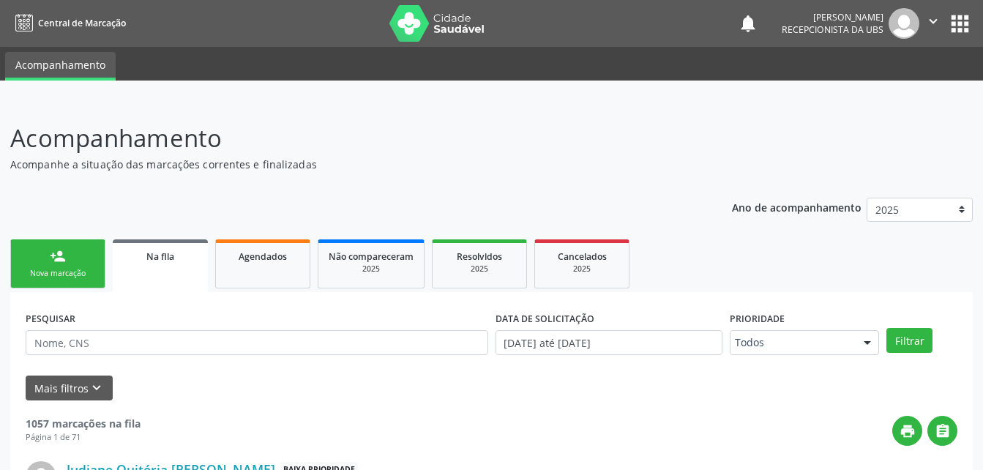
click at [884, 31] on div "Evelin Maria Santos Silva Recepcionista da UBS" at bounding box center [851, 23] width 138 height 31
click at [923, 23] on button "" at bounding box center [933, 23] width 28 height 31
click at [924, 97] on link "Sair" at bounding box center [895, 89] width 101 height 20
